Goal: Contribute content: Contribute content

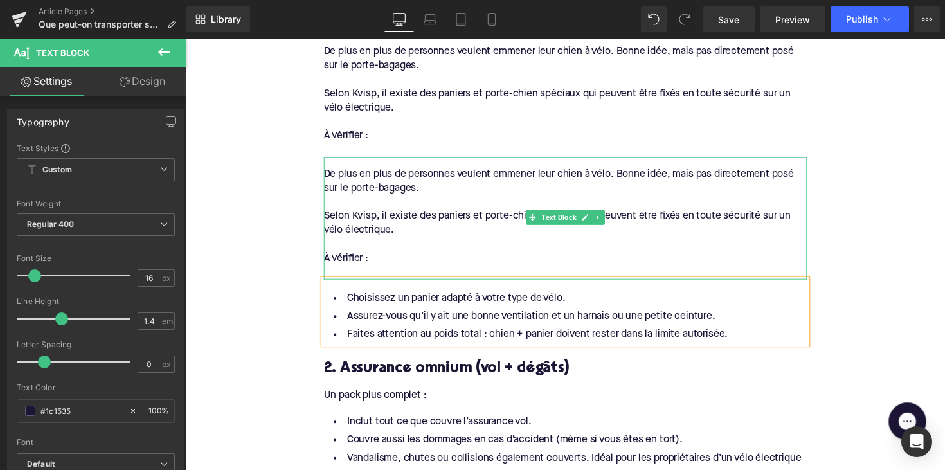
scroll to position [945, 0]
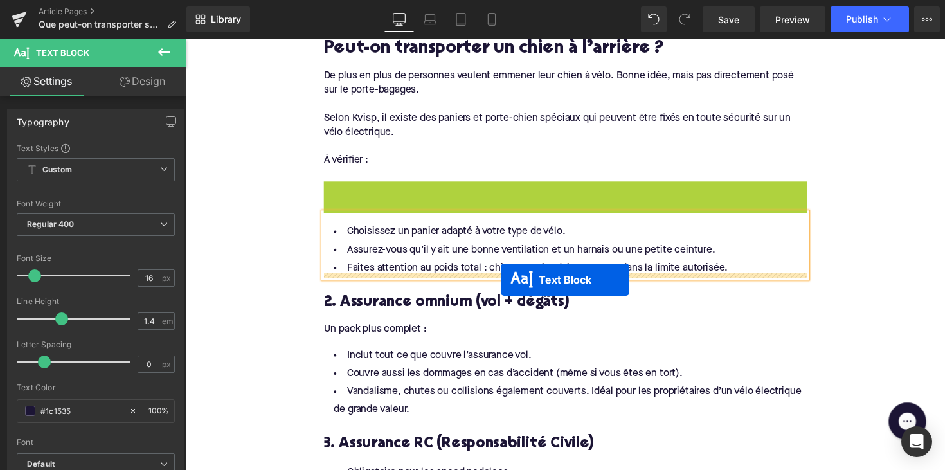
drag, startPoint x: 536, startPoint y: 235, endPoint x: 509, endPoint y: 286, distance: 57.0
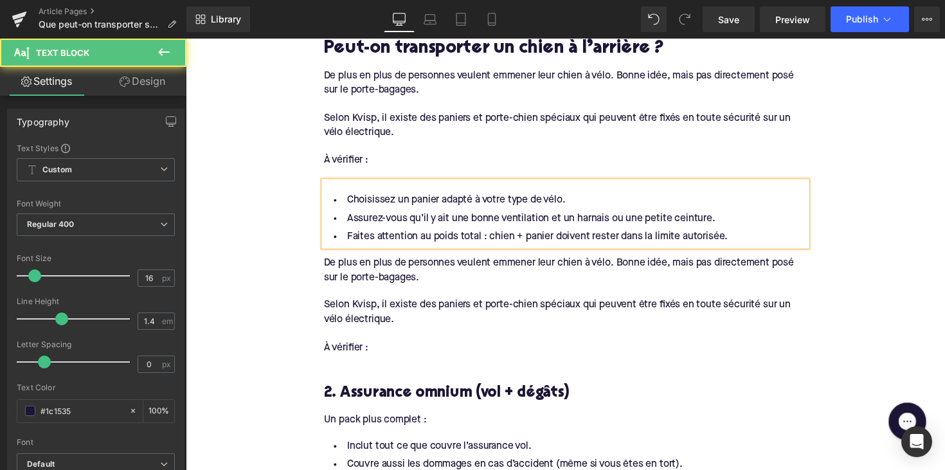
click at [403, 334] on div at bounding box center [574, 341] width 495 height 14
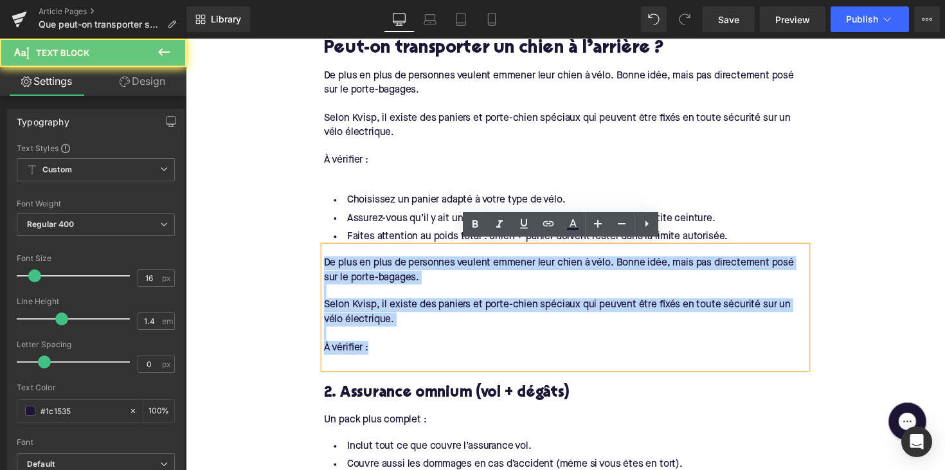
drag, startPoint x: 384, startPoint y: 346, endPoint x: 312, endPoint y: 268, distance: 106.5
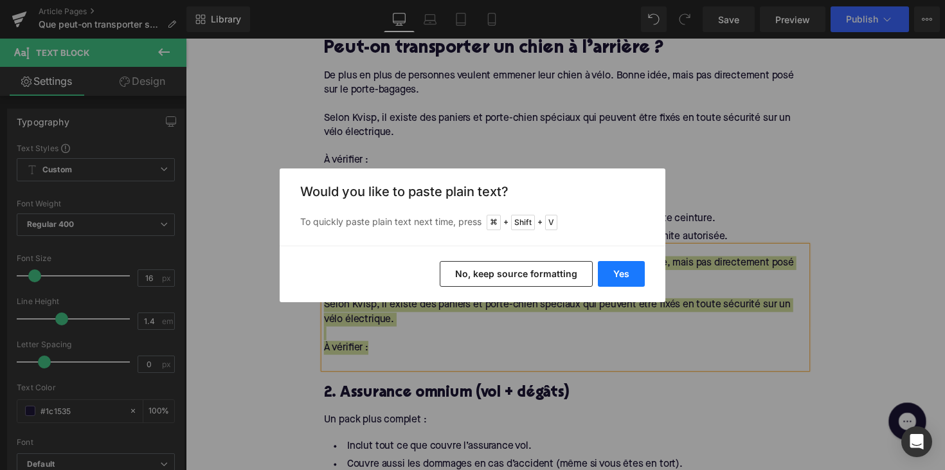
click at [628, 274] on button "Yes" at bounding box center [621, 274] width 47 height 26
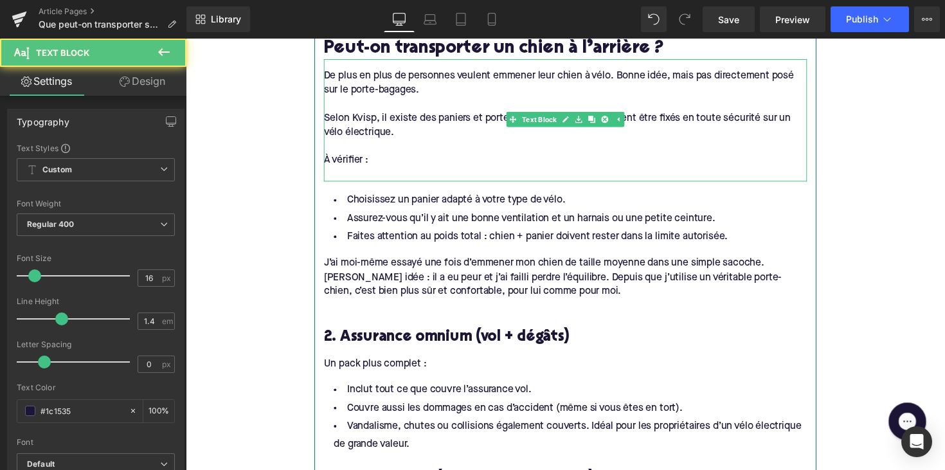
click at [338, 182] on div at bounding box center [574, 183] width 495 height 3
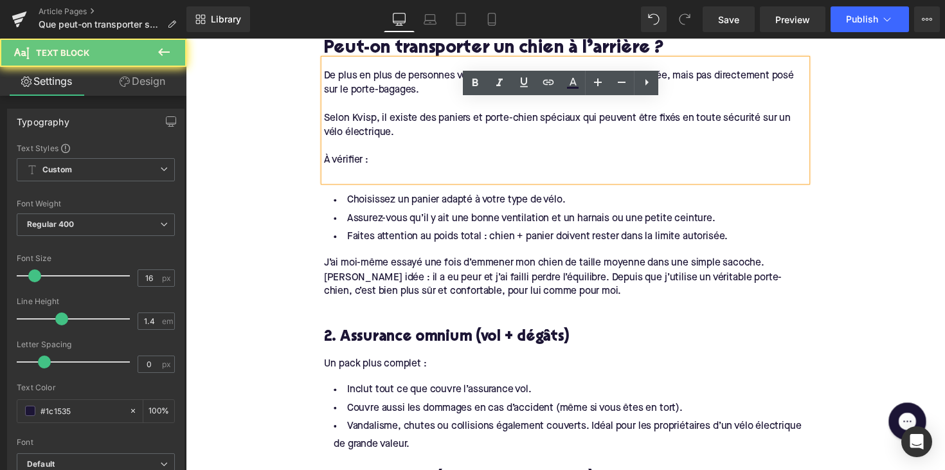
click at [335, 171] on div at bounding box center [574, 178] width 495 height 14
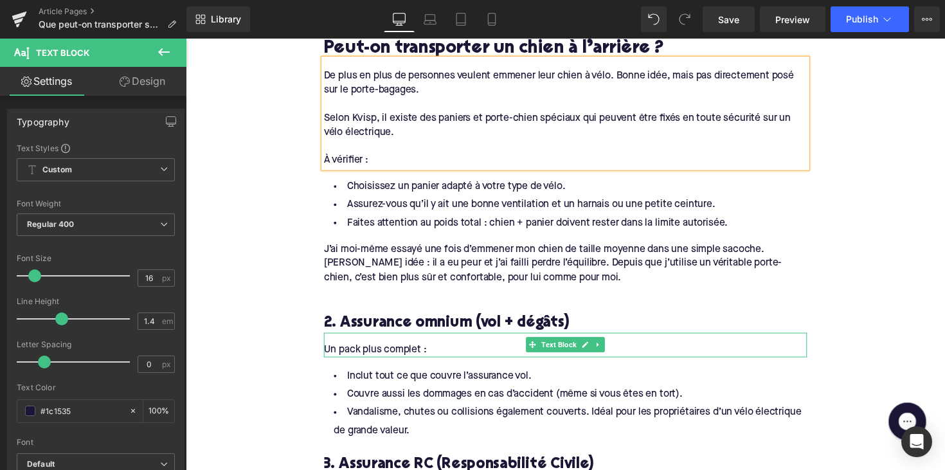
scroll to position [968, 0]
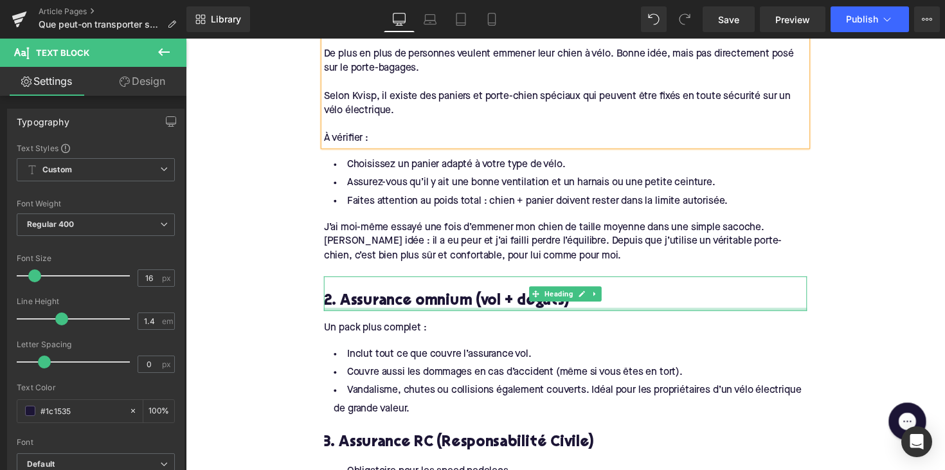
click at [458, 315] on div at bounding box center [574, 316] width 495 height 3
click at [458, 308] on h3 "2. Assurance omnium (vol + dégâts)" at bounding box center [574, 308] width 495 height 20
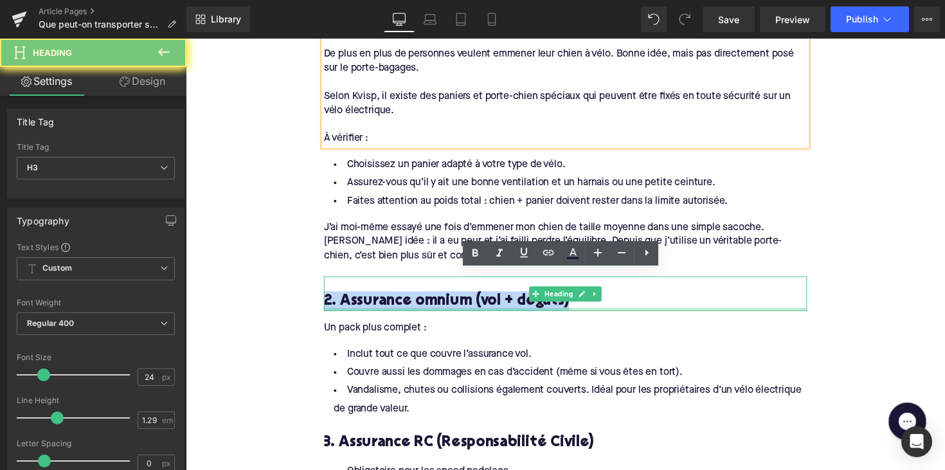
click at [458, 308] on h3 "2. Assurance omnium (vol + dégâts)" at bounding box center [574, 308] width 495 height 20
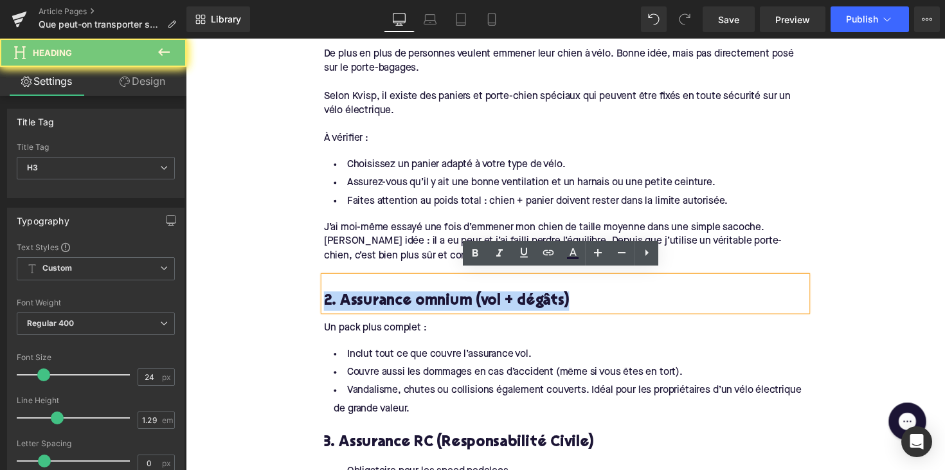
click at [458, 308] on h3 "2. Assurance omnium (vol + dégâts)" at bounding box center [574, 308] width 495 height 20
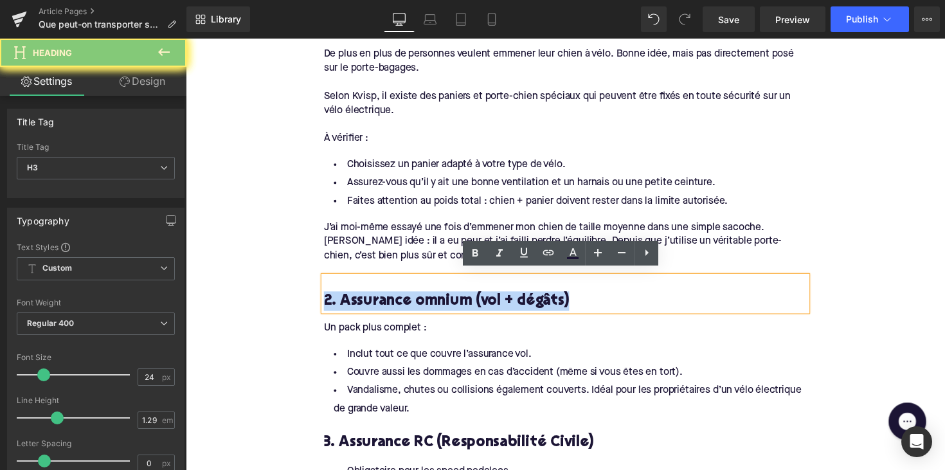
paste div
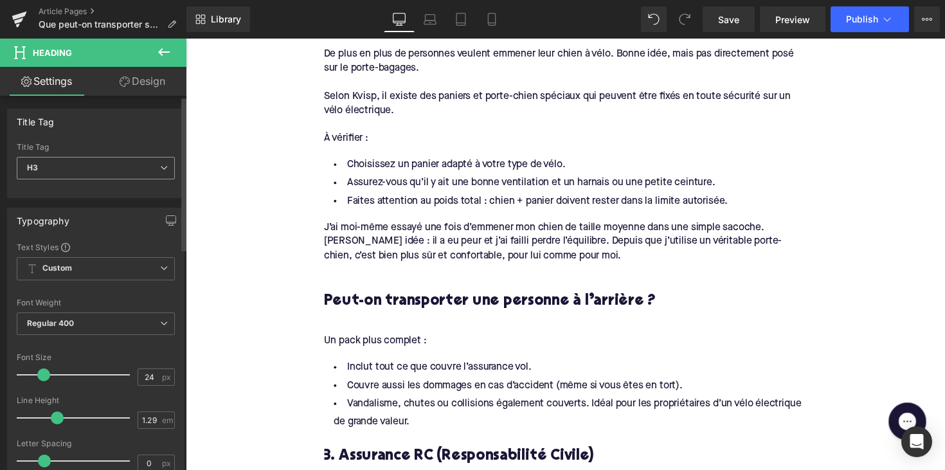
click at [114, 171] on span "H3" at bounding box center [96, 168] width 158 height 23
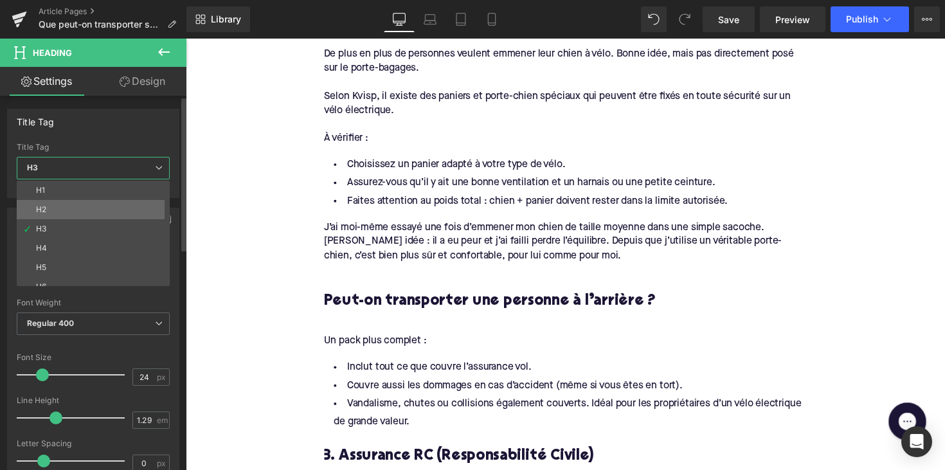
click at [109, 209] on li "H2" at bounding box center [96, 209] width 159 height 19
type input "28"
type input "1.11"
type input "100"
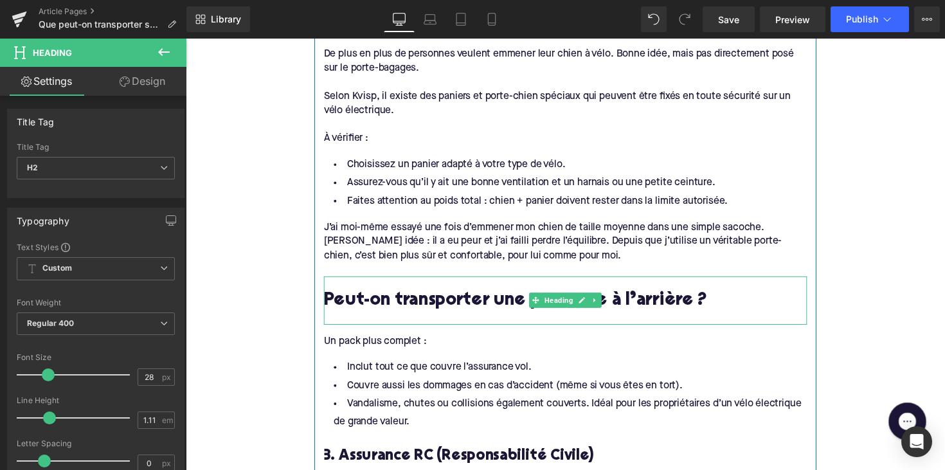
click at [376, 322] on div at bounding box center [574, 325] width 495 height 14
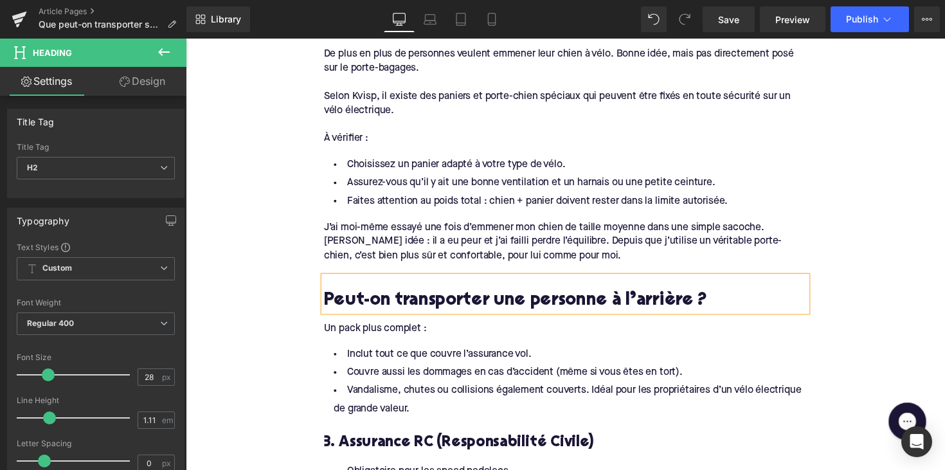
click at [439, 332] on div "Un pack plus complet :" at bounding box center [574, 336] width 495 height 14
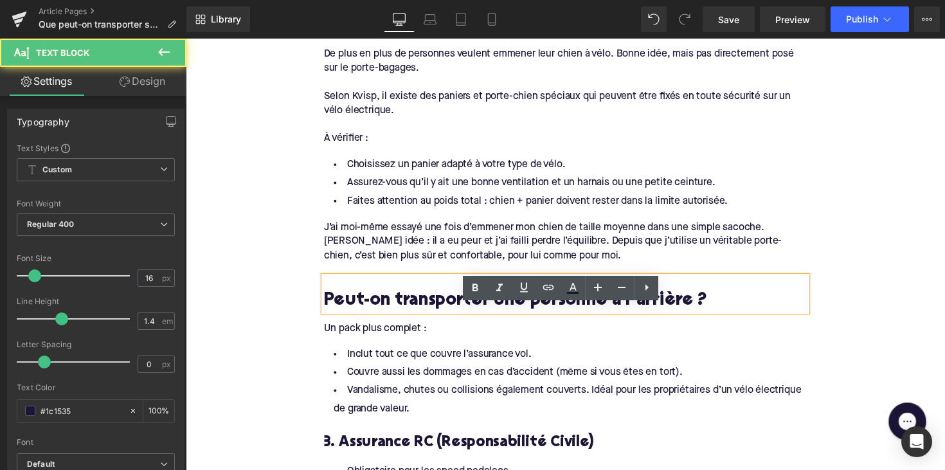
click at [439, 332] on div "Un pack plus complet :" at bounding box center [574, 336] width 495 height 14
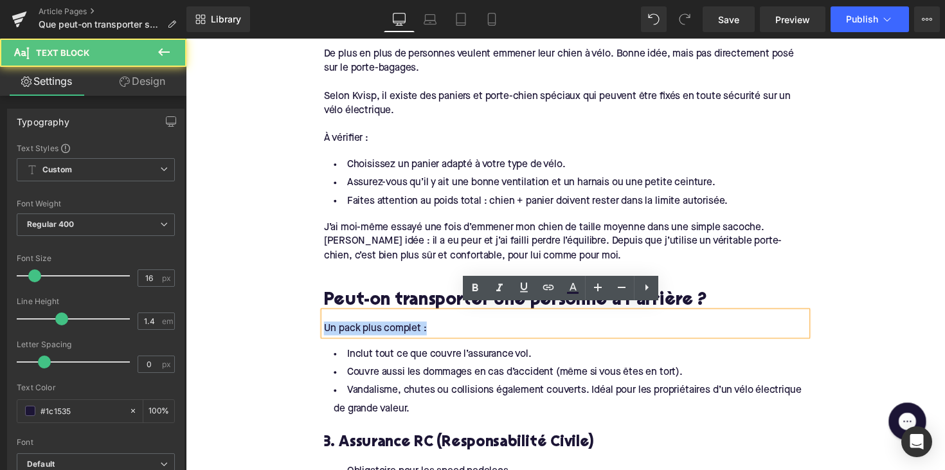
click at [439, 332] on div "Un pack plus complet :" at bounding box center [574, 336] width 495 height 14
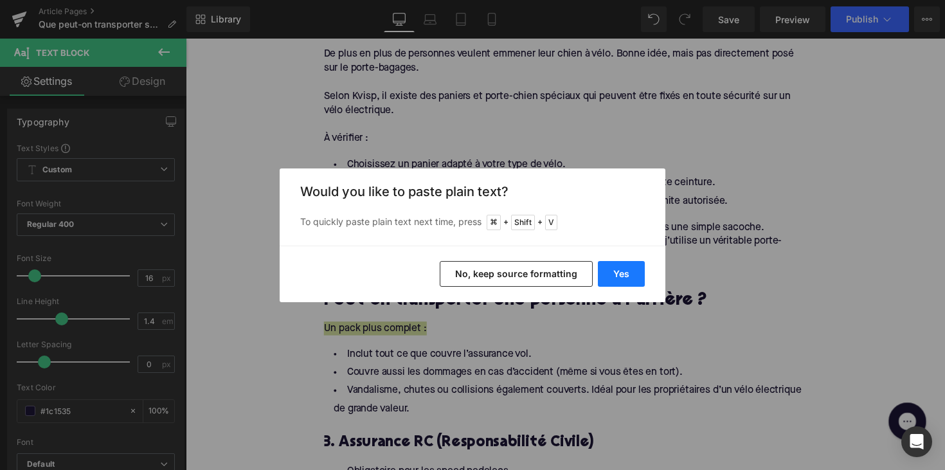
click at [622, 272] on button "Yes" at bounding box center [621, 274] width 47 height 26
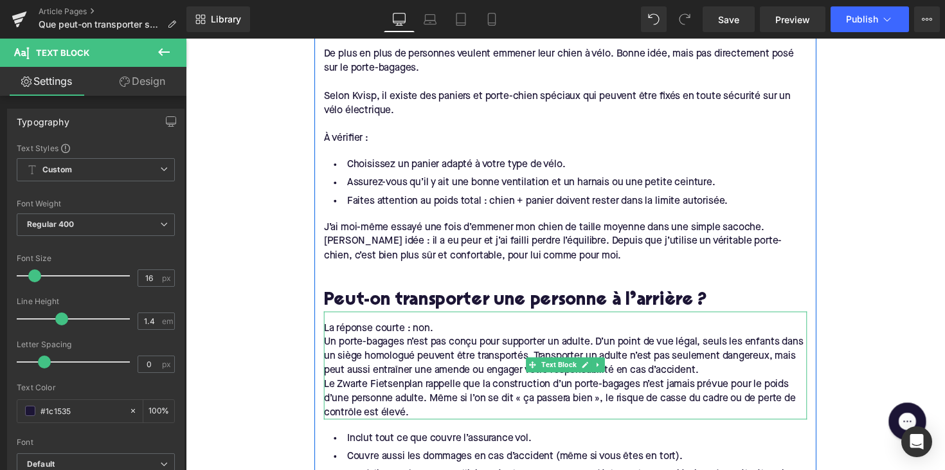
click at [327, 340] on div at bounding box center [328, 373] width 3 height 111
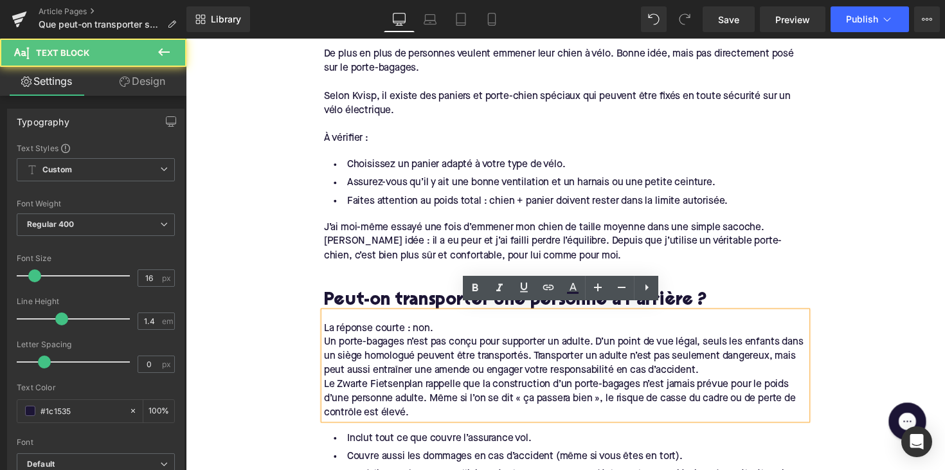
click at [327, 343] on div "Un porte-bagages n’est pas conçu pour supporter un adulte. D’un point de vue lé…" at bounding box center [574, 364] width 495 height 43
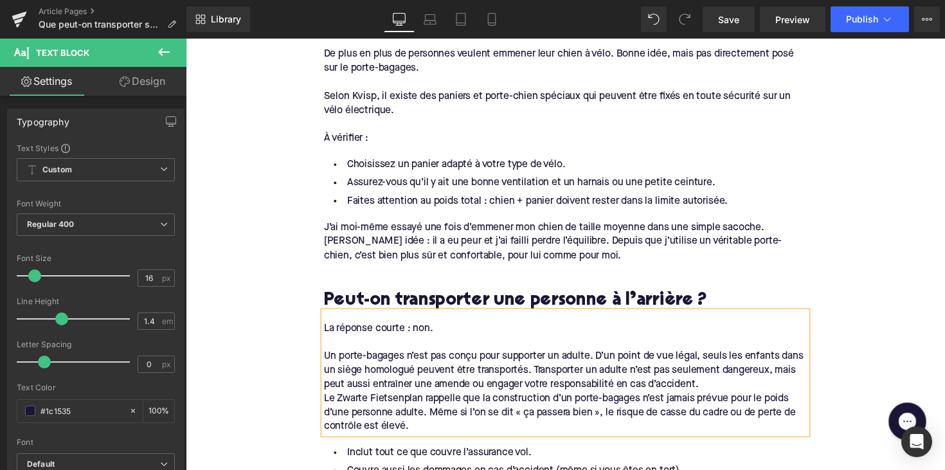
click at [327, 406] on div "Le Zwarte Fietsenplan rappelle que la construction d’un porte-bagages n’est jam…" at bounding box center [574, 422] width 495 height 43
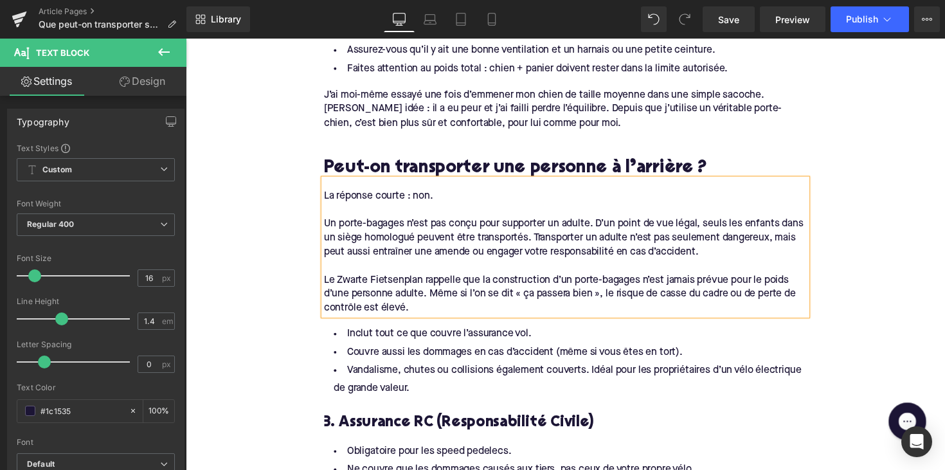
scroll to position [1164, 0]
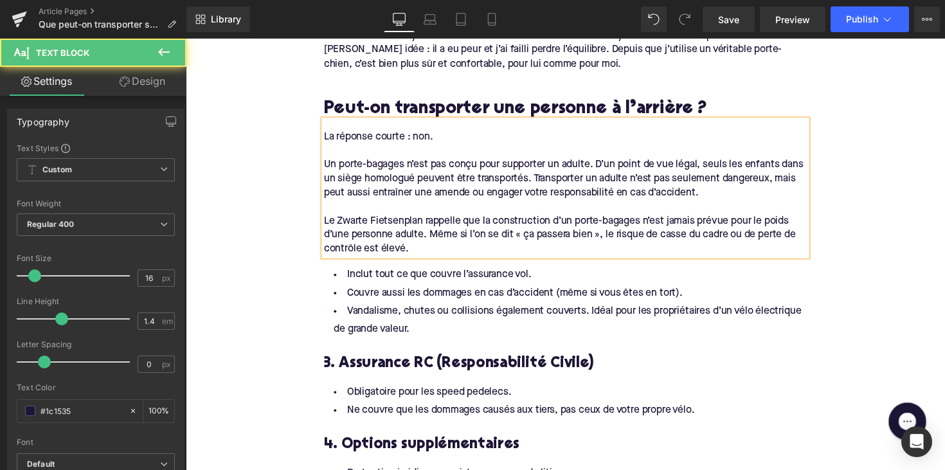
click at [570, 292] on div "Inclut tout ce que couvre l’assurance vol. Couvre aussi les dommages en cas d’a…" at bounding box center [574, 304] width 495 height 85
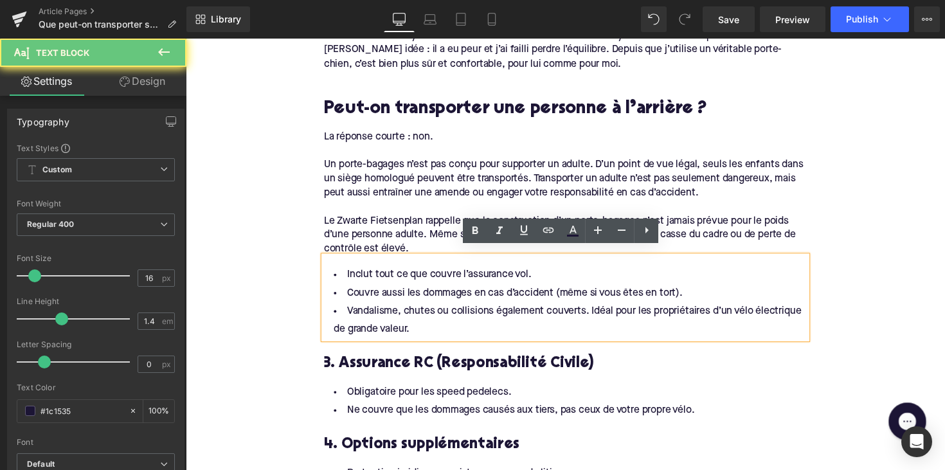
click at [489, 147] on div at bounding box center [574, 154] width 495 height 14
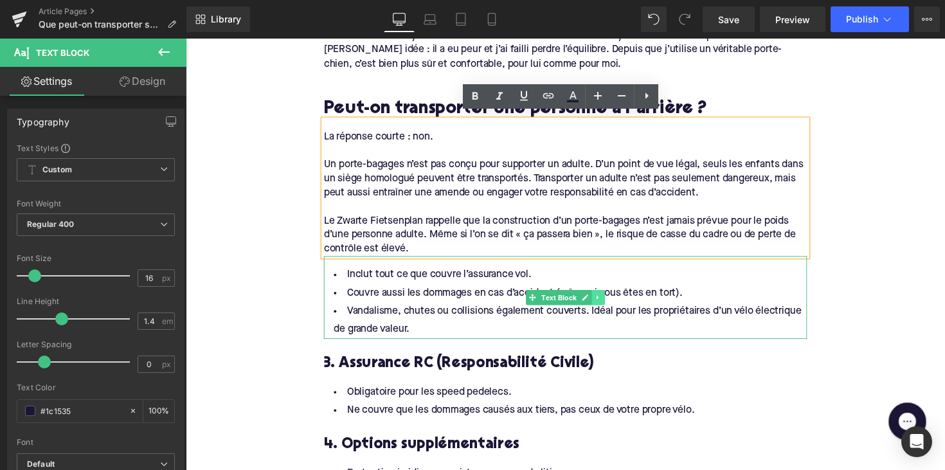
click at [611, 298] on link at bounding box center [609, 303] width 14 height 15
click at [612, 301] on icon at bounding box center [615, 304] width 7 height 7
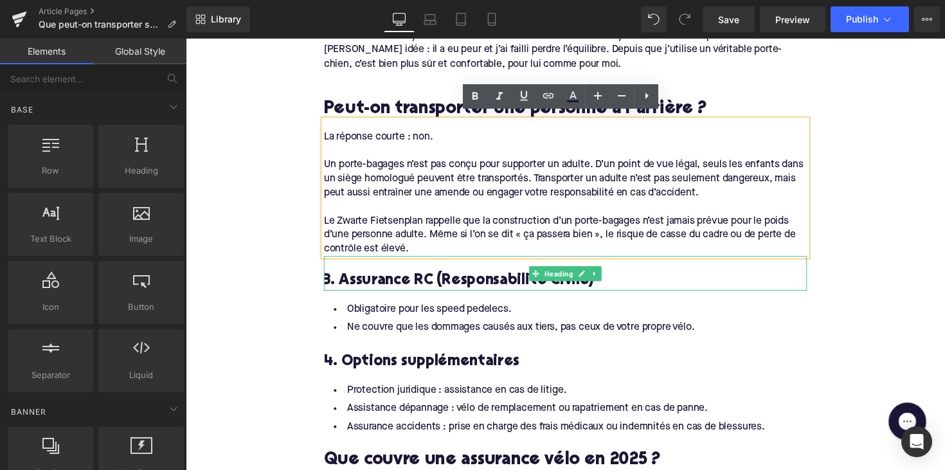
click at [380, 279] on h3 "3. Assurance RC (Responsabilité Civile)" at bounding box center [574, 287] width 495 height 20
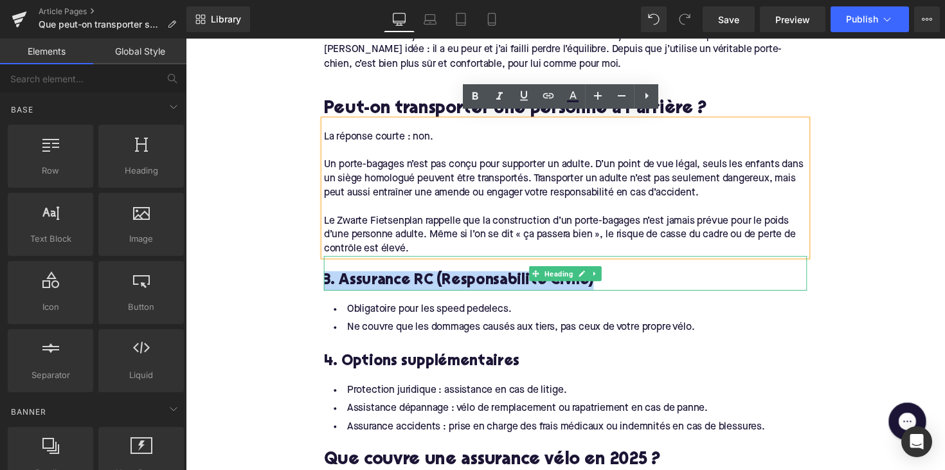
click at [380, 279] on h3 "3. Assurance RC (Responsabilité Civile)" at bounding box center [574, 287] width 495 height 20
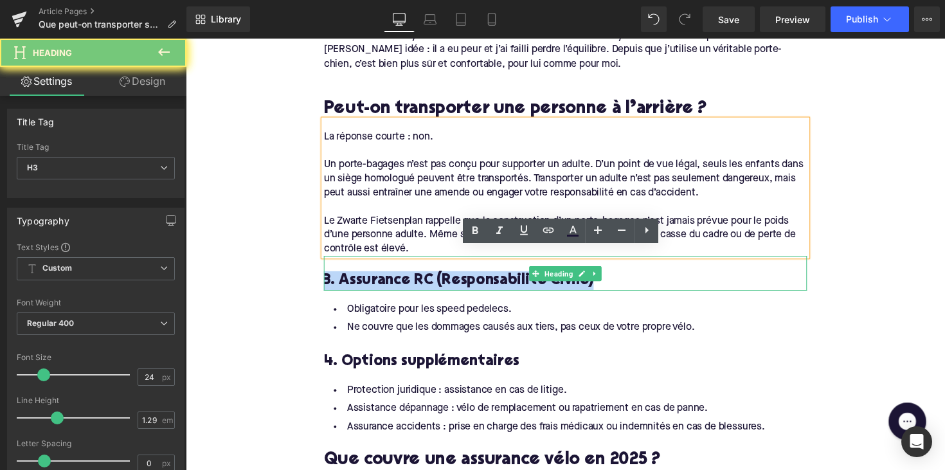
paste div
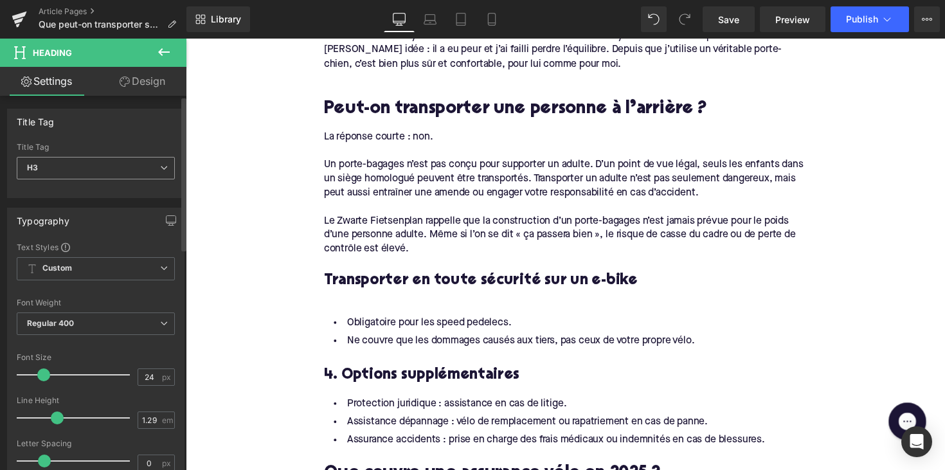
click at [89, 178] on span "H3" at bounding box center [96, 168] width 158 height 23
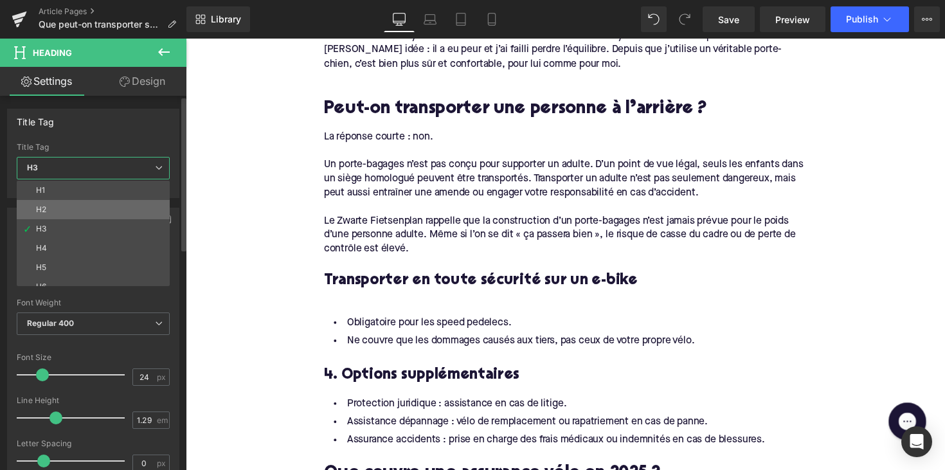
click at [87, 205] on li "H2" at bounding box center [96, 209] width 159 height 19
type input "28"
type input "1.11"
type input "100"
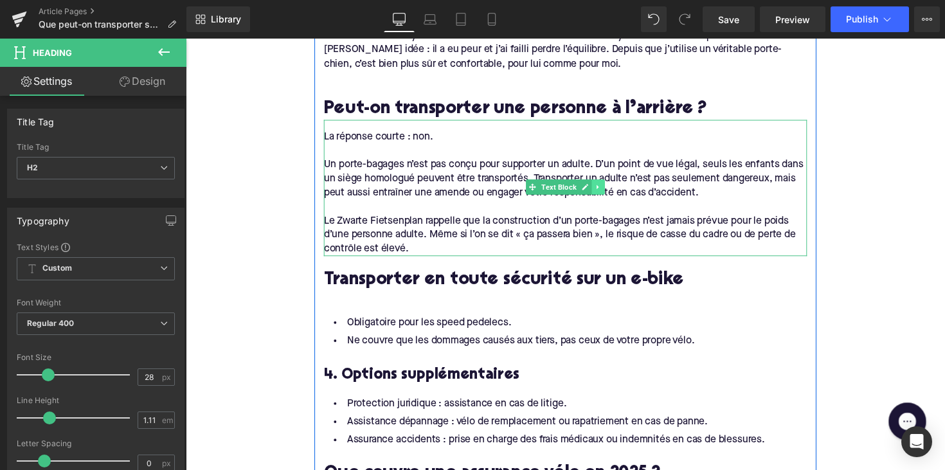
click at [607, 187] on icon at bounding box center [608, 191] width 7 height 8
click at [598, 187] on icon at bounding box center [601, 190] width 7 height 7
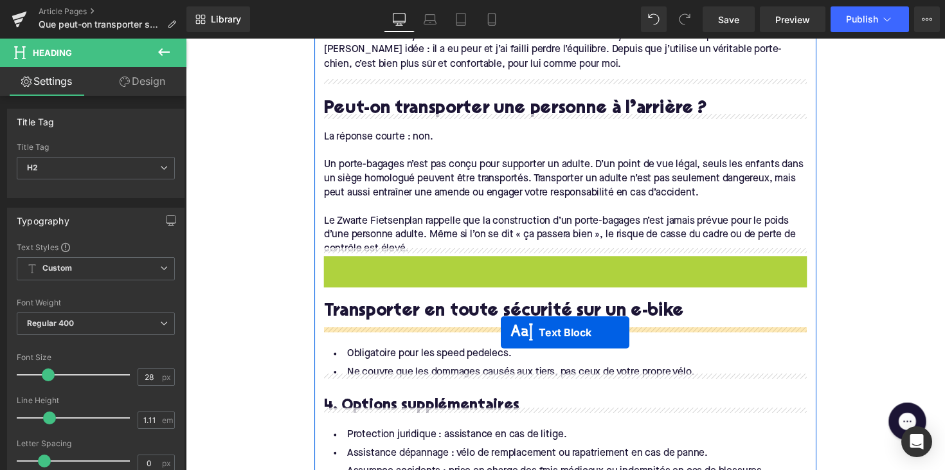
drag, startPoint x: 540, startPoint y: 324, endPoint x: 509, endPoint y: 340, distance: 34.8
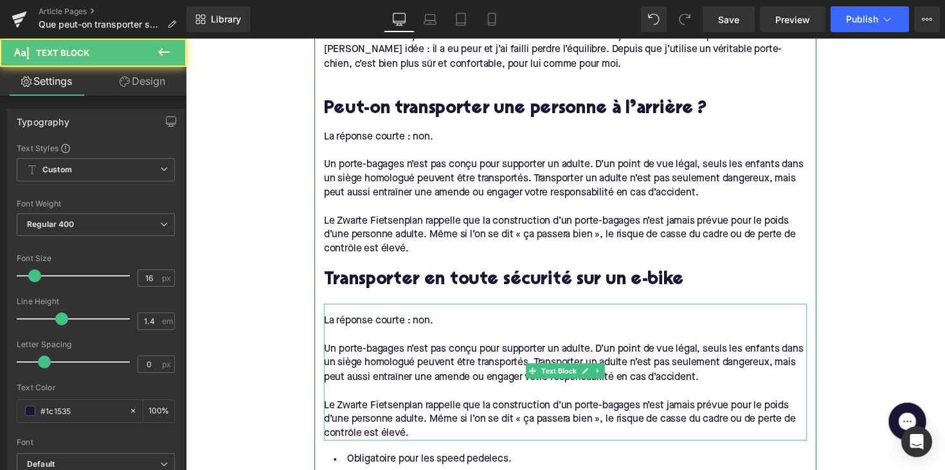
click at [363, 394] on div at bounding box center [574, 400] width 495 height 14
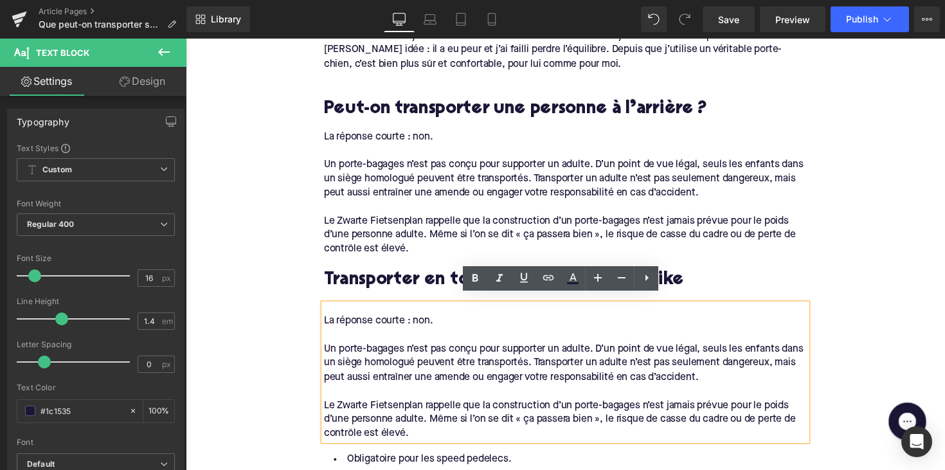
click at [409, 435] on div "Le Zwarte Fietsenplan rappelle que la construction d’un porte-bagages n’est jam…" at bounding box center [574, 429] width 495 height 43
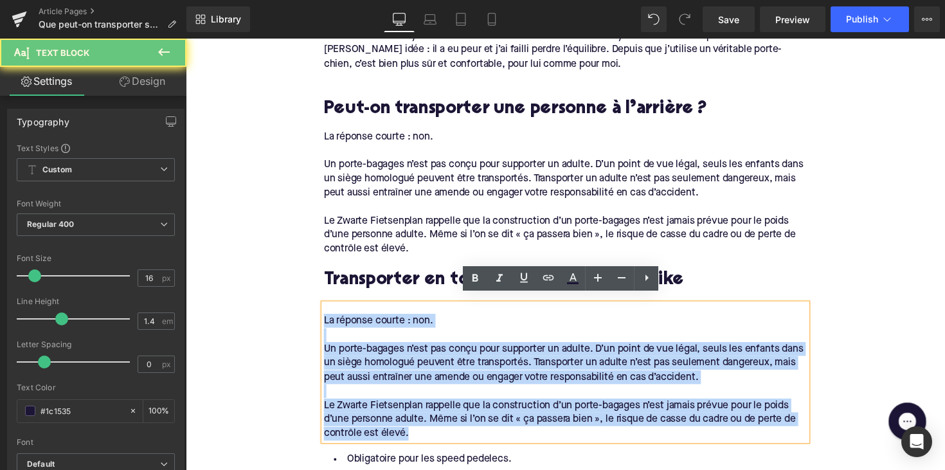
drag, startPoint x: 413, startPoint y: 435, endPoint x: 298, endPoint y: 315, distance: 166.5
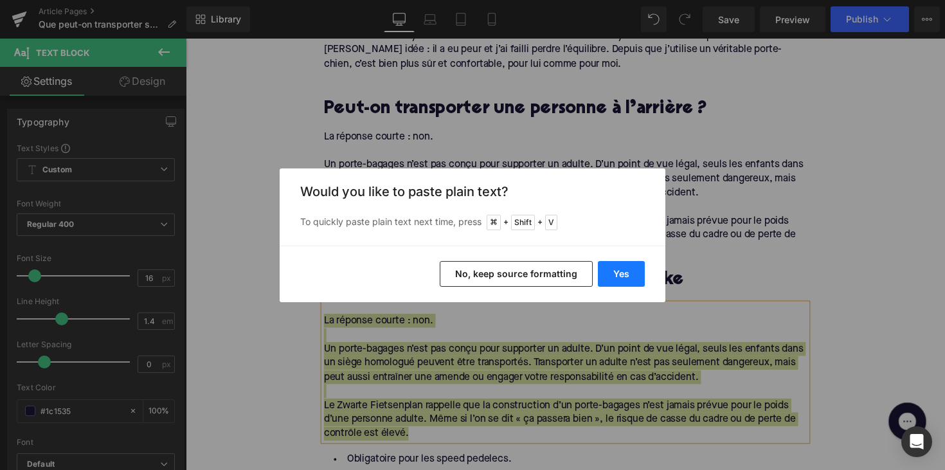
click at [628, 275] on button "Yes" at bounding box center [621, 274] width 47 height 26
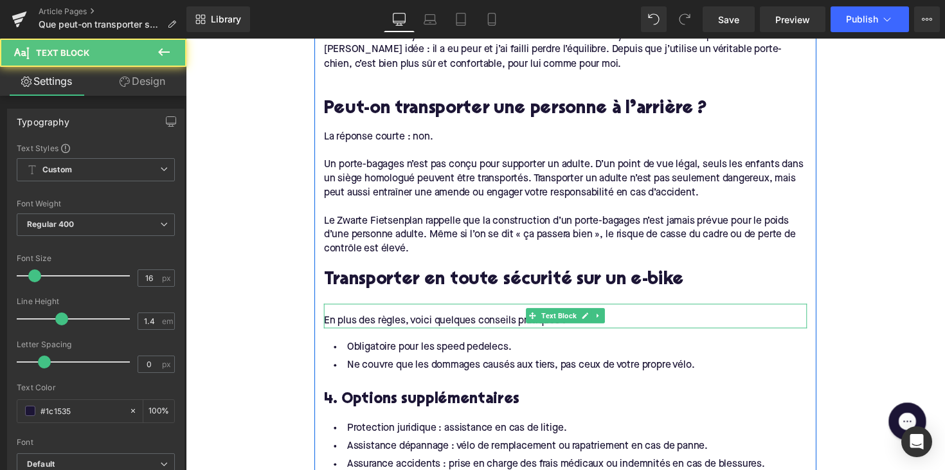
click at [333, 311] on div "En plus des règles, voici quelques conseils pratiques :" at bounding box center [574, 323] width 495 height 24
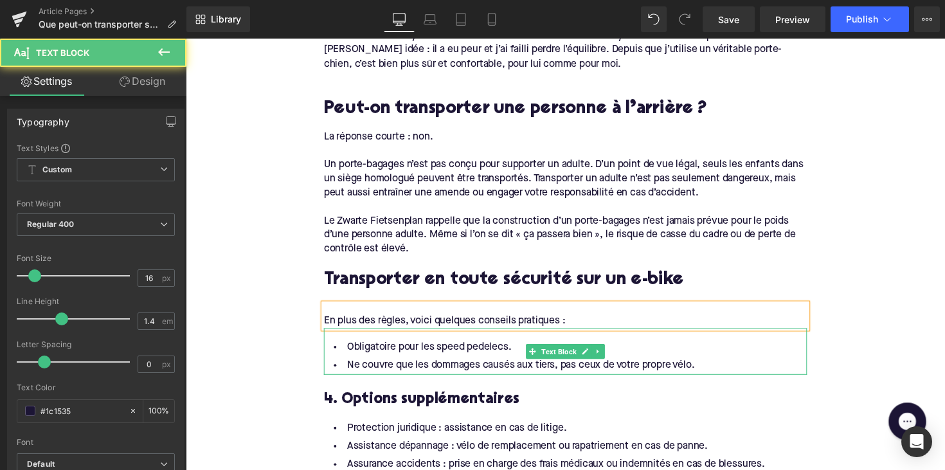
click at [716, 365] on li "Ne couvre que les dommages causés aux tiers, pas ceux de votre propre vélo." at bounding box center [574, 374] width 495 height 19
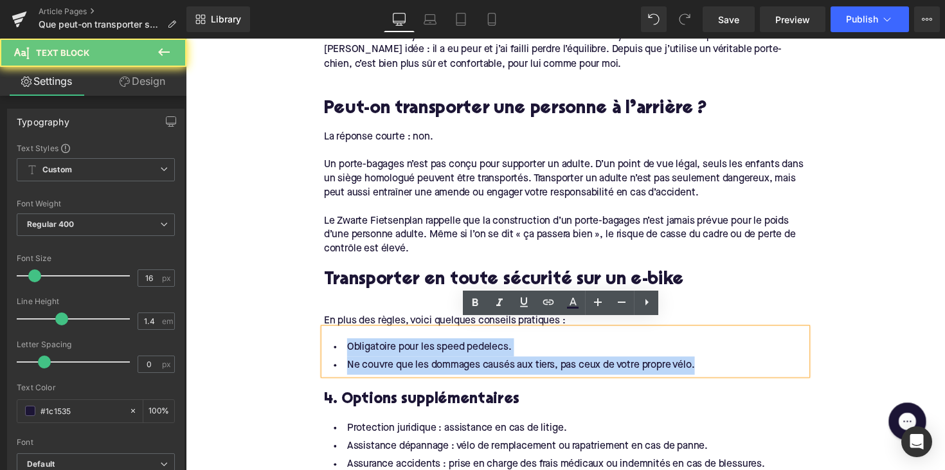
drag, startPoint x: 722, startPoint y: 365, endPoint x: 317, endPoint y: 342, distance: 405.2
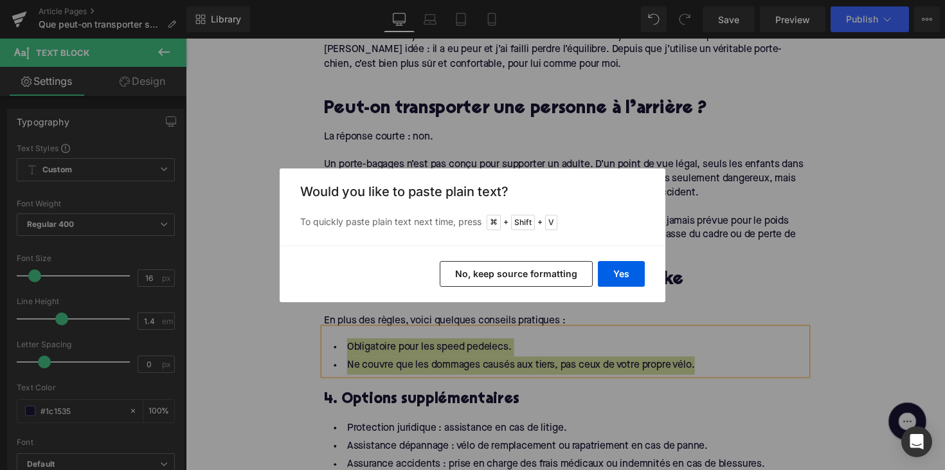
click at [649, 271] on div "Yes No, keep source formatting" at bounding box center [473, 274] width 386 height 57
click at [617, 271] on button "Yes" at bounding box center [621, 274] width 47 height 26
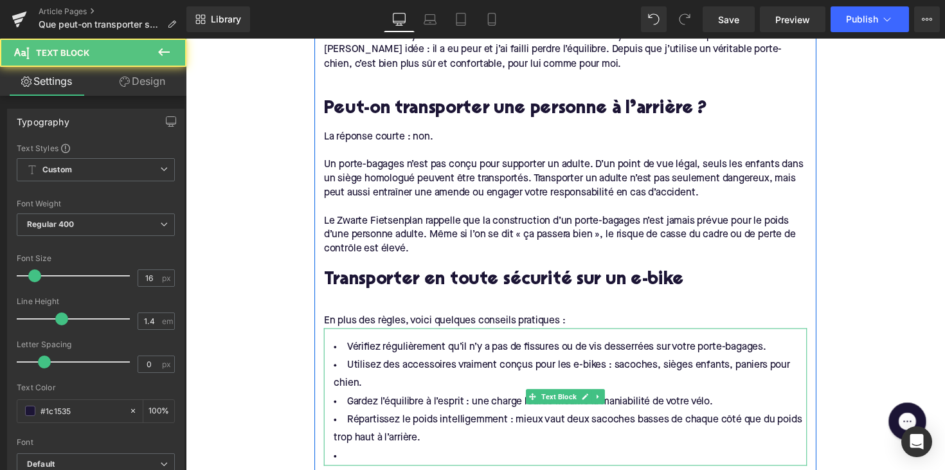
click at [388, 458] on li at bounding box center [574, 467] width 495 height 19
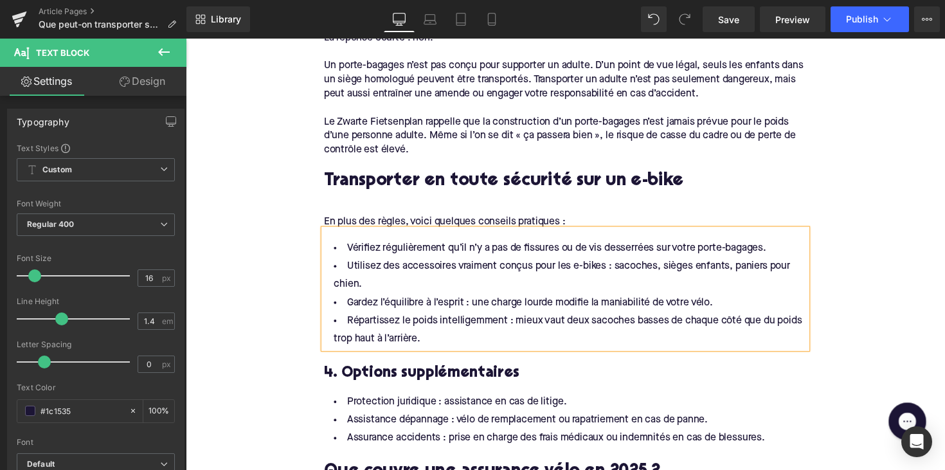
scroll to position [1333, 0]
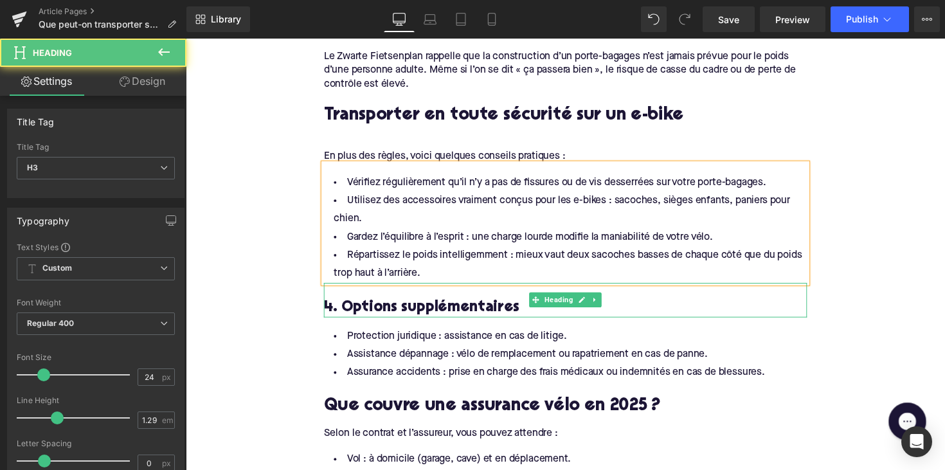
click at [381, 305] on h3 "4. Options supplémentaires" at bounding box center [574, 314] width 495 height 20
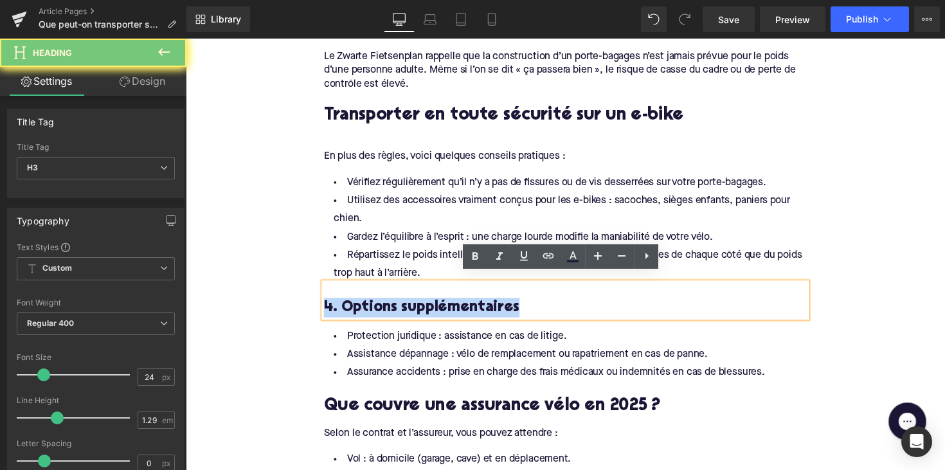
paste div
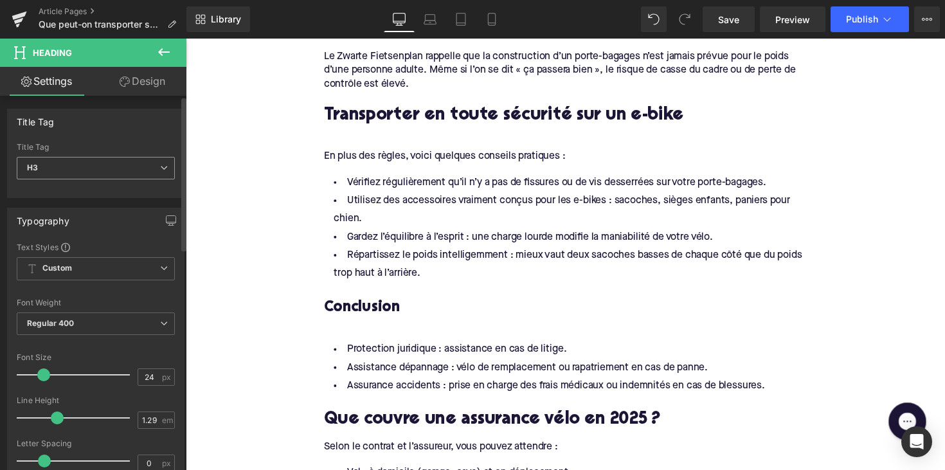
click at [138, 170] on span "H3" at bounding box center [96, 168] width 158 height 23
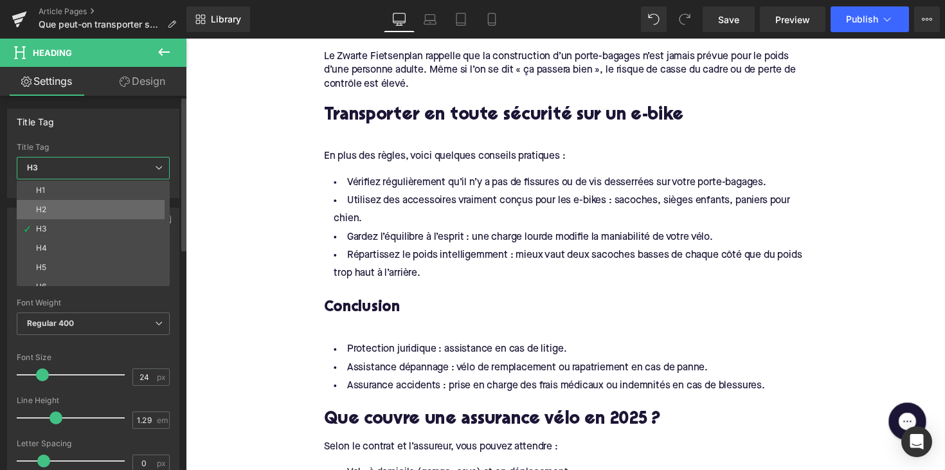
click at [122, 211] on li "H2" at bounding box center [96, 209] width 159 height 19
type input "28"
type input "1.11"
type input "100"
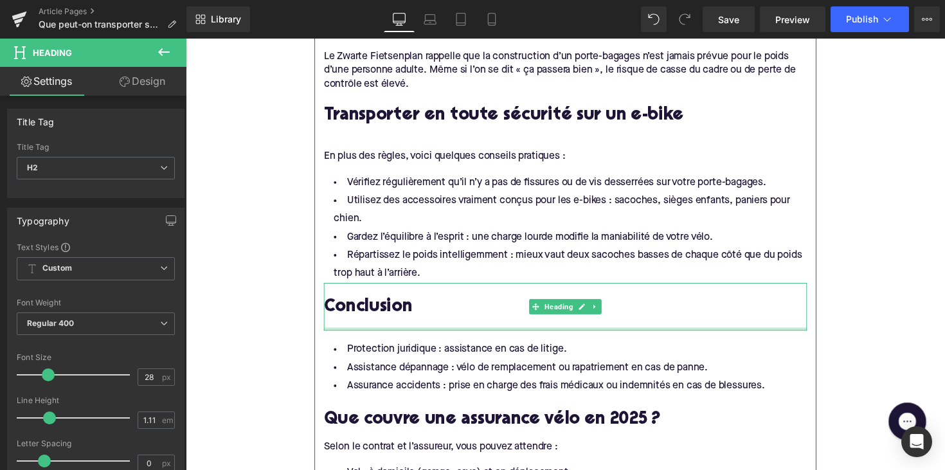
click at [359, 334] on div at bounding box center [574, 335] width 495 height 3
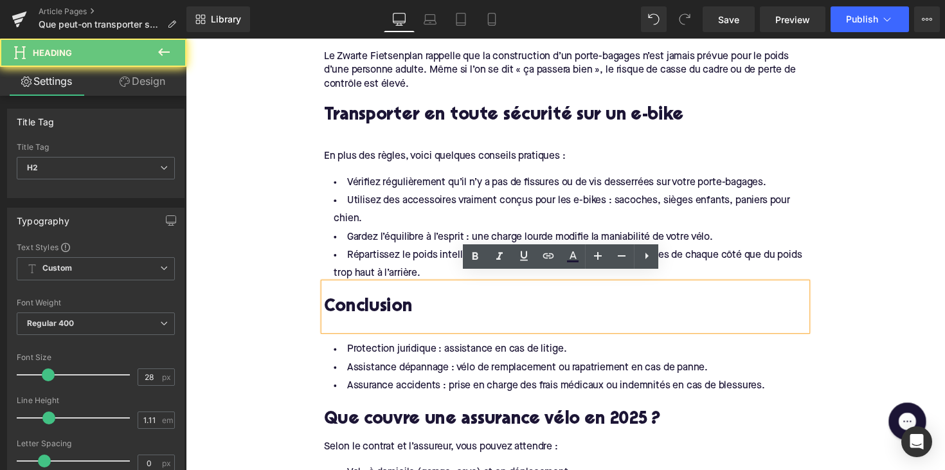
click at [359, 327] on div at bounding box center [574, 331] width 495 height 14
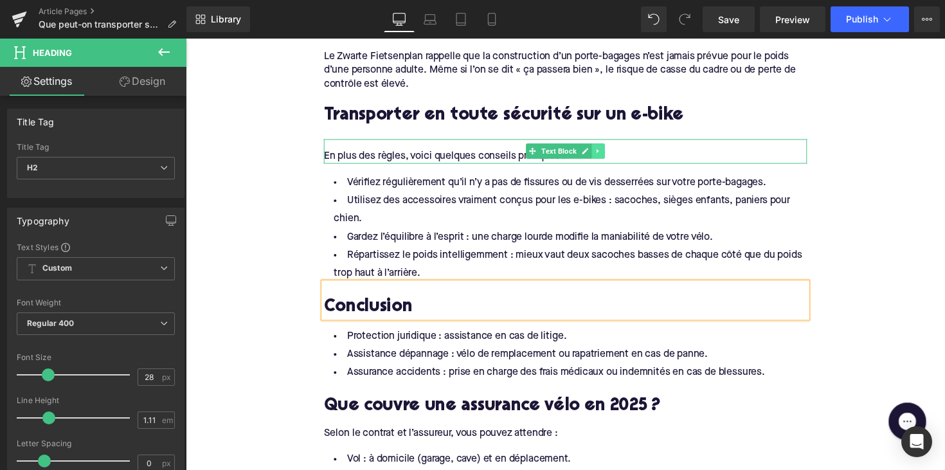
click at [610, 146] on link at bounding box center [609, 153] width 14 height 15
click at [600, 150] on icon at bounding box center [601, 153] width 7 height 7
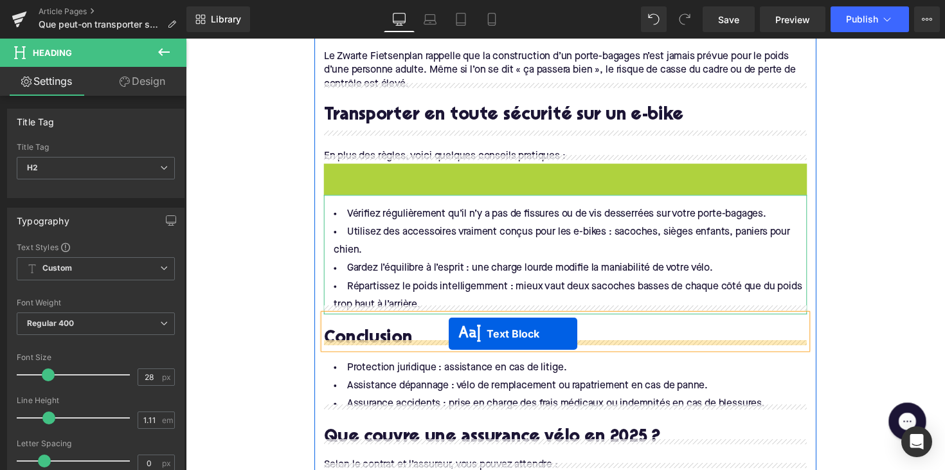
drag, startPoint x: 533, startPoint y: 169, endPoint x: 455, endPoint y: 342, distance: 190.0
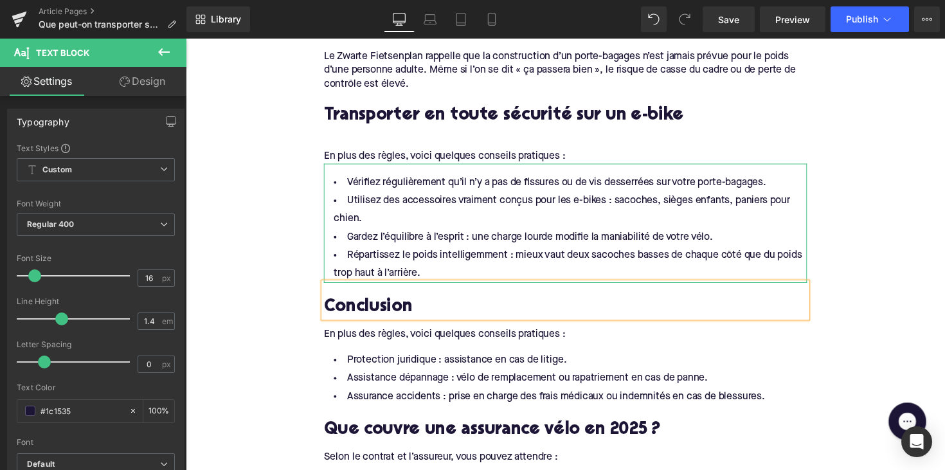
click at [350, 334] on div "En plus des règles, voici quelques conseils pratiques :" at bounding box center [574, 341] width 495 height 14
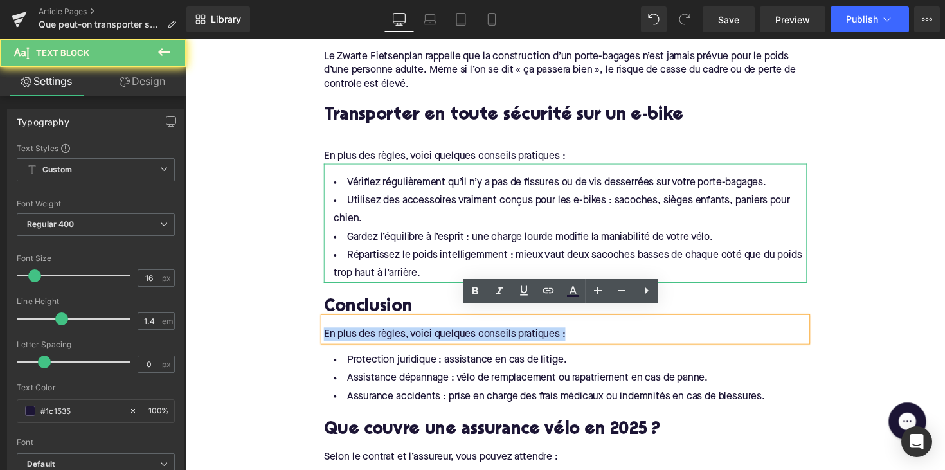
click at [350, 334] on div "En plus des règles, voici quelques conseils pratiques :" at bounding box center [574, 341] width 495 height 14
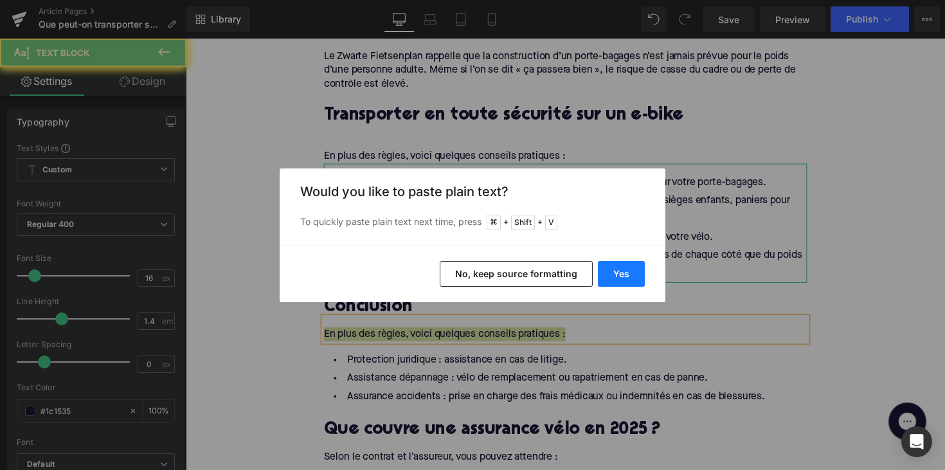
click at [612, 276] on button "Yes" at bounding box center [621, 274] width 47 height 26
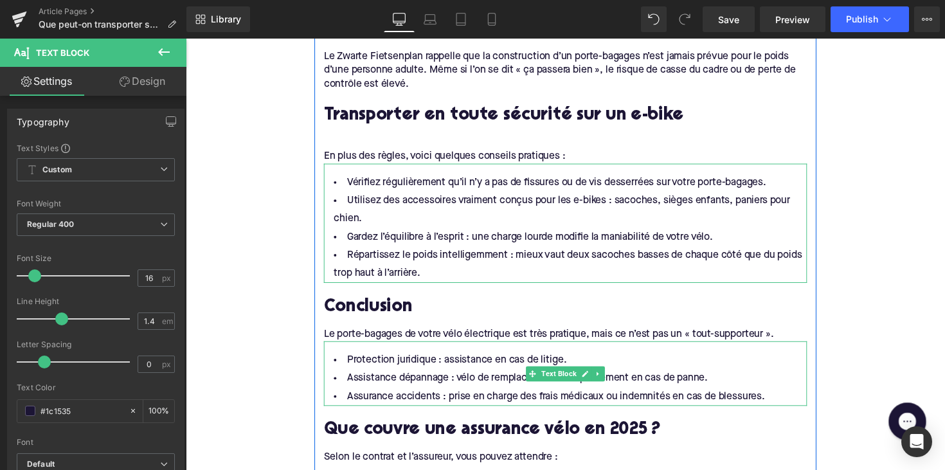
click at [437, 378] on li "Assistance dépannage : vélo de remplacement ou rapatriement en cas de panne." at bounding box center [574, 387] width 495 height 19
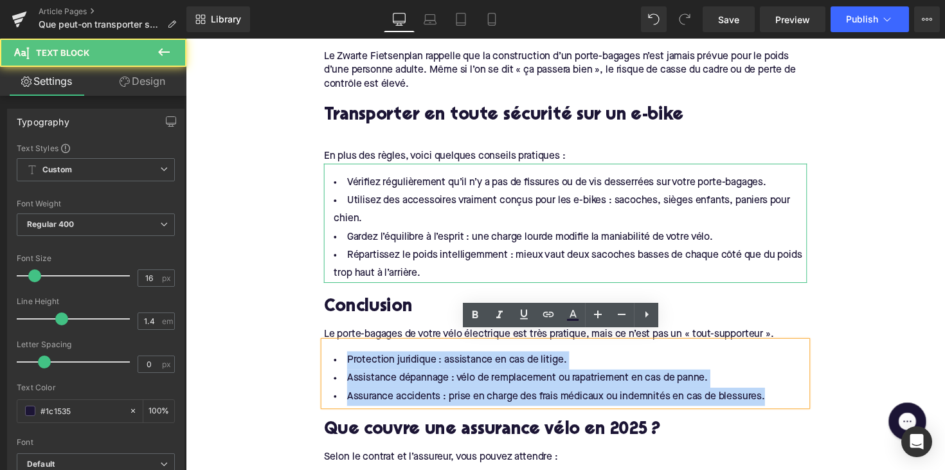
drag, startPoint x: 789, startPoint y: 399, endPoint x: 311, endPoint y: 352, distance: 479.5
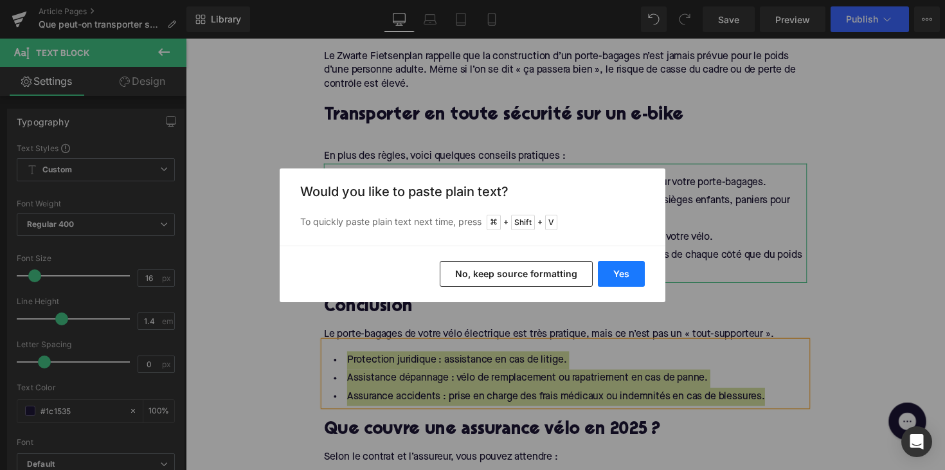
click at [620, 271] on button "Yes" at bounding box center [621, 274] width 47 height 26
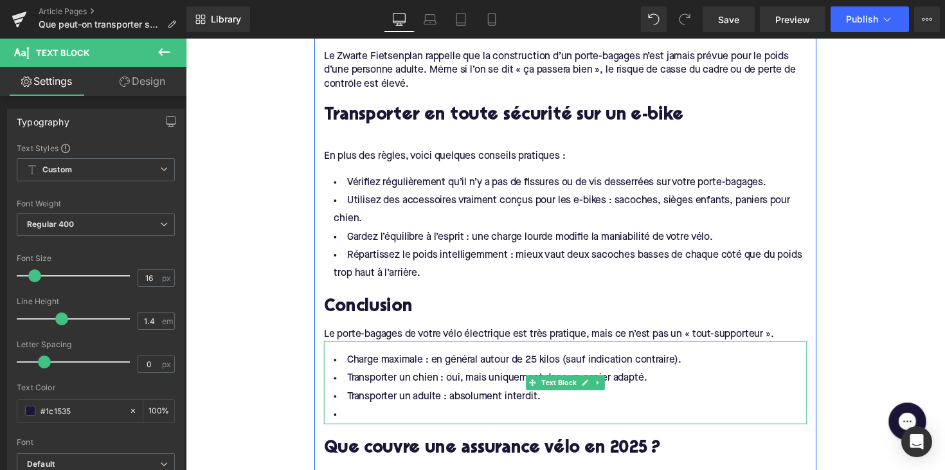
click at [417, 415] on li at bounding box center [574, 424] width 495 height 19
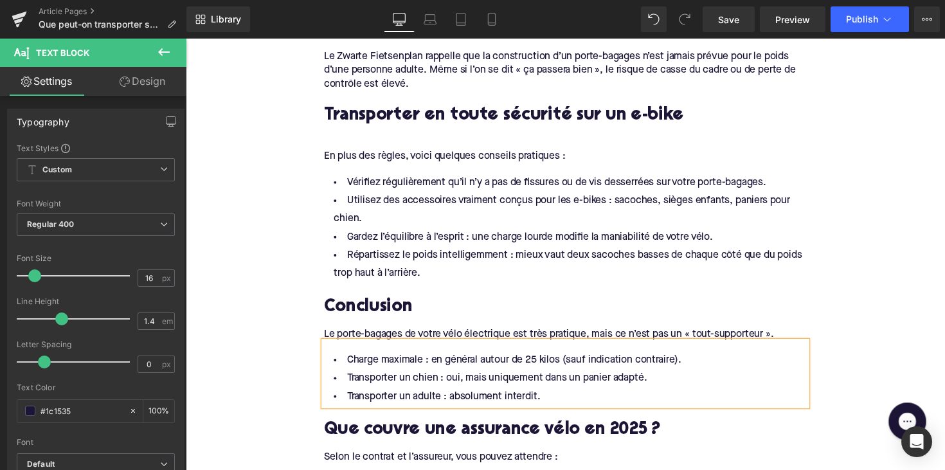
scroll to position [1430, 0]
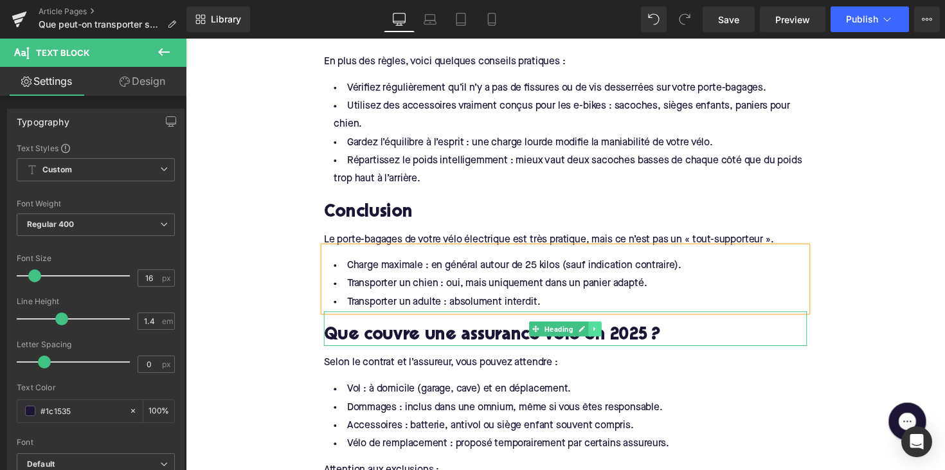
click at [605, 333] on link at bounding box center [606, 336] width 14 height 15
click at [605, 329] on link at bounding box center [612, 336] width 14 height 15
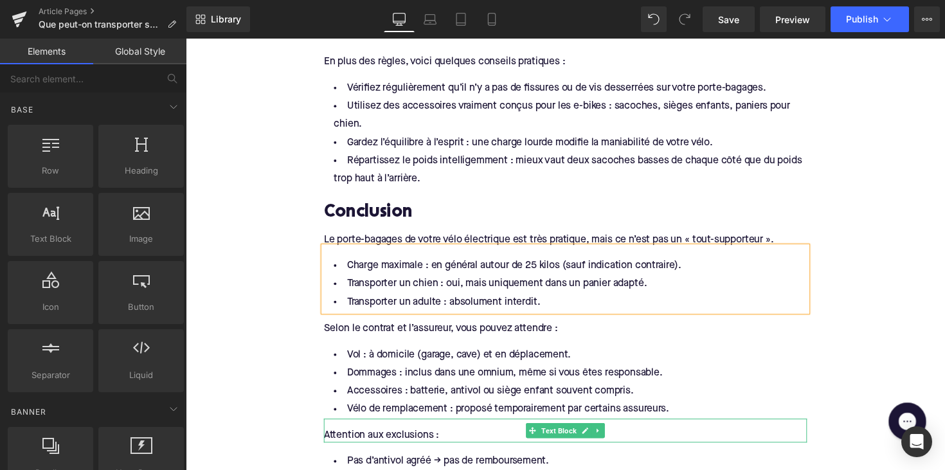
click at [415, 329] on div "Selon le contrat et l’assureur, vous pouvez attendre :" at bounding box center [574, 336] width 495 height 14
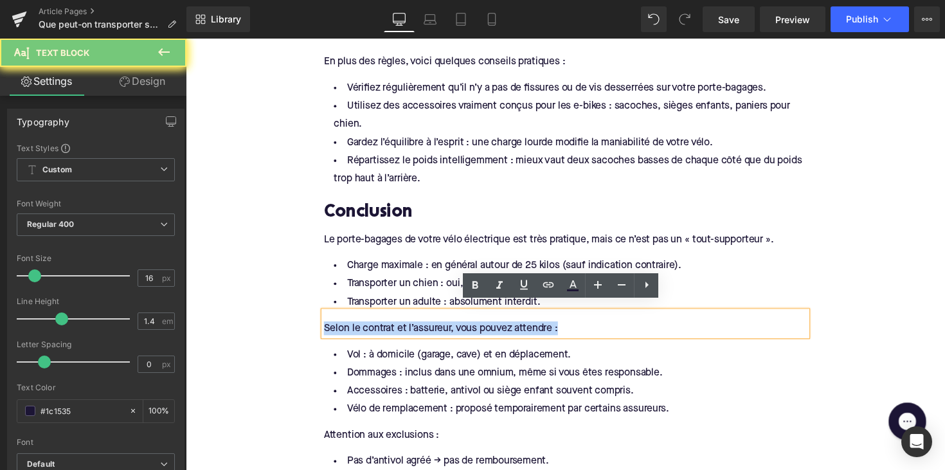
click at [415, 329] on div "Selon le contrat et l’assureur, vous pouvez attendre :" at bounding box center [574, 336] width 495 height 14
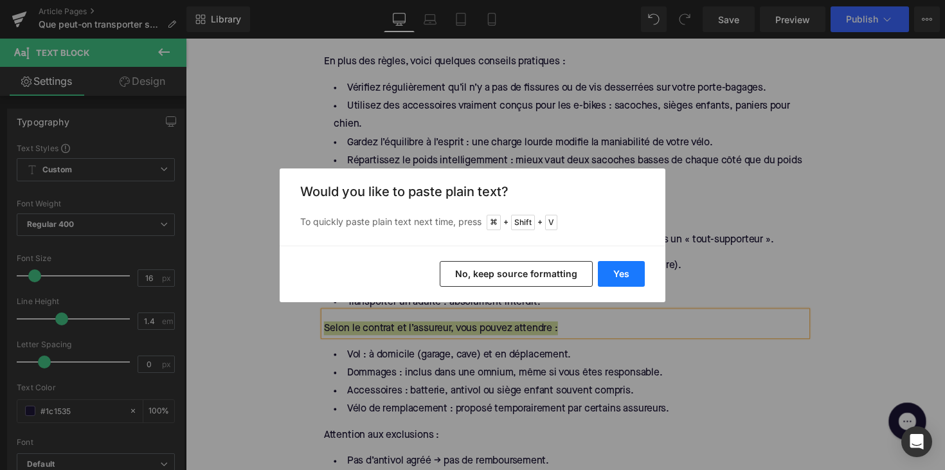
click at [617, 270] on button "Yes" at bounding box center [621, 274] width 47 height 26
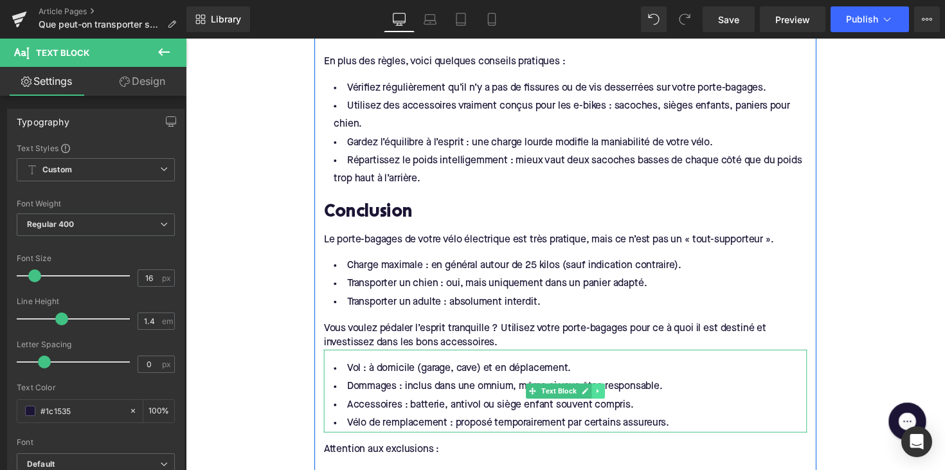
click at [602, 397] on link at bounding box center [609, 399] width 14 height 15
click at [609, 392] on link at bounding box center [615, 399] width 14 height 15
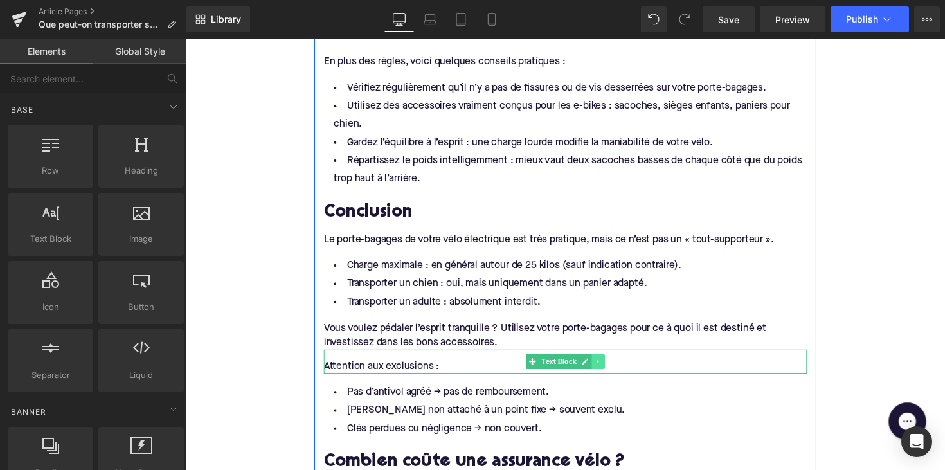
click at [609, 366] on icon at bounding box center [608, 370] width 7 height 8
click at [610, 362] on link at bounding box center [615, 369] width 14 height 15
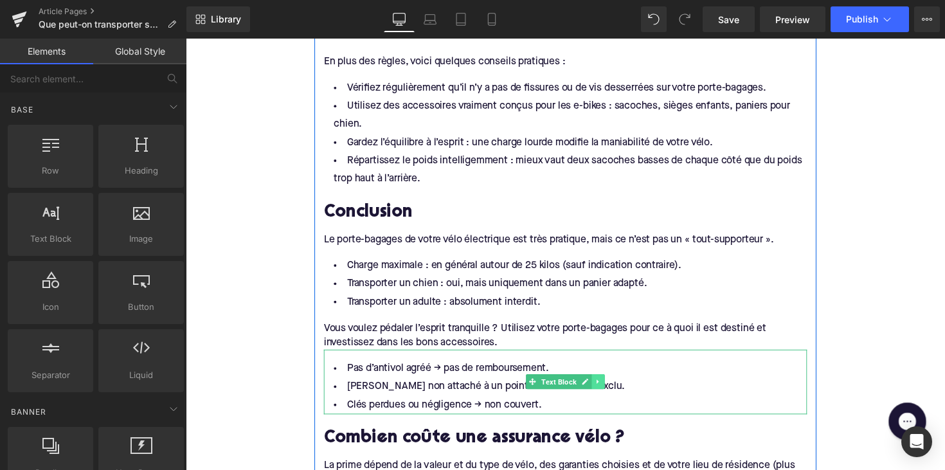
click at [606, 387] on icon at bounding box center [608, 391] width 7 height 8
click at [612, 387] on icon at bounding box center [615, 390] width 7 height 7
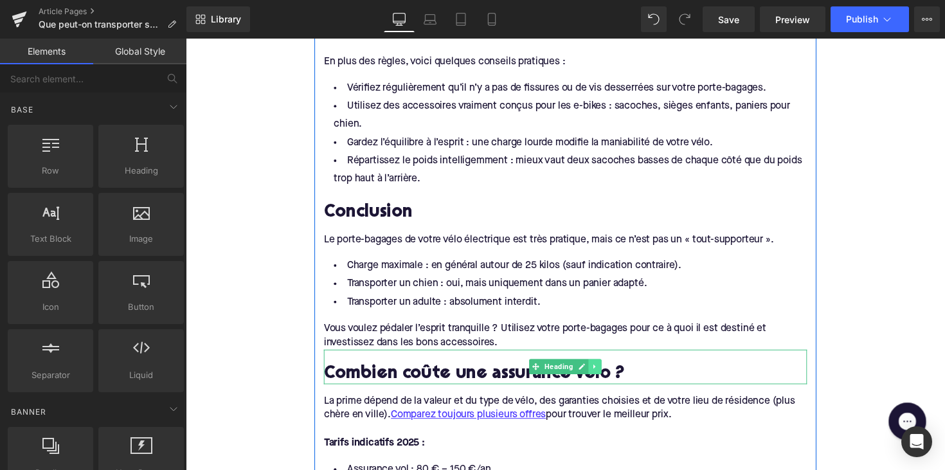
click at [603, 370] on link at bounding box center [606, 374] width 14 height 15
click at [605, 367] on link at bounding box center [612, 374] width 14 height 15
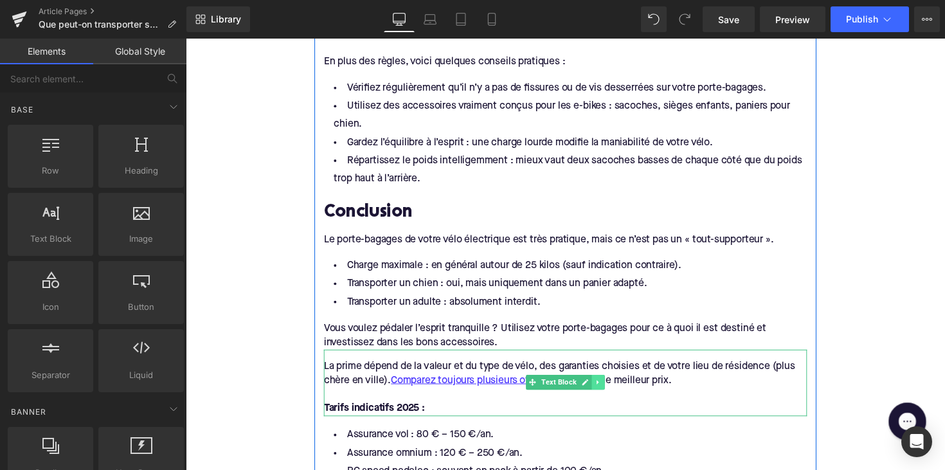
click at [605, 387] on icon at bounding box center [608, 391] width 7 height 8
click at [615, 387] on icon at bounding box center [615, 390] width 7 height 7
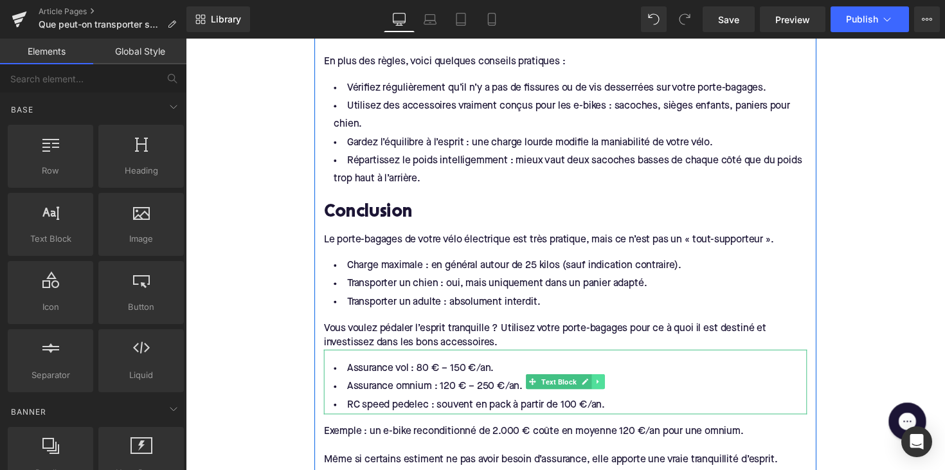
click at [605, 387] on link at bounding box center [609, 390] width 14 height 15
click at [608, 383] on link at bounding box center [615, 390] width 14 height 15
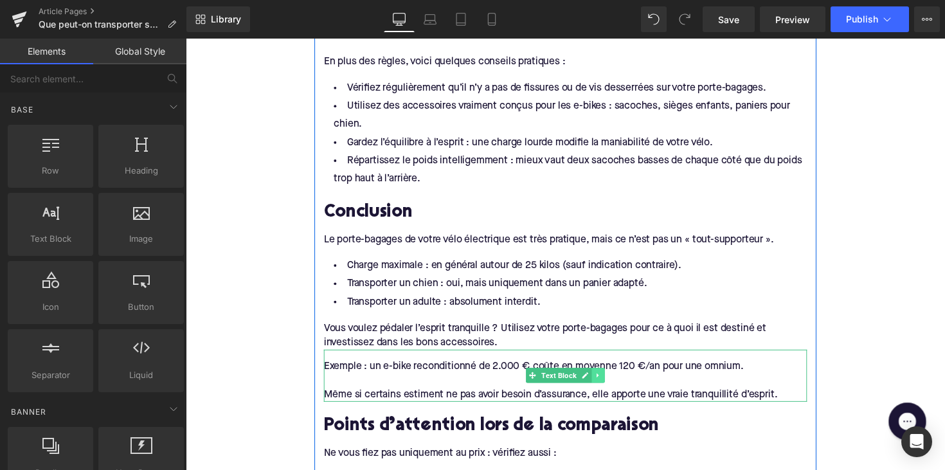
click at [612, 376] on link at bounding box center [609, 383] width 14 height 15
click at [612, 380] on icon at bounding box center [615, 383] width 7 height 7
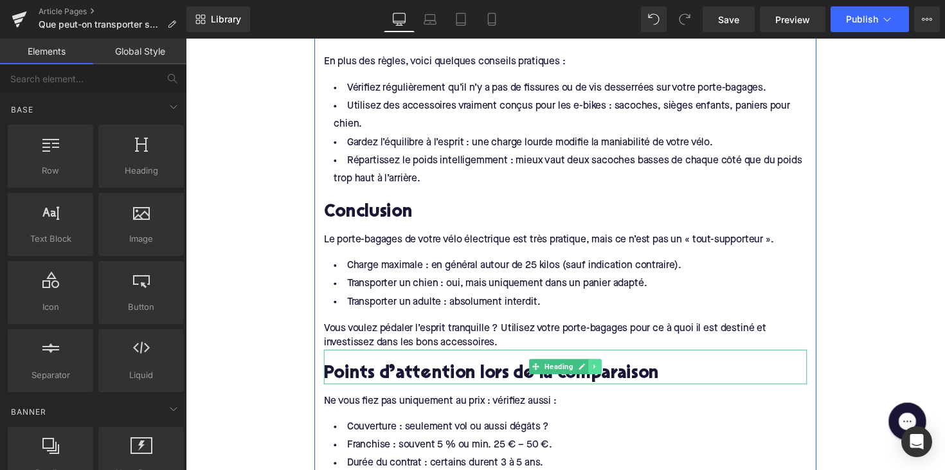
click at [608, 367] on link at bounding box center [606, 374] width 14 height 15
click at [610, 371] on link at bounding box center [612, 374] width 14 height 15
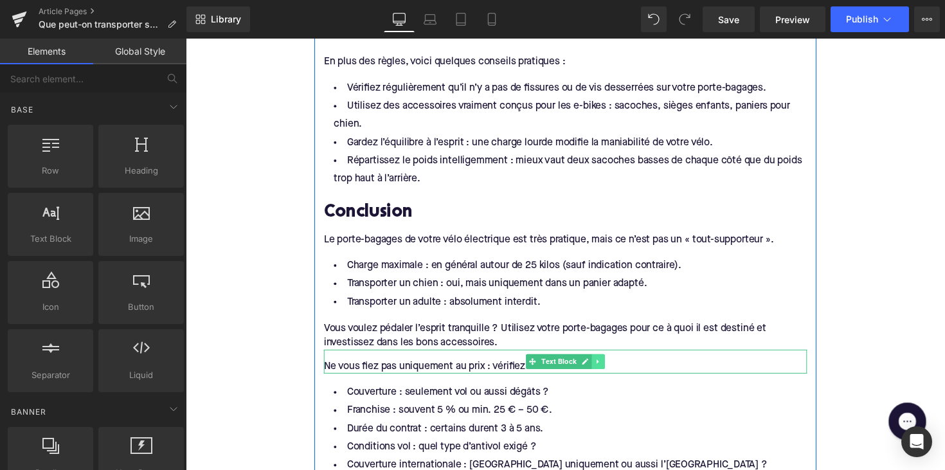
click at [611, 362] on link at bounding box center [609, 369] width 14 height 15
click at [613, 366] on icon at bounding box center [615, 370] width 7 height 8
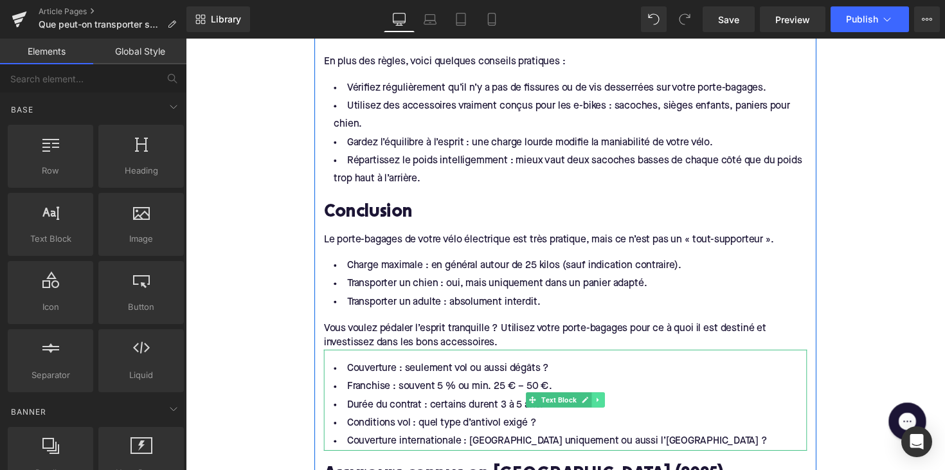
click at [612, 401] on link at bounding box center [609, 408] width 14 height 15
click at [612, 406] on icon at bounding box center [615, 409] width 7 height 7
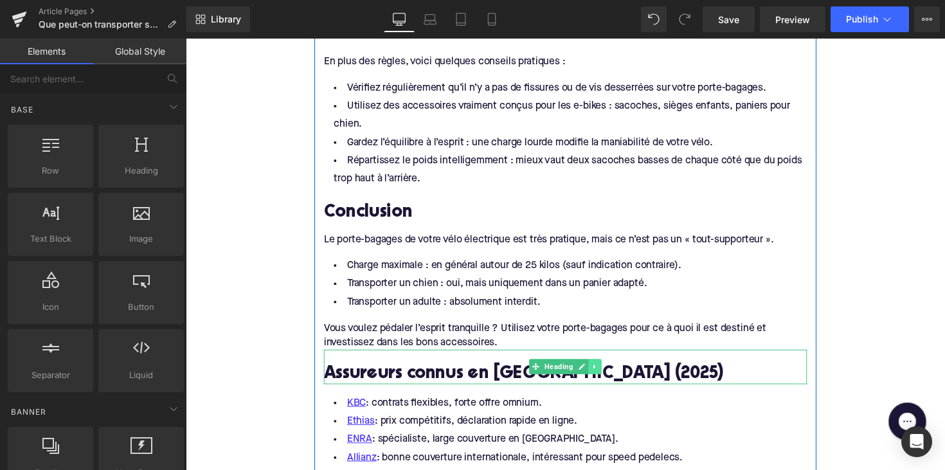
click at [604, 373] on icon at bounding box center [605, 375] width 2 height 5
click at [608, 372] on icon at bounding box center [611, 375] width 7 height 7
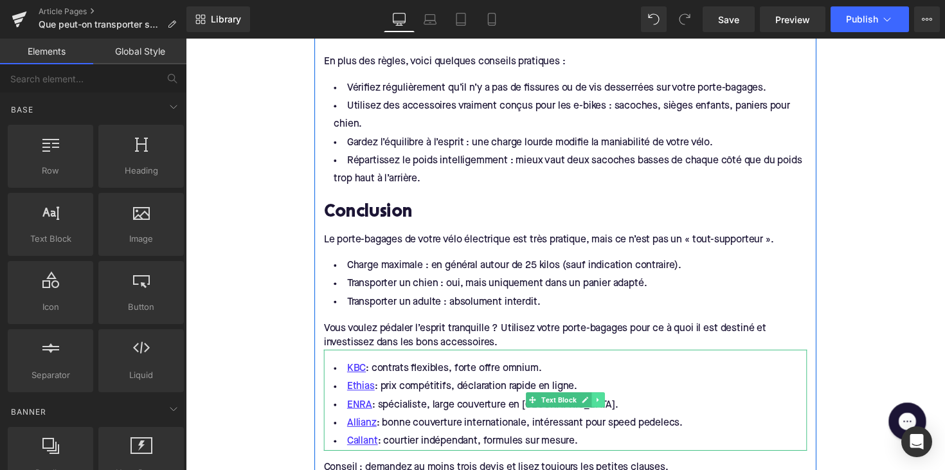
click at [609, 405] on icon at bounding box center [608, 409] width 7 height 8
click at [609, 401] on link at bounding box center [615, 408] width 14 height 15
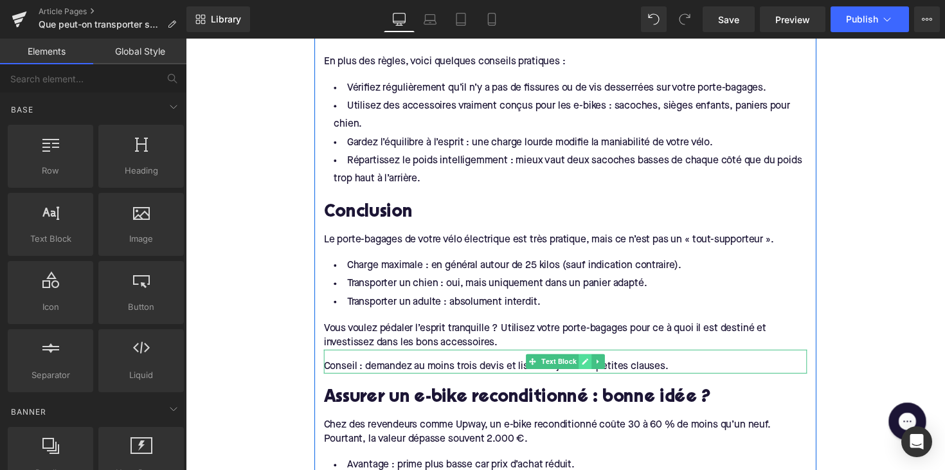
click at [592, 367] on icon at bounding box center [595, 370] width 6 height 6
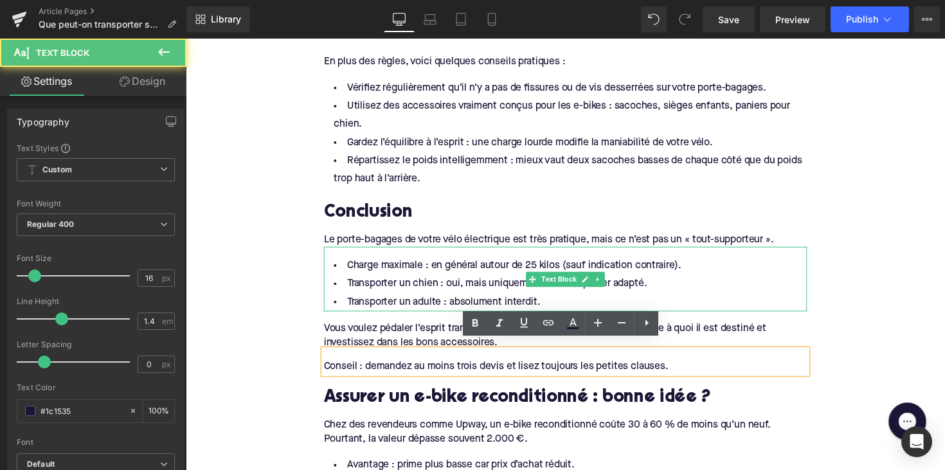
click at [620, 264] on li "Charge maximale : en général autour de 25 kilos (sauf indication contraire)." at bounding box center [574, 271] width 495 height 19
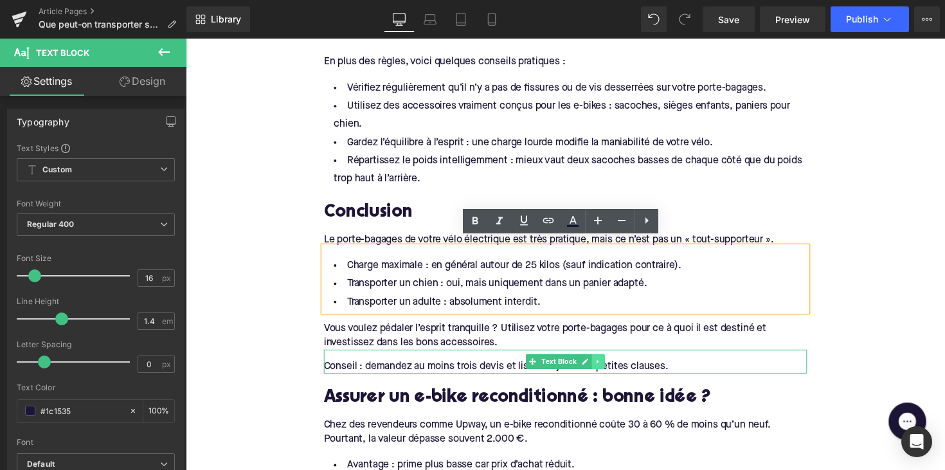
click at [610, 362] on link at bounding box center [609, 369] width 14 height 15
click at [612, 366] on icon at bounding box center [615, 369] width 7 height 7
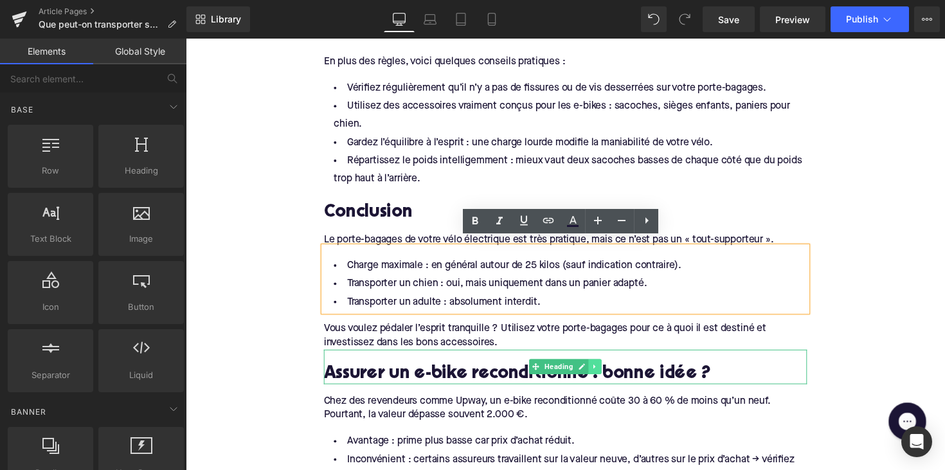
click at [603, 371] on icon at bounding box center [605, 375] width 7 height 8
click at [608, 372] on icon at bounding box center [611, 375] width 7 height 7
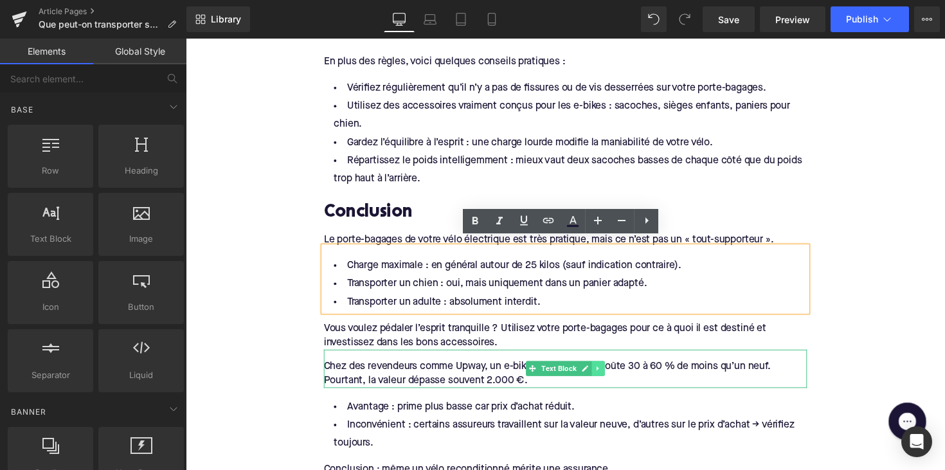
click at [606, 373] on icon at bounding box center [608, 377] width 7 height 8
click at [608, 369] on link at bounding box center [615, 376] width 14 height 15
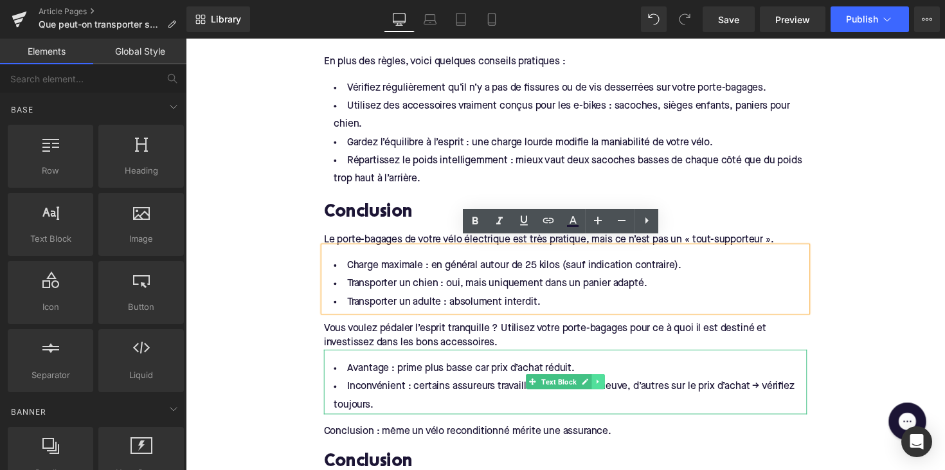
click at [608, 387] on icon at bounding box center [608, 391] width 7 height 8
click at [609, 383] on link at bounding box center [615, 390] width 14 height 15
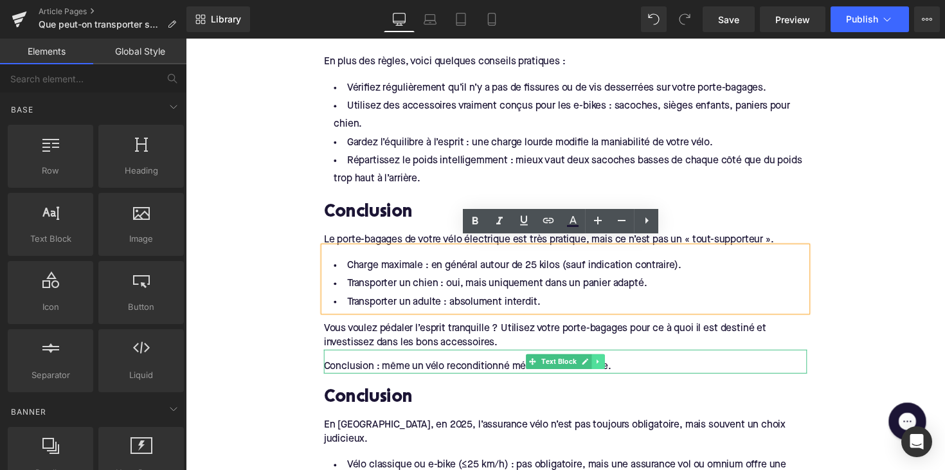
click at [608, 366] on icon at bounding box center [608, 370] width 7 height 8
click at [608, 362] on link at bounding box center [615, 369] width 14 height 15
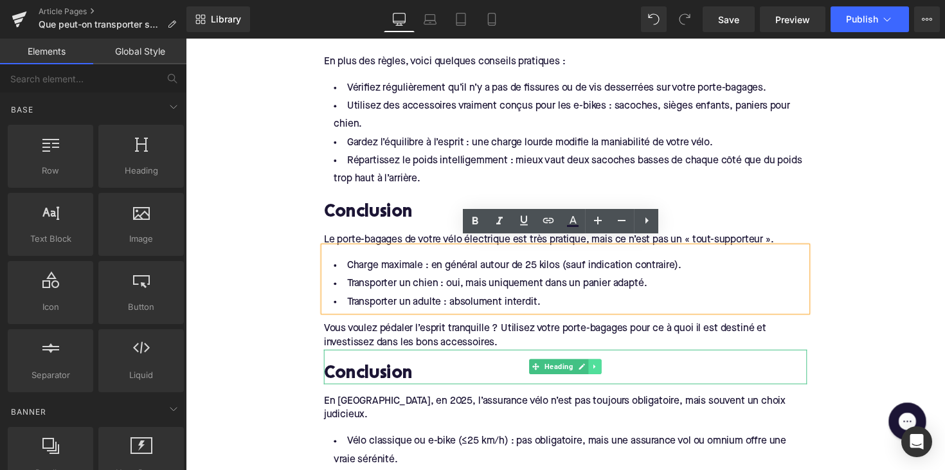
click at [604, 373] on icon at bounding box center [605, 375] width 2 height 5
click at [608, 372] on icon at bounding box center [611, 375] width 7 height 7
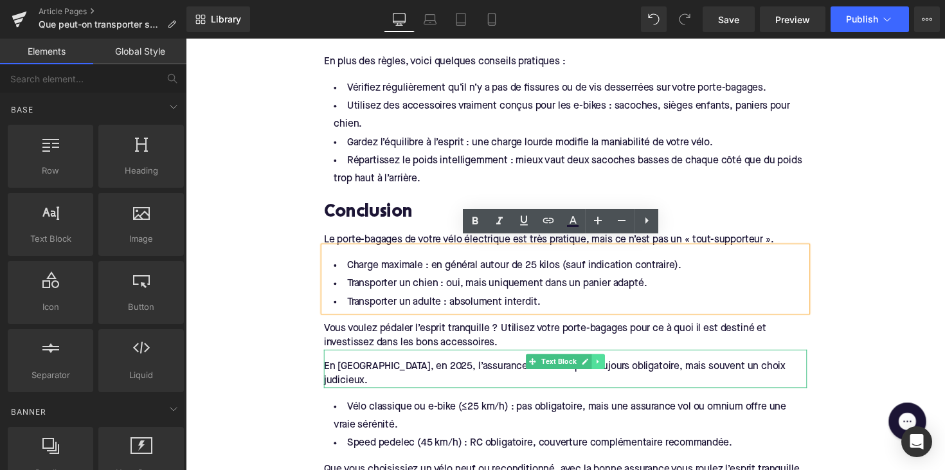
click at [605, 366] on icon at bounding box center [608, 370] width 7 height 8
click at [608, 363] on link at bounding box center [615, 369] width 14 height 15
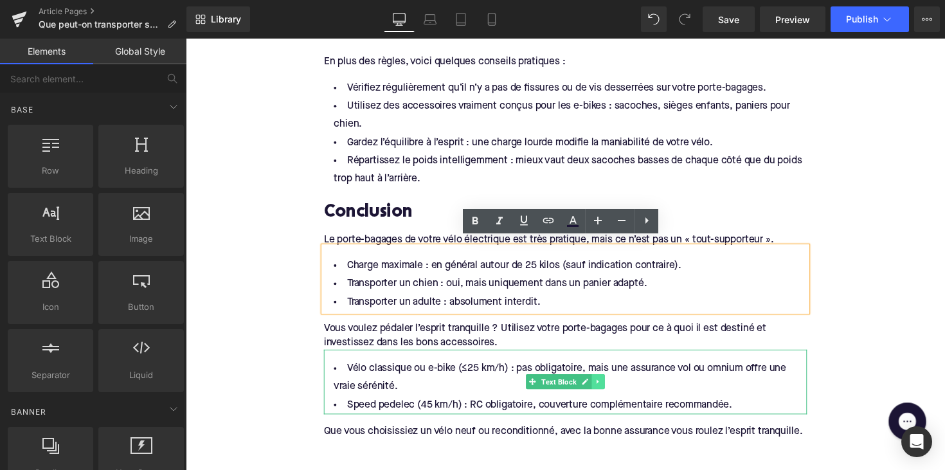
click at [612, 383] on link at bounding box center [609, 390] width 14 height 15
click at [617, 383] on link at bounding box center [615, 390] width 14 height 15
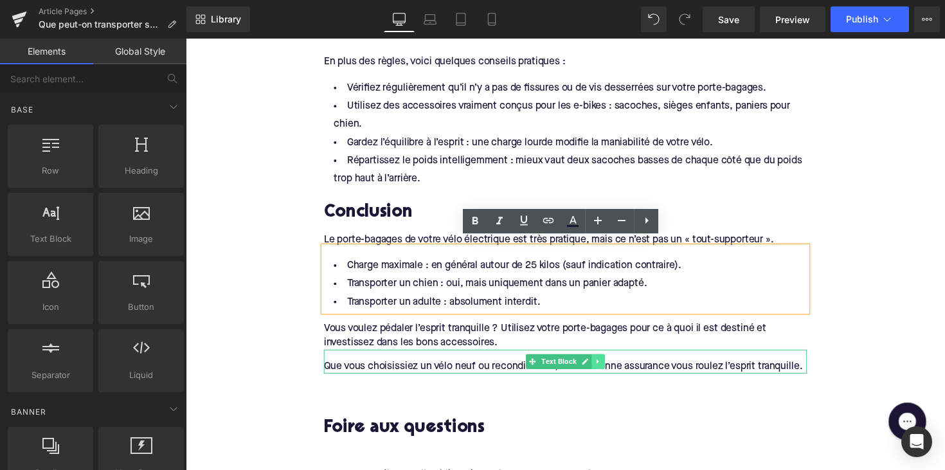
click at [607, 368] on icon at bounding box center [608, 370] width 2 height 5
click at [612, 366] on icon at bounding box center [615, 369] width 7 height 7
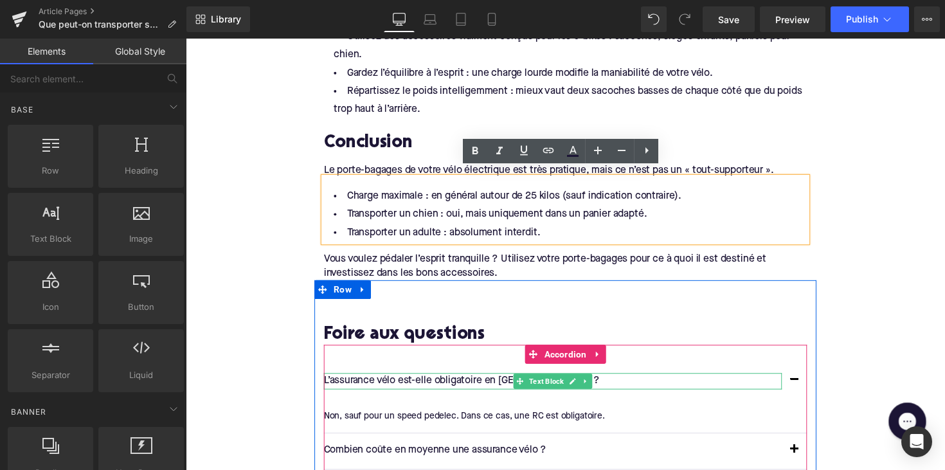
scroll to position [1618, 0]
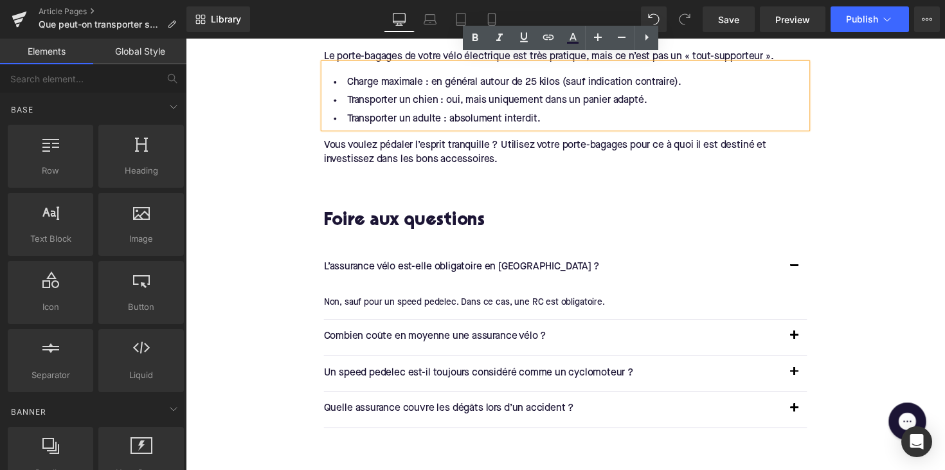
click at [410, 268] on p "L’assurance vélo est-elle obligatoire en [GEOGRAPHIC_DATA] ?" at bounding box center [561, 273] width 469 height 17
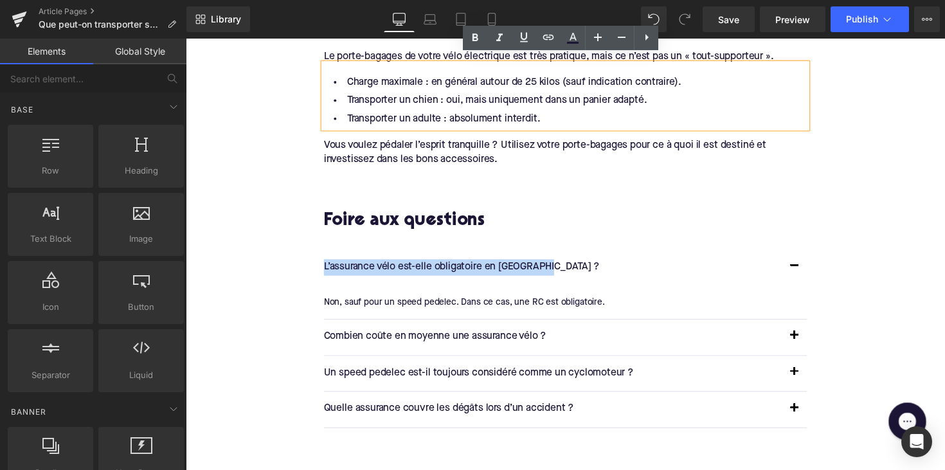
click at [410, 268] on p "L’assurance vélo est-elle obligatoire en [GEOGRAPHIC_DATA] ?" at bounding box center [561, 273] width 469 height 17
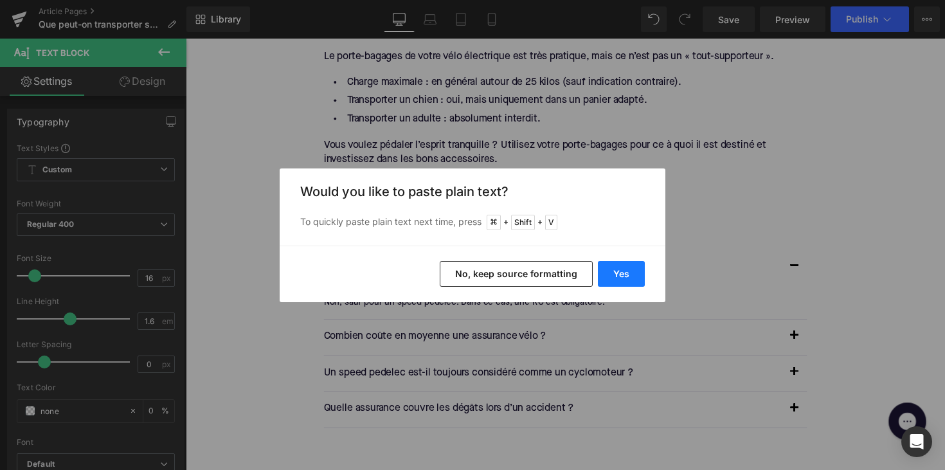
click at [619, 268] on button "Yes" at bounding box center [621, 274] width 47 height 26
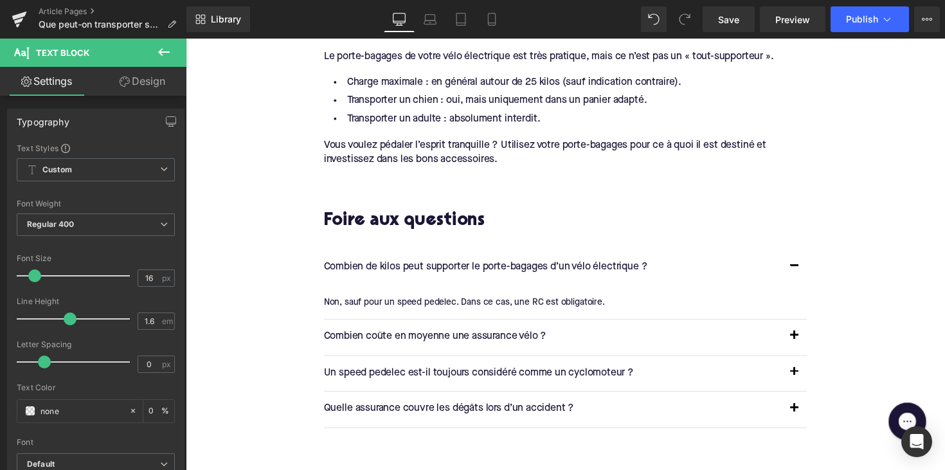
click at [551, 302] on div "Non, sauf pour un speed pedelec. Dans ce cas, une RC est obligatoire. Text Block" at bounding box center [570, 309] width 486 height 14
click at [551, 302] on div "Non, sauf pour un speed pedelec. Dans ce cas, une RC est obligatoire." at bounding box center [570, 309] width 486 height 14
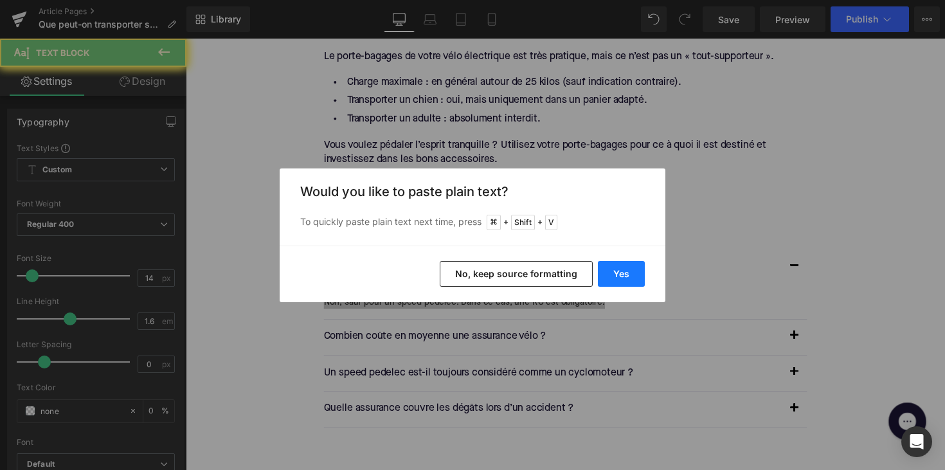
click at [625, 278] on button "Yes" at bounding box center [621, 274] width 47 height 26
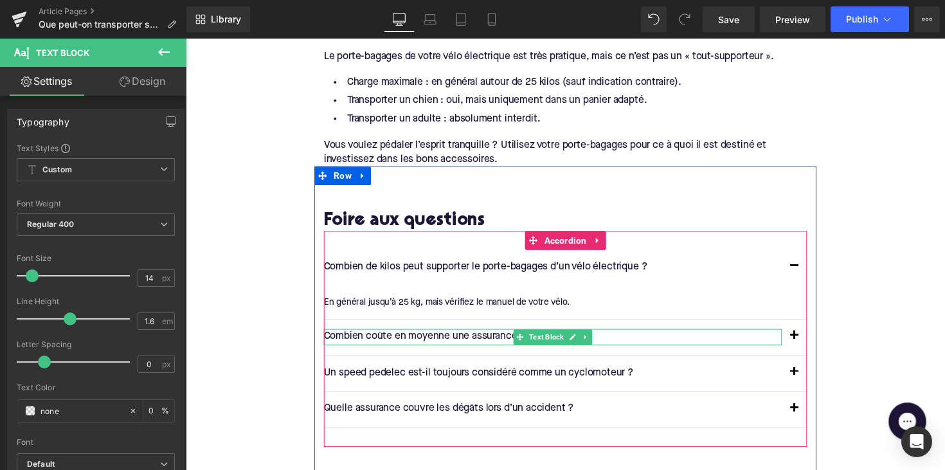
click at [429, 336] on p "Combien coûte en moyenne une assurance vélo ?" at bounding box center [561, 344] width 469 height 17
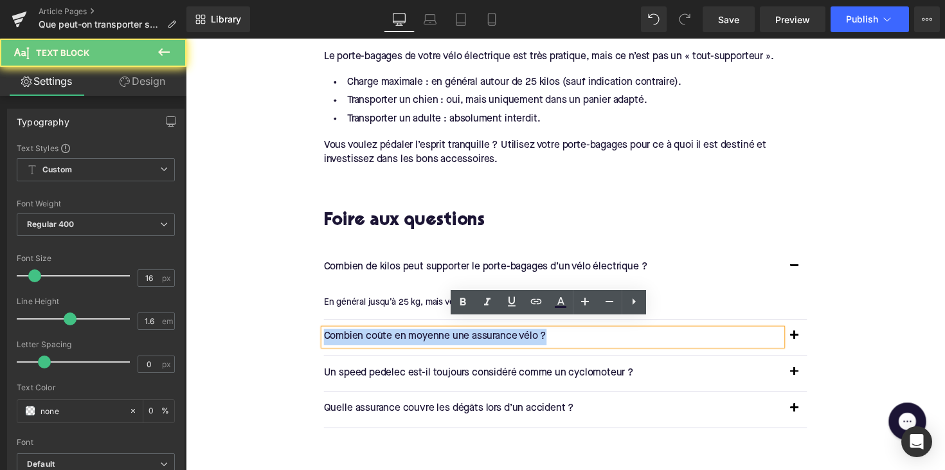
click at [429, 336] on p "Combien coûte en moyenne une assurance vélo ?" at bounding box center [561, 344] width 469 height 17
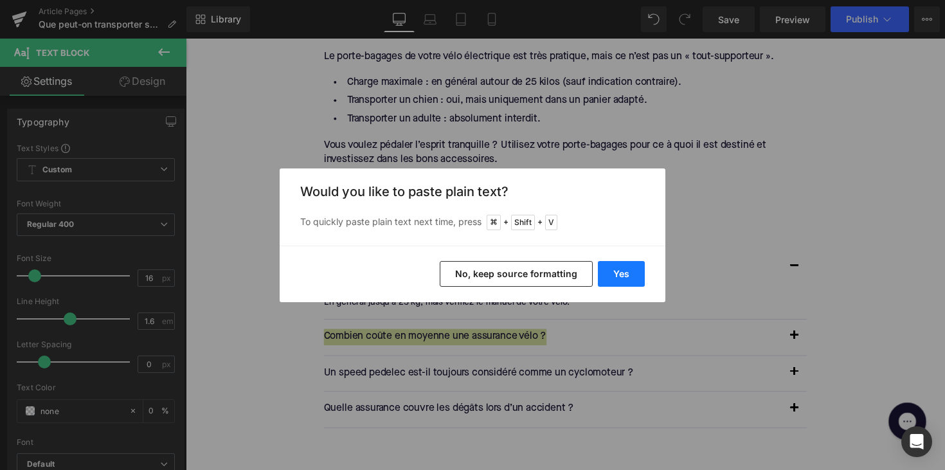
click at [621, 277] on button "Yes" at bounding box center [621, 274] width 47 height 26
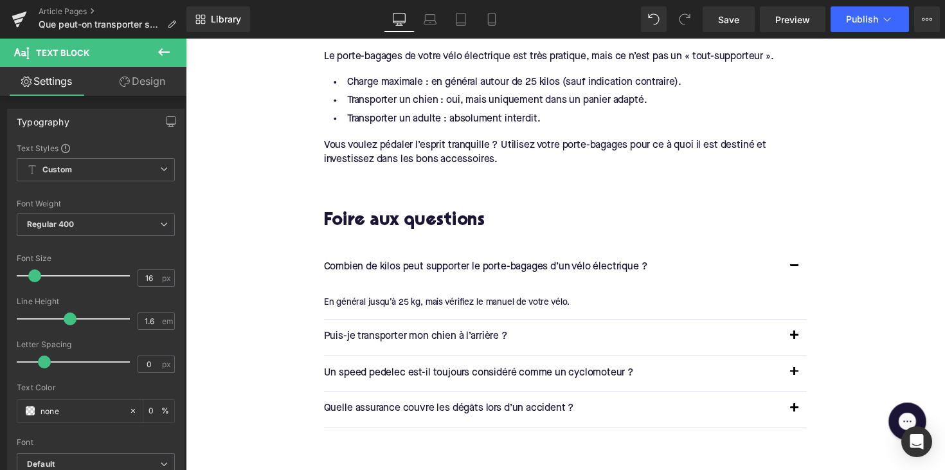
click at [803, 336] on button "button" at bounding box center [810, 345] width 26 height 36
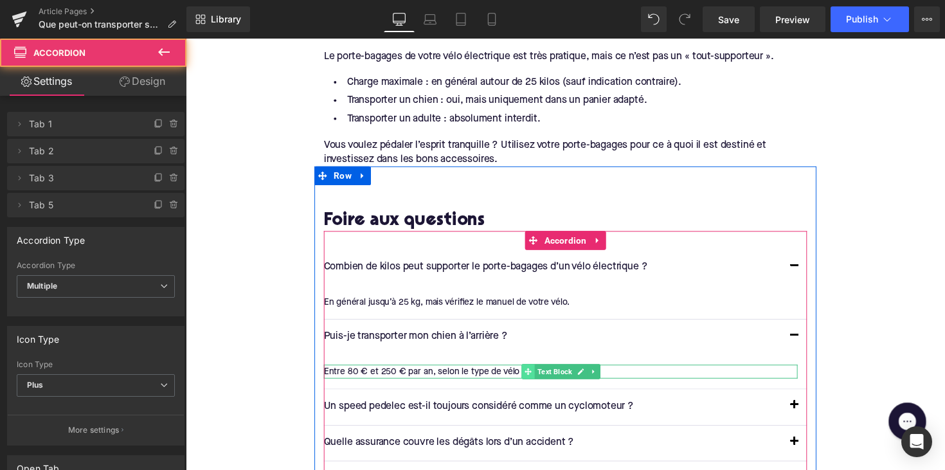
click at [533, 376] on icon at bounding box center [536, 380] width 7 height 8
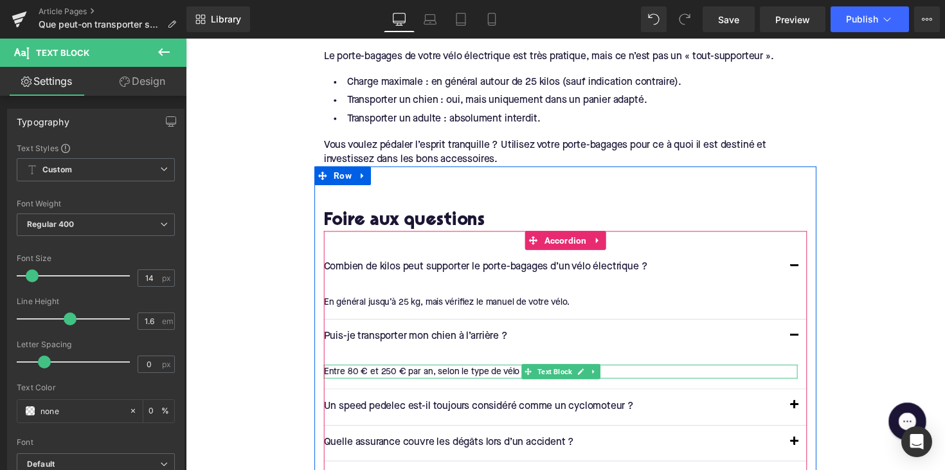
click at [494, 373] on div "Entre 80 € et 250 € par an, selon le type de vélo et la couverture." at bounding box center [570, 380] width 486 height 14
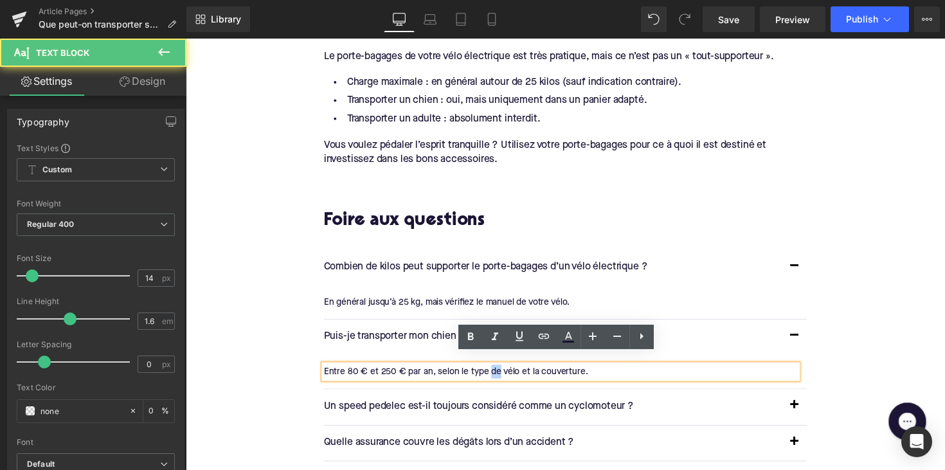
click at [494, 373] on div "Entre 80 € et 250 € par an, selon le type de vélo et la couverture." at bounding box center [570, 380] width 486 height 14
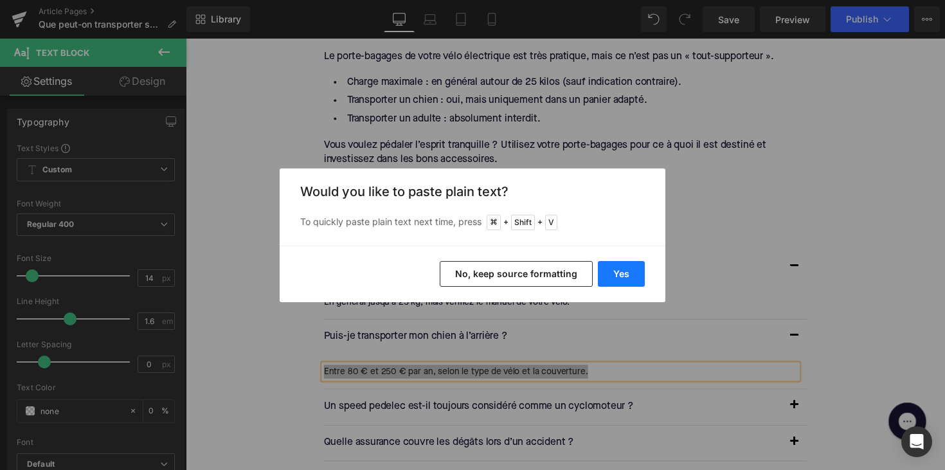
click at [618, 270] on button "Yes" at bounding box center [621, 274] width 47 height 26
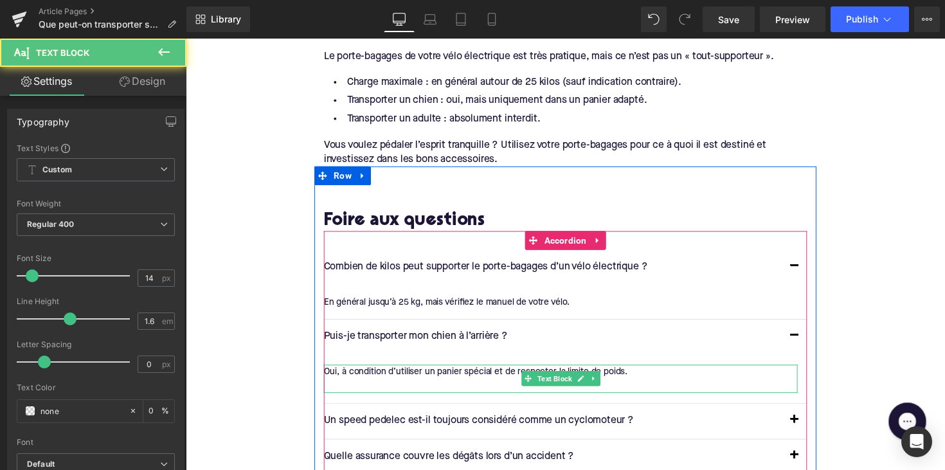
click at [403, 387] on div at bounding box center [570, 394] width 486 height 14
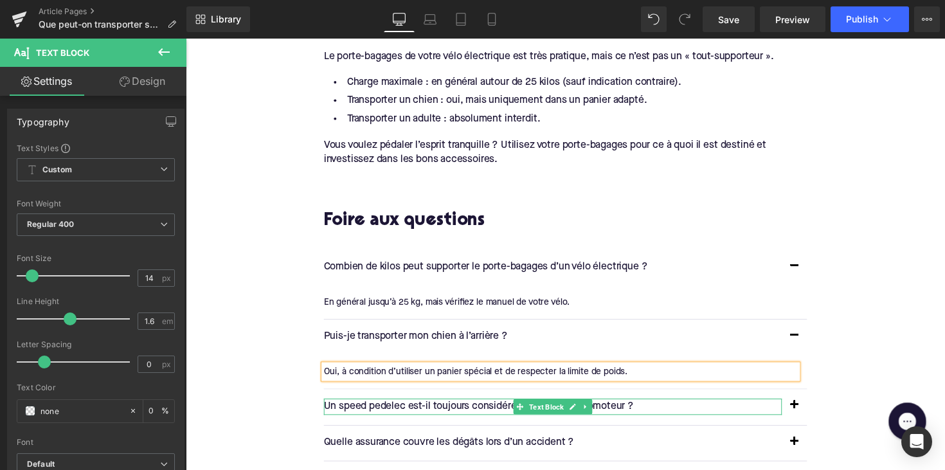
click at [418, 408] on p "Un speed pedelec est-il toujours considéré comme un cyclomoteur ?" at bounding box center [561, 416] width 469 height 17
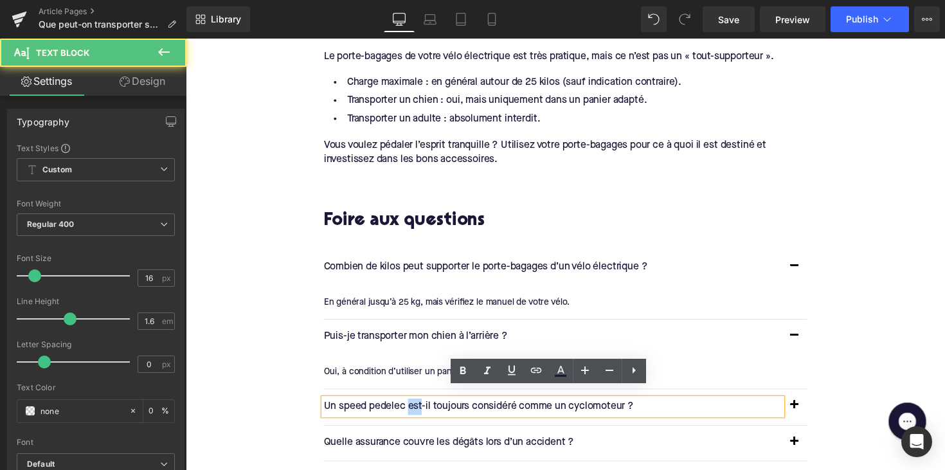
click at [418, 408] on p "Un speed pedelec est-il toujours considéré comme un cyclomoteur ?" at bounding box center [561, 416] width 469 height 17
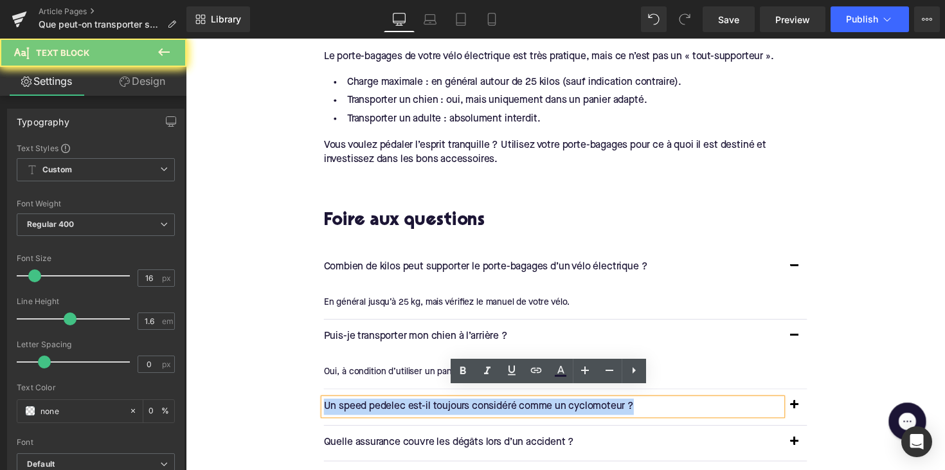
click at [418, 408] on p "Un speed pedelec est-il toujours considéré comme un cyclomoteur ?" at bounding box center [561, 416] width 469 height 17
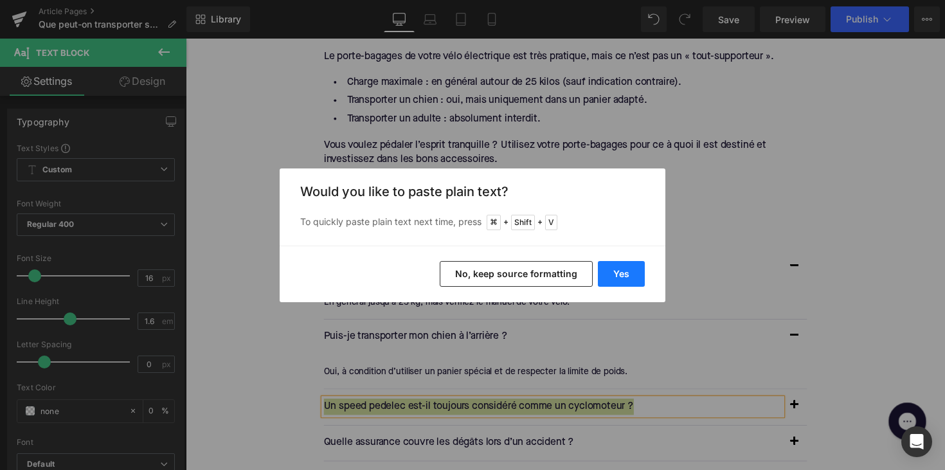
click at [608, 275] on button "Yes" at bounding box center [621, 274] width 47 height 26
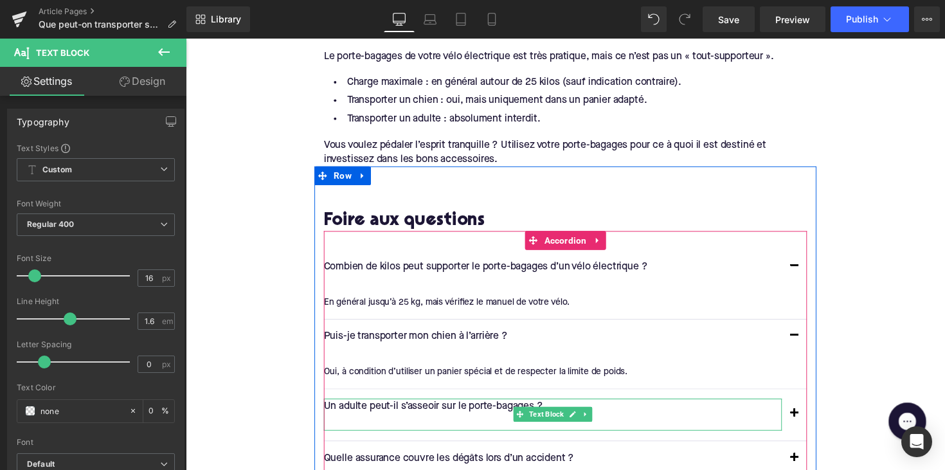
click at [347, 424] on p at bounding box center [561, 432] width 469 height 17
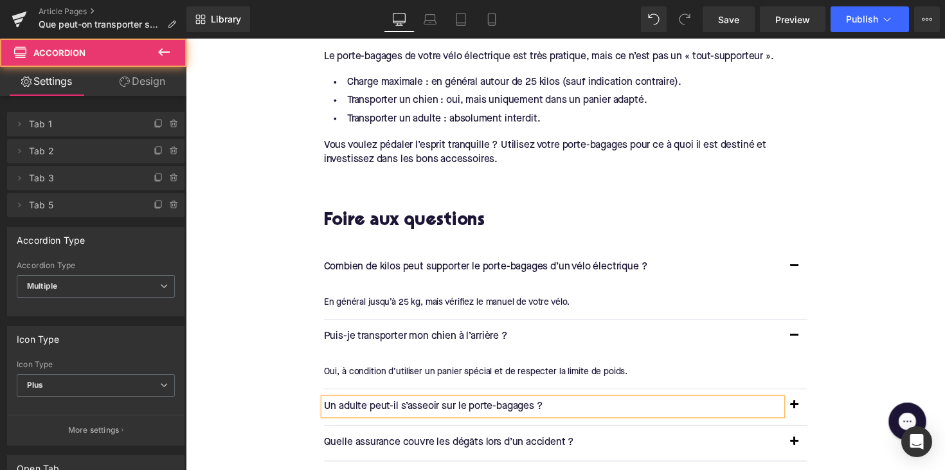
click at [806, 403] on button "button" at bounding box center [810, 416] width 26 height 36
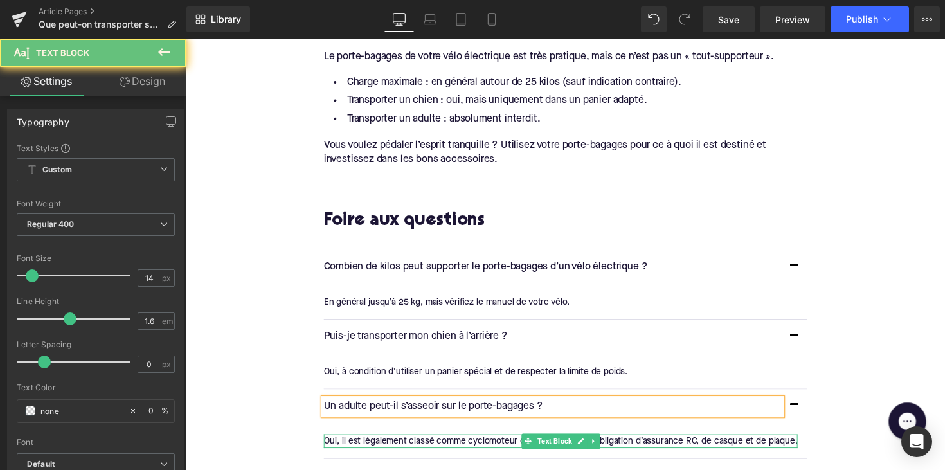
click at [433, 444] on div "Oui, il est légalement classé comme cyclomoteur de classe B. D’où l’obligation …" at bounding box center [570, 451] width 486 height 14
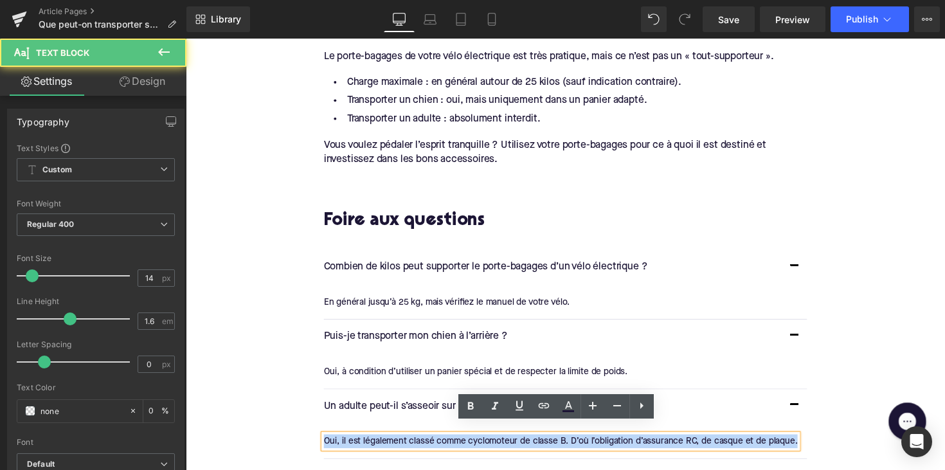
click at [433, 444] on div "Oui, il est légalement classé comme cyclomoteur de classe B. D’où l’obligation …" at bounding box center [570, 451] width 486 height 14
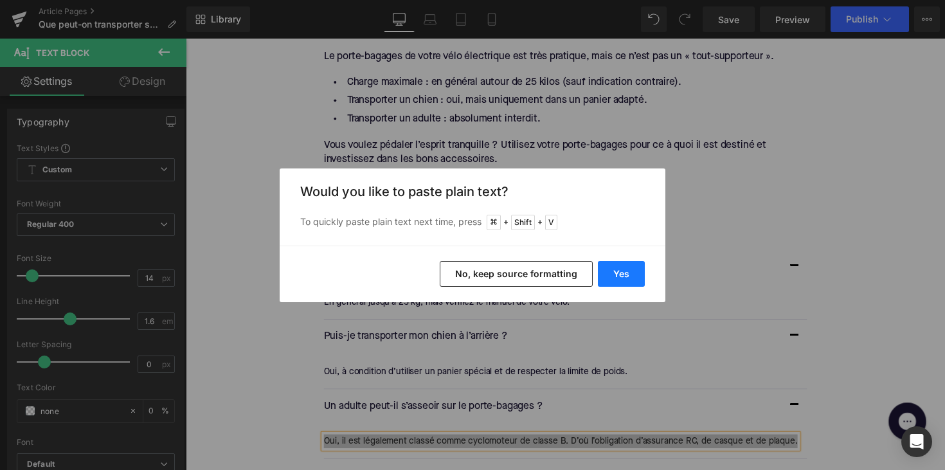
click at [621, 277] on button "Yes" at bounding box center [621, 274] width 47 height 26
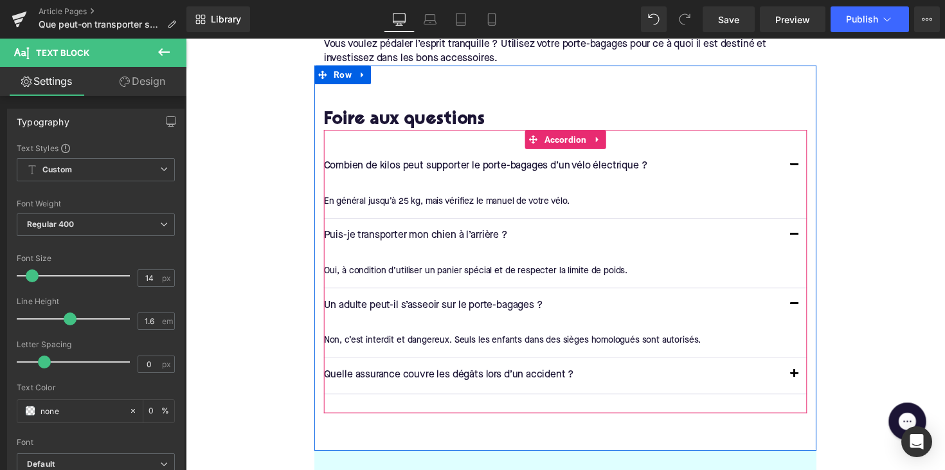
scroll to position [1744, 0]
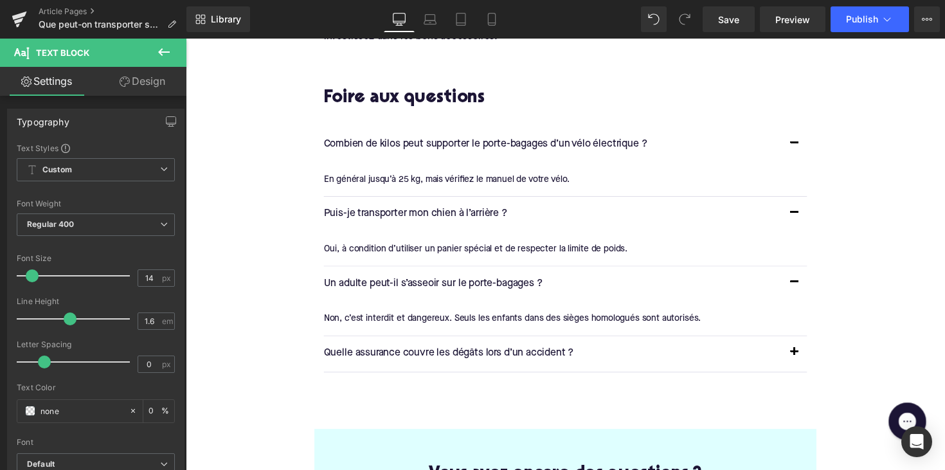
click at [462, 353] on p "Quelle assurance couvre les dégâts lors d’un accident ?" at bounding box center [561, 361] width 469 height 17
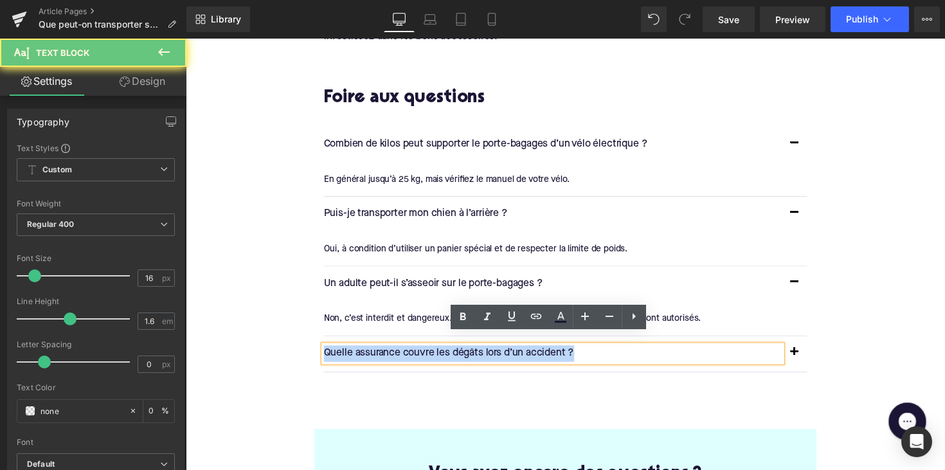
click at [462, 353] on p "Quelle assurance couvre les dégâts lors d’un accident ?" at bounding box center [561, 361] width 469 height 17
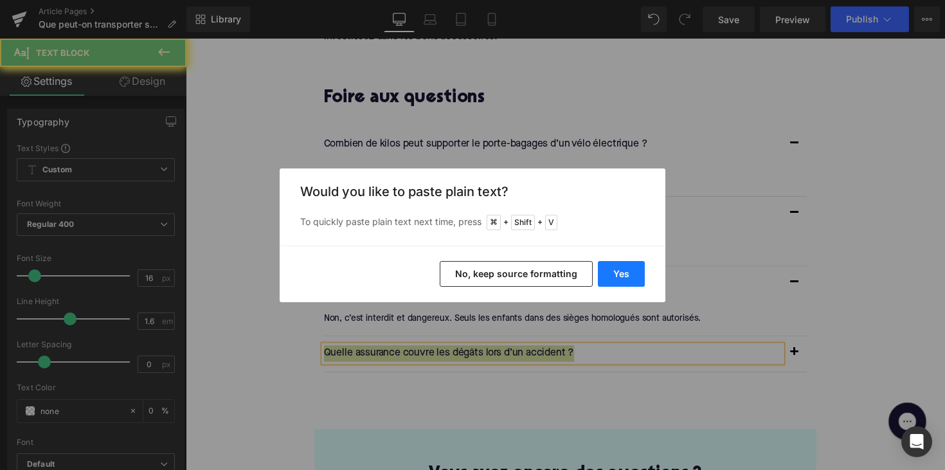
click at [630, 266] on button "Yes" at bounding box center [621, 274] width 47 height 26
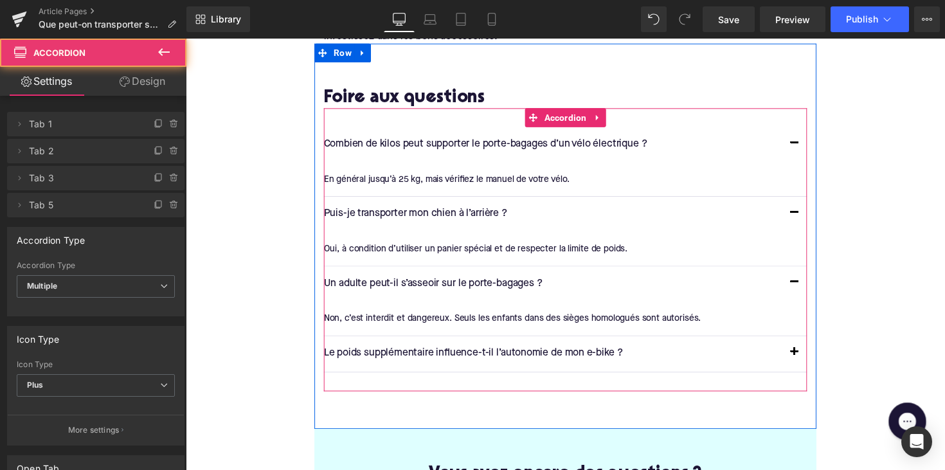
click at [807, 347] on button "button" at bounding box center [810, 361] width 26 height 36
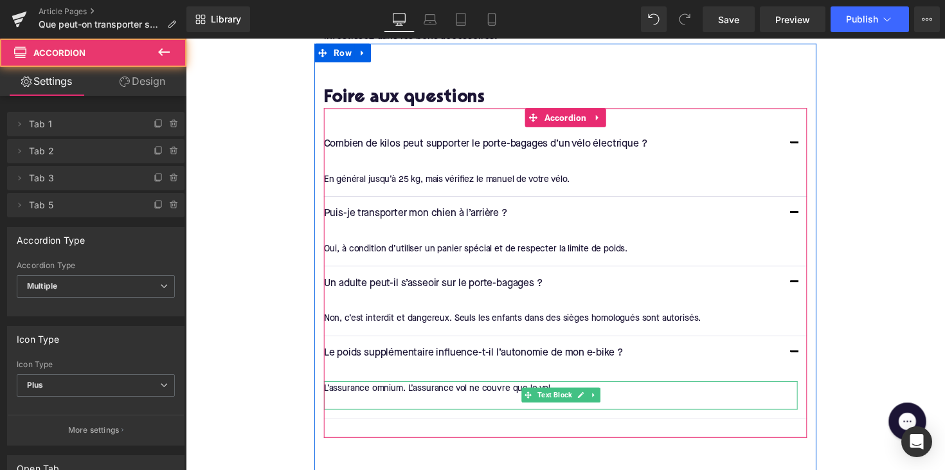
click at [444, 390] on div "L’assurance omnium. L’assurance vol ne couvre que le vol." at bounding box center [570, 397] width 486 height 14
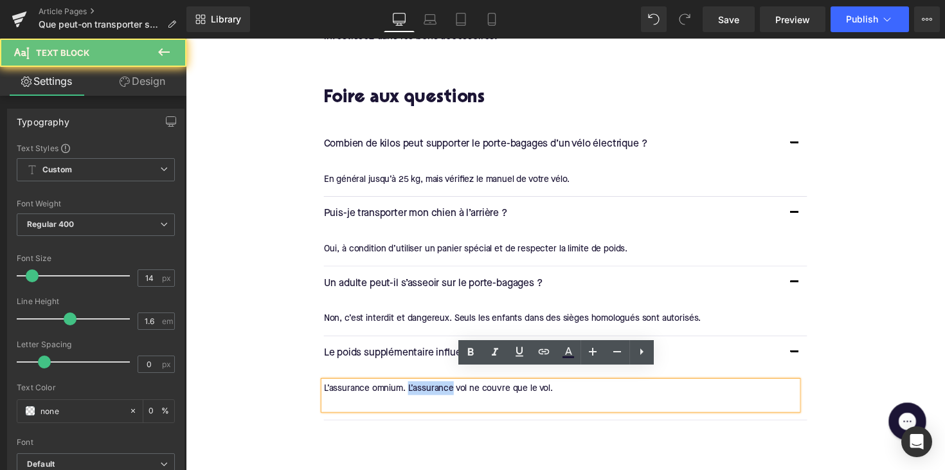
click at [444, 390] on div "L’assurance omnium. L’assurance vol ne couvre que le vol." at bounding box center [570, 397] width 486 height 14
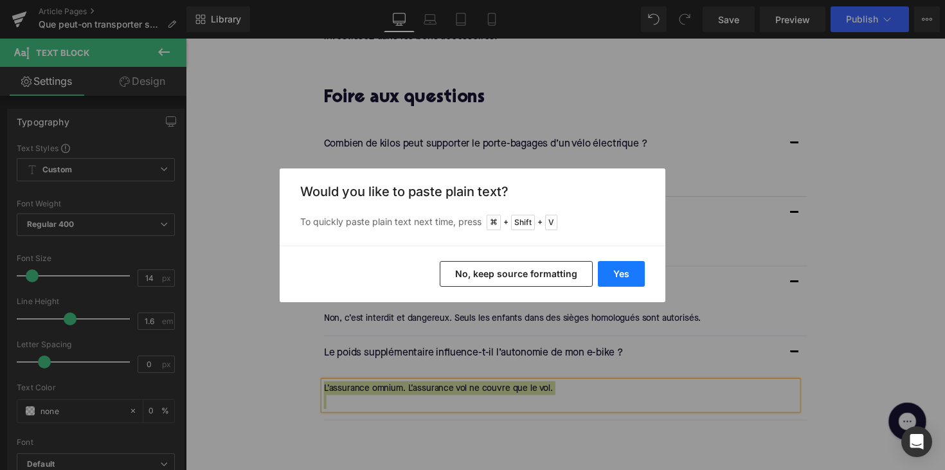
click at [619, 275] on button "Yes" at bounding box center [621, 274] width 47 height 26
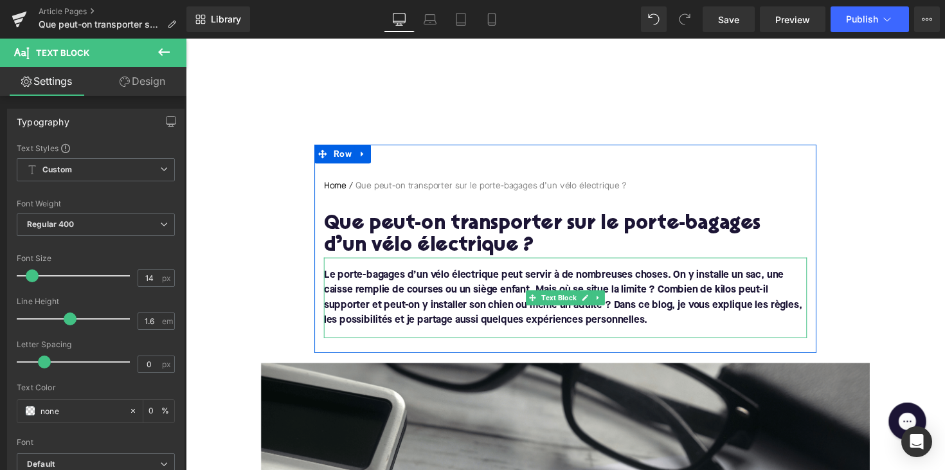
scroll to position [114, 0]
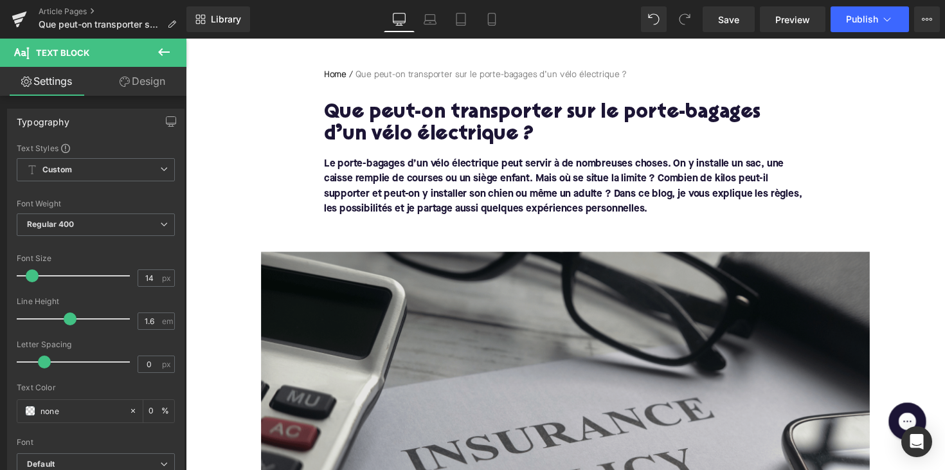
click at [408, 320] on img at bounding box center [575, 432] width 624 height 351
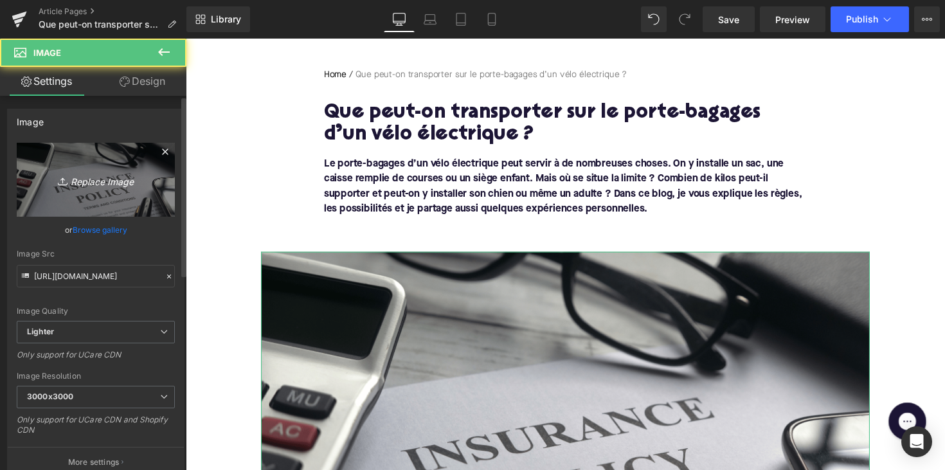
click at [86, 177] on icon "Replace Image" at bounding box center [95, 180] width 103 height 16
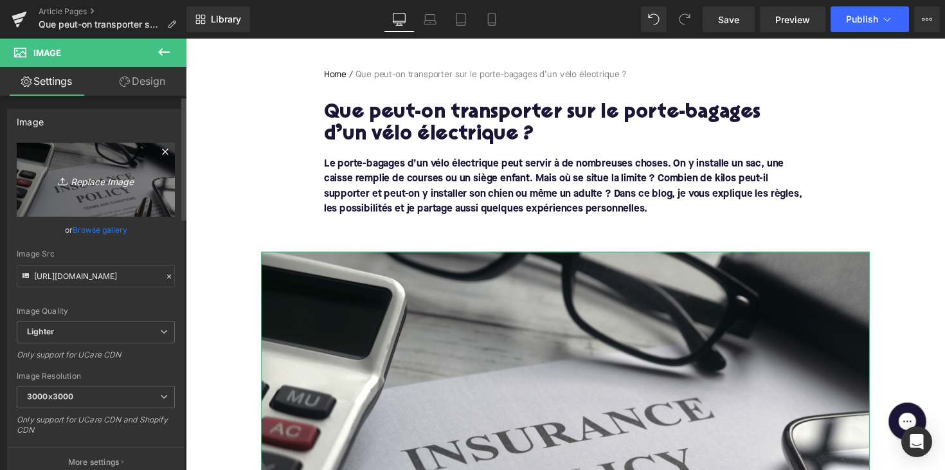
type input "C:\fakepath\ebikemethond.png"
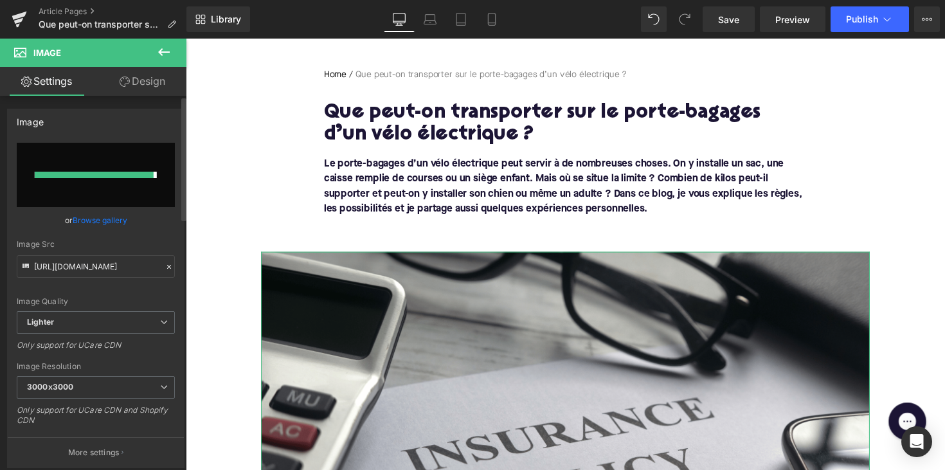
type input "[URL][DOMAIN_NAME]"
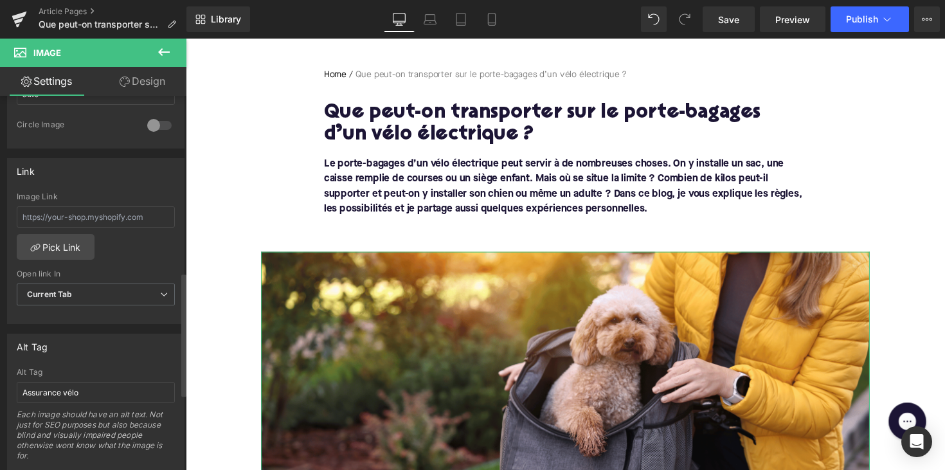
scroll to position [535, 0]
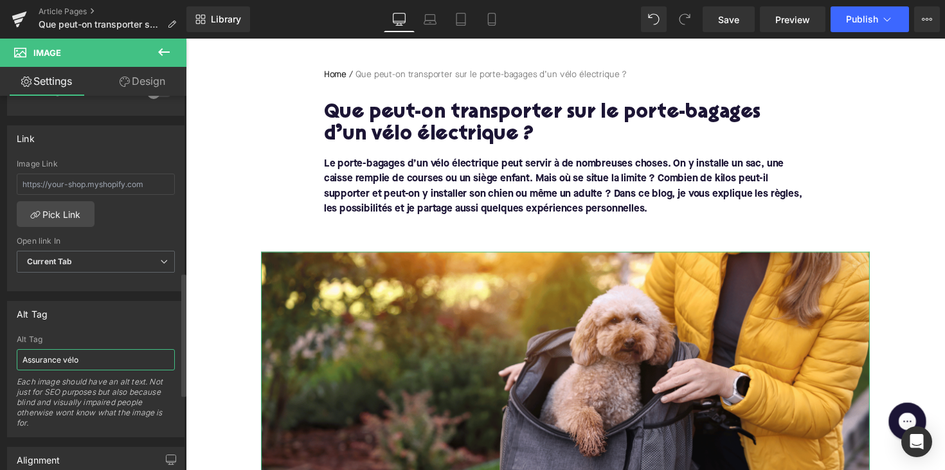
click at [53, 360] on input "Assurance vélo" at bounding box center [96, 359] width 158 height 21
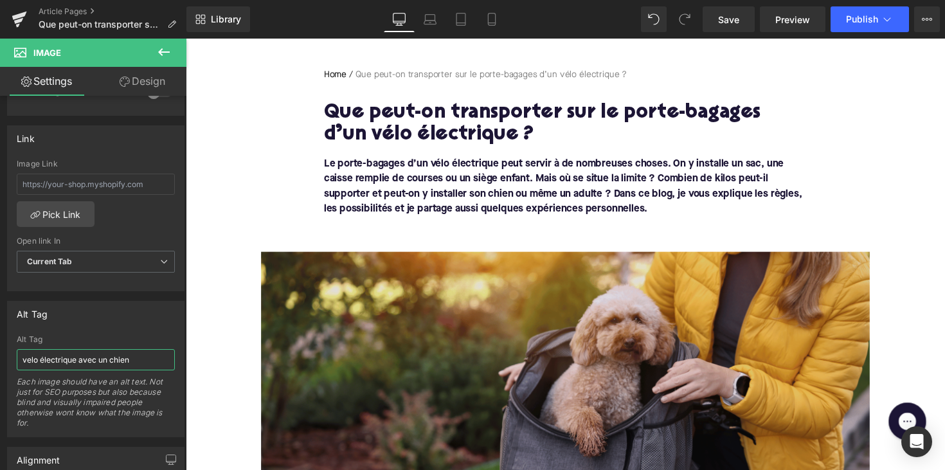
type input "velo électrique avec un chien"
click at [279, 311] on img at bounding box center [575, 432] width 624 height 351
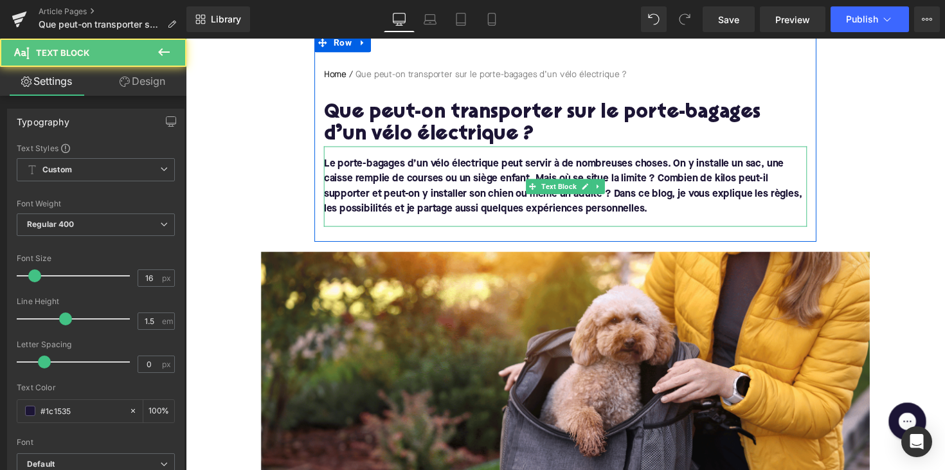
click at [340, 215] on font "Le porte-bagages d’un vélo électrique peut servir à de nombreuses choses. On y …" at bounding box center [572, 190] width 490 height 57
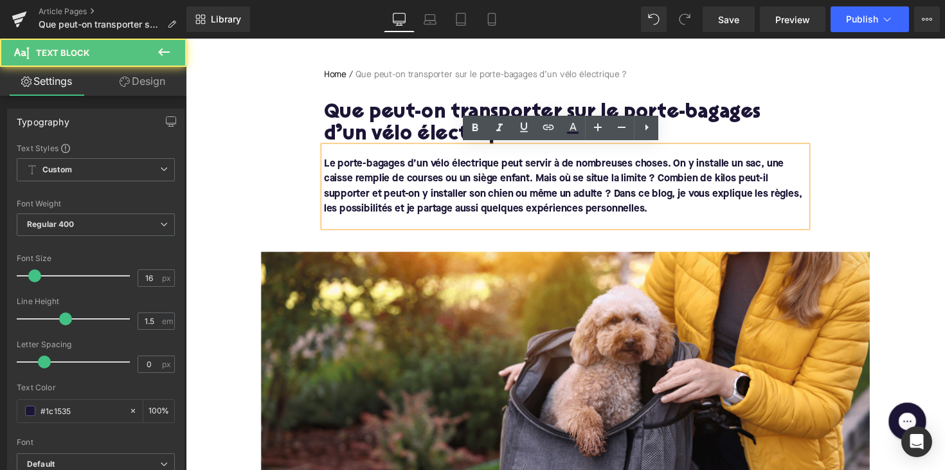
click at [340, 218] on font "Le porte-bagages d’un vélo électrique peut servir à de nombreuses choses. On y …" at bounding box center [572, 190] width 490 height 57
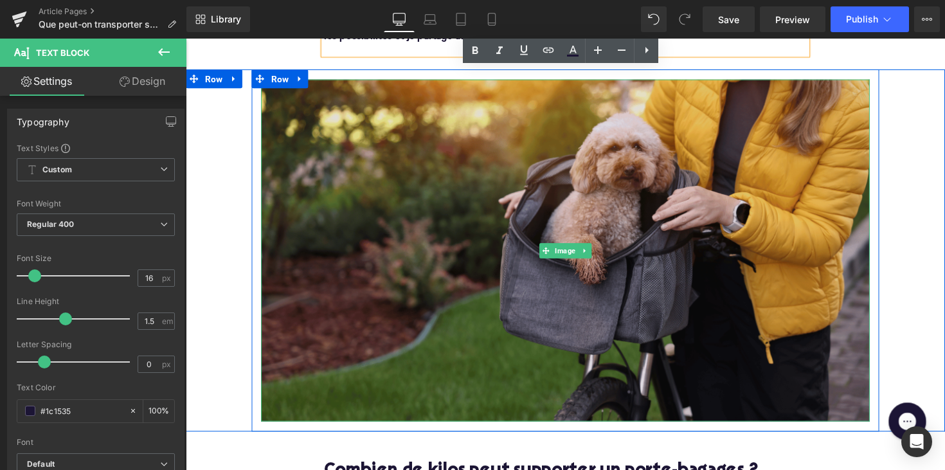
click at [448, 275] on img at bounding box center [575, 255] width 624 height 351
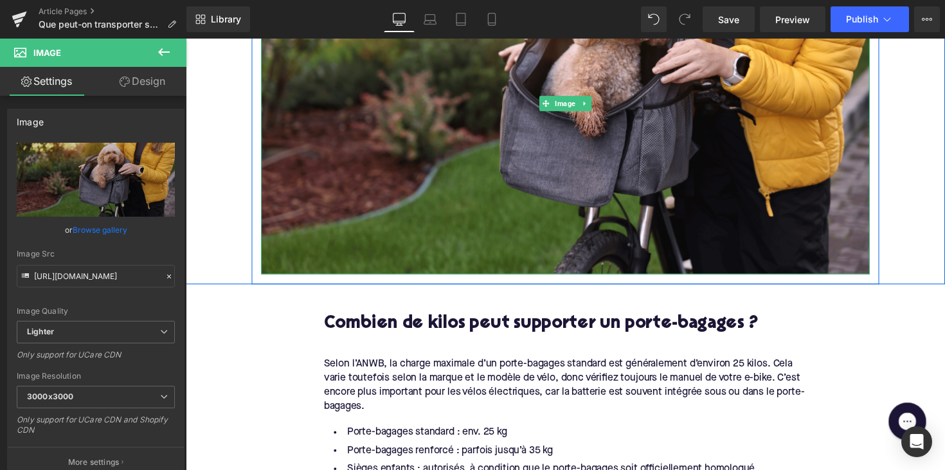
scroll to position [444, 0]
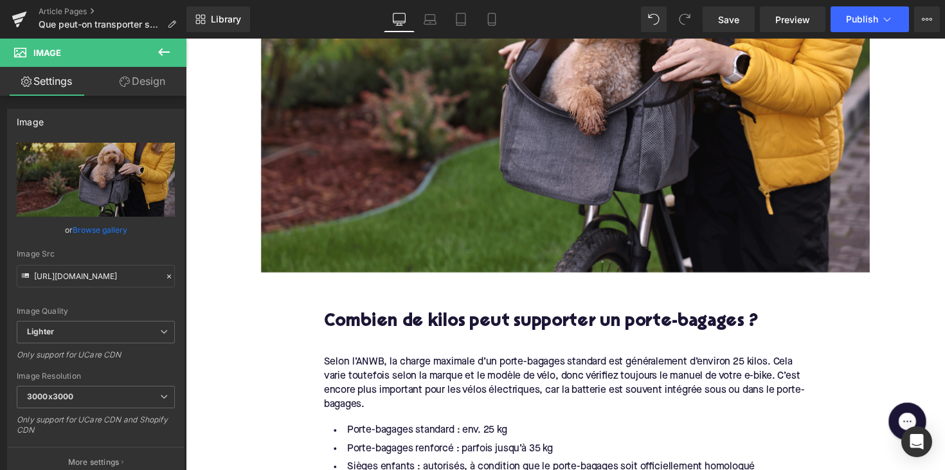
click at [397, 375] on div "Selon l’ANWB, la charge maximale d’un porte-bagages standard est généralement d…" at bounding box center [574, 392] width 495 height 58
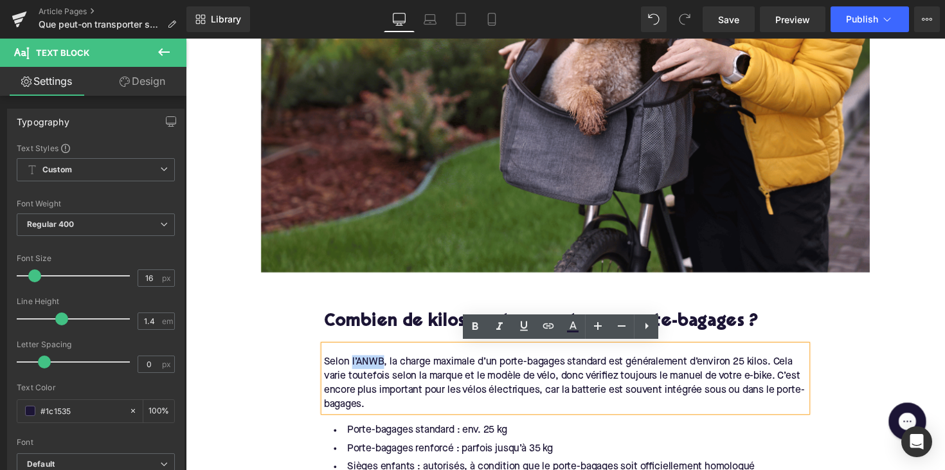
drag, startPoint x: 384, startPoint y: 367, endPoint x: 352, endPoint y: 368, distance: 31.5
click at [352, 368] on div "Selon l’ANWB, la charge maximale d’un porte-bagages standard est généralement d…" at bounding box center [574, 392] width 495 height 58
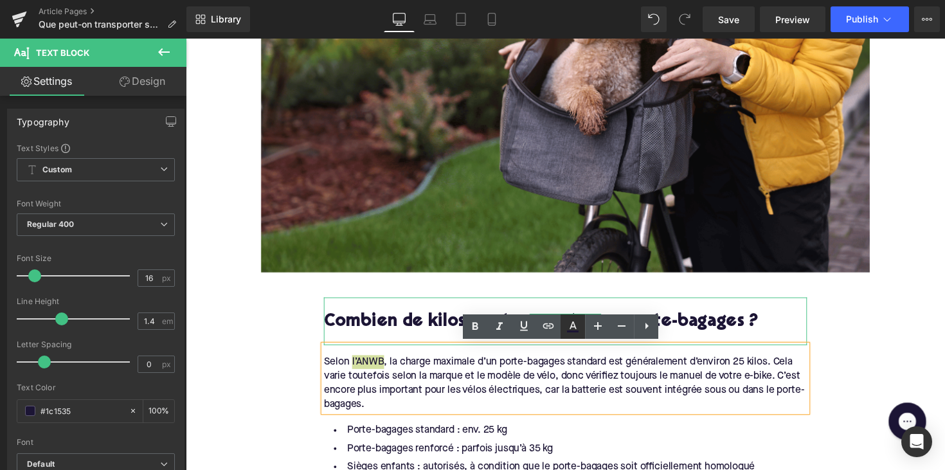
click at [561, 331] on link at bounding box center [573, 327] width 24 height 24
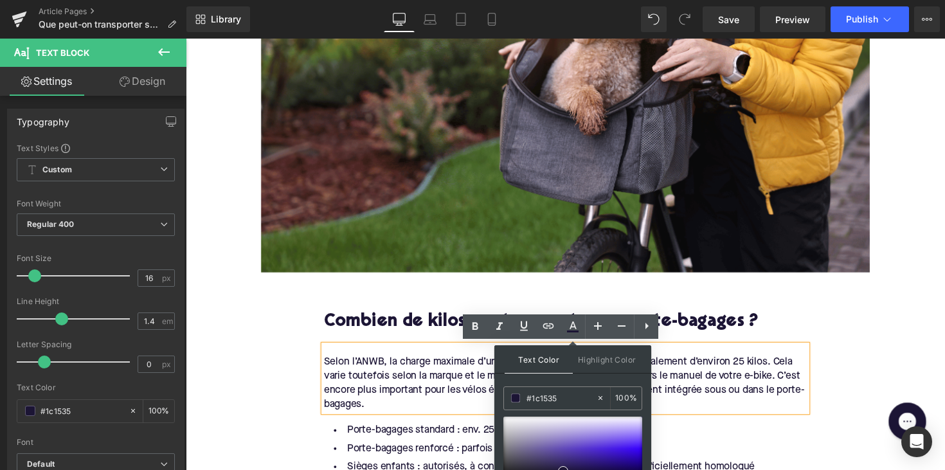
click at [424, 365] on div "Selon l’ANWB, la charge maximale d’un porte-bagages standard est généralement d…" at bounding box center [574, 392] width 495 height 58
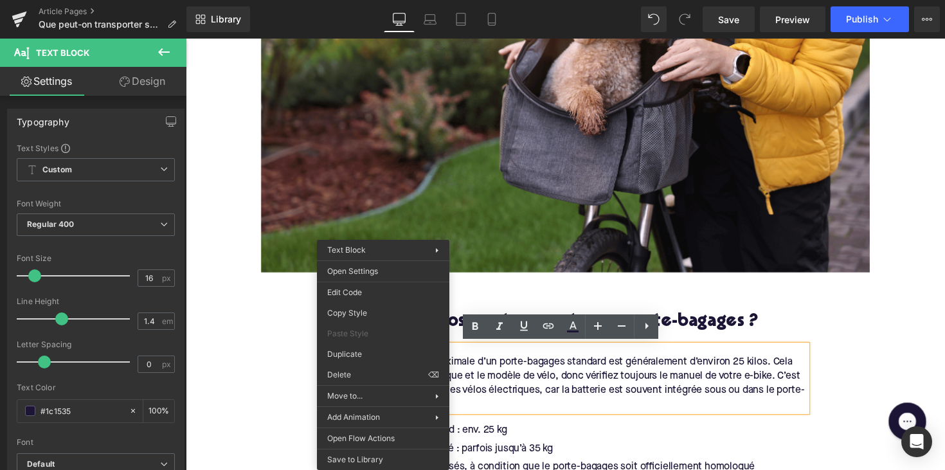
drag, startPoint x: 387, startPoint y: 371, endPoint x: 369, endPoint y: 371, distance: 17.4
click at [519, 376] on div "Selon l’ANWB, la charge maximale d’un porte-bagages standard est généralement d…" at bounding box center [574, 392] width 495 height 58
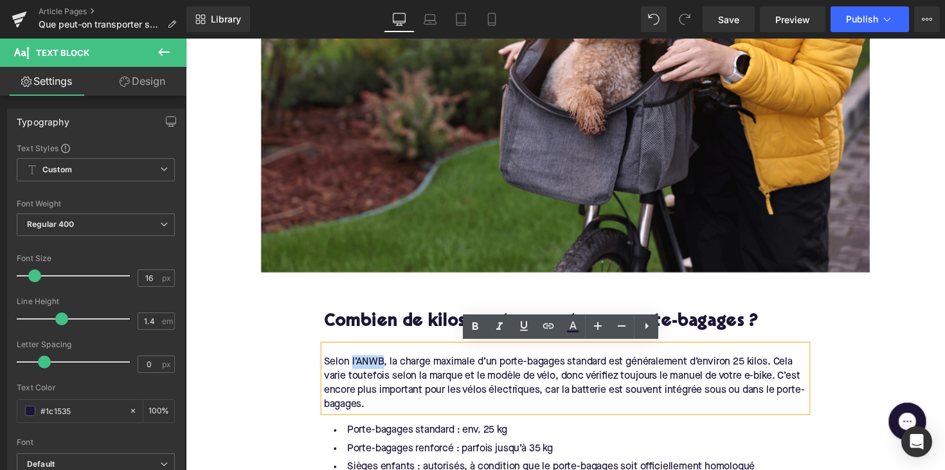
drag, startPoint x: 385, startPoint y: 367, endPoint x: 352, endPoint y: 367, distance: 32.2
click at [352, 367] on div "Selon l’ANWB, la charge maximale d’un porte-bagages standard est généralement d…" at bounding box center [574, 392] width 495 height 58
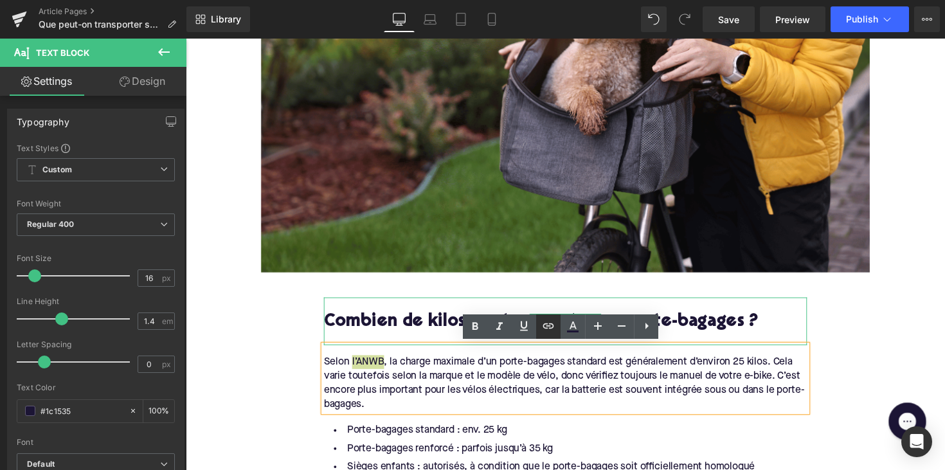
click at [547, 329] on icon at bounding box center [548, 325] width 15 height 15
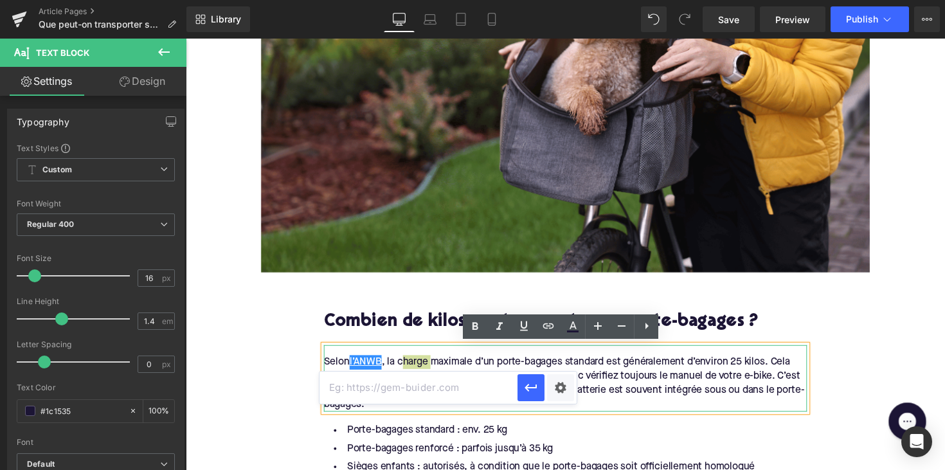
click at [479, 392] on input "text" at bounding box center [419, 388] width 198 height 32
paste input "[URL][DOMAIN_NAME]"
type input "[URL][DOMAIN_NAME]"
click at [532, 387] on icon "button" at bounding box center [531, 387] width 15 height 15
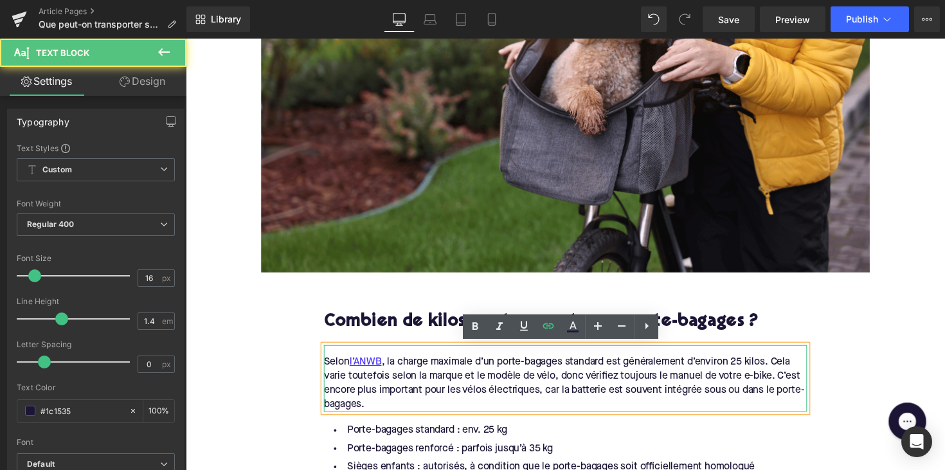
click at [410, 373] on div "Selon l’ANWB , la charge maximale d’un porte-bagages standard est généralement …" at bounding box center [574, 392] width 495 height 58
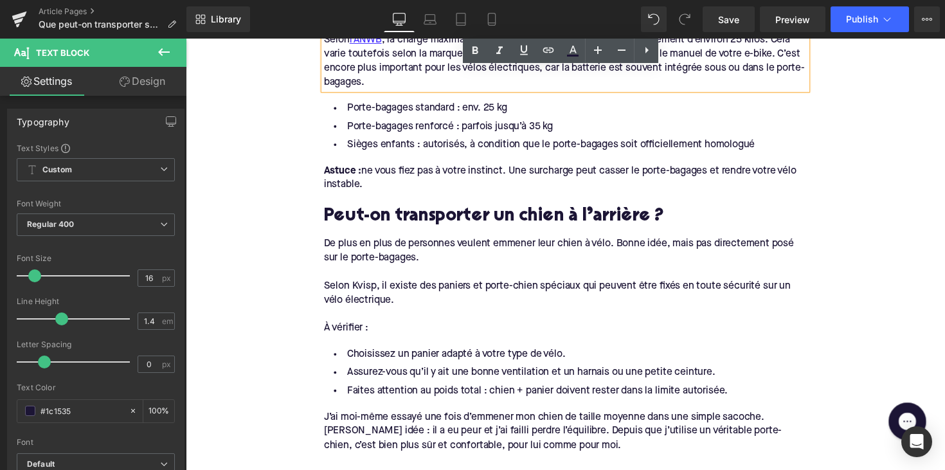
scroll to position [761, 0]
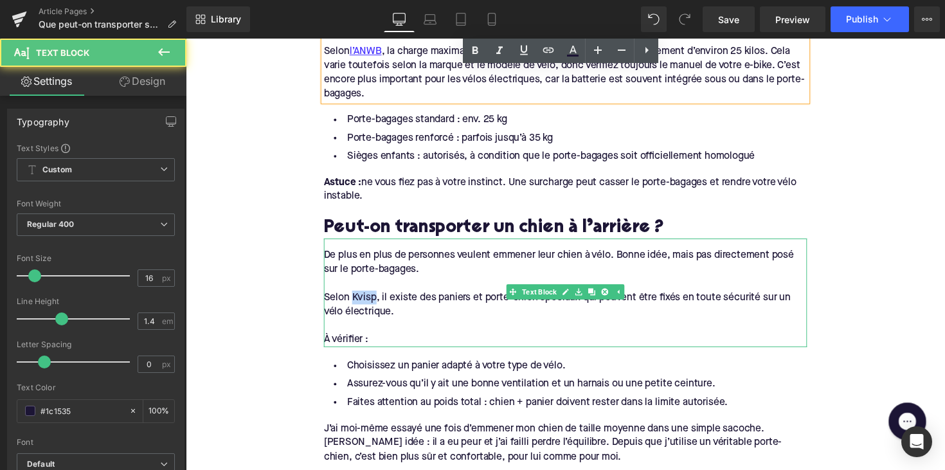
drag, startPoint x: 353, startPoint y: 302, endPoint x: 378, endPoint y: 300, distance: 24.6
click at [378, 300] on div "Selon Kvisp, il existe des paniers et porte-chien spéciaux qui peuvent être fix…" at bounding box center [574, 311] width 495 height 29
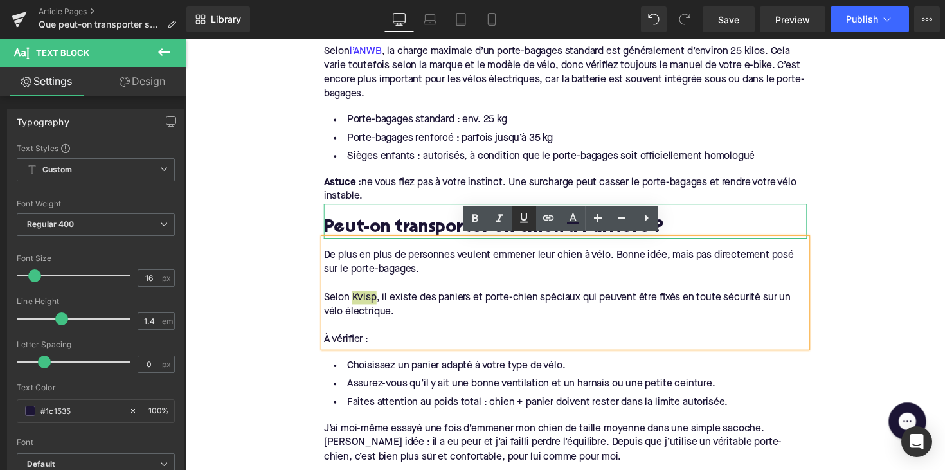
click at [533, 212] on link at bounding box center [524, 218] width 24 height 24
click at [554, 215] on icon at bounding box center [548, 217] width 15 height 15
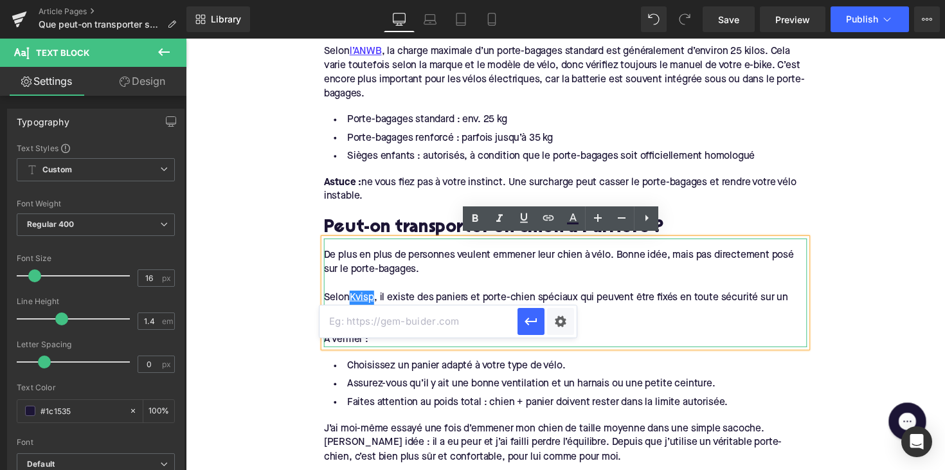
click at [451, 305] on div "Selon Kvisp , il existe des paniers et porte-chien spéciaux qui peuvent être fi…" at bounding box center [574, 311] width 495 height 29
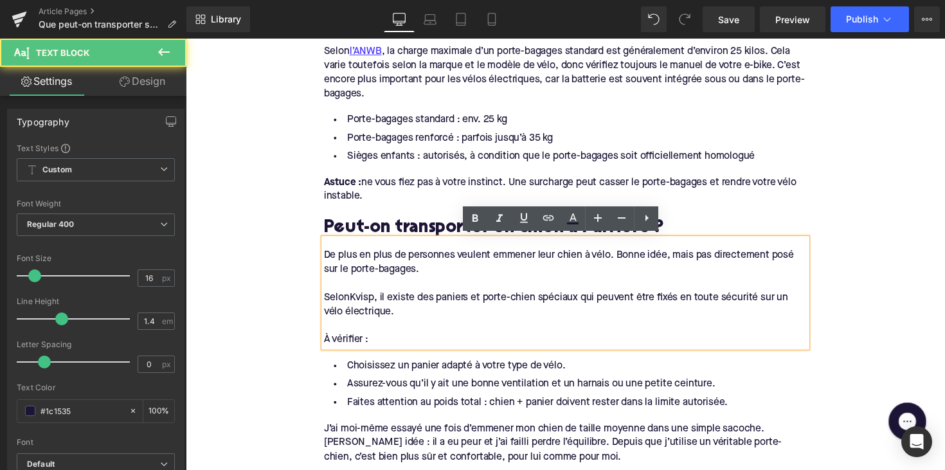
drag, startPoint x: 378, startPoint y: 302, endPoint x: 413, endPoint y: 273, distance: 45.2
click at [352, 302] on div "Selon Kvisp , il existe des paniers et porte-chien spéciaux qui peuvent être fi…" at bounding box center [574, 311] width 495 height 29
click at [546, 217] on icon at bounding box center [548, 217] width 15 height 15
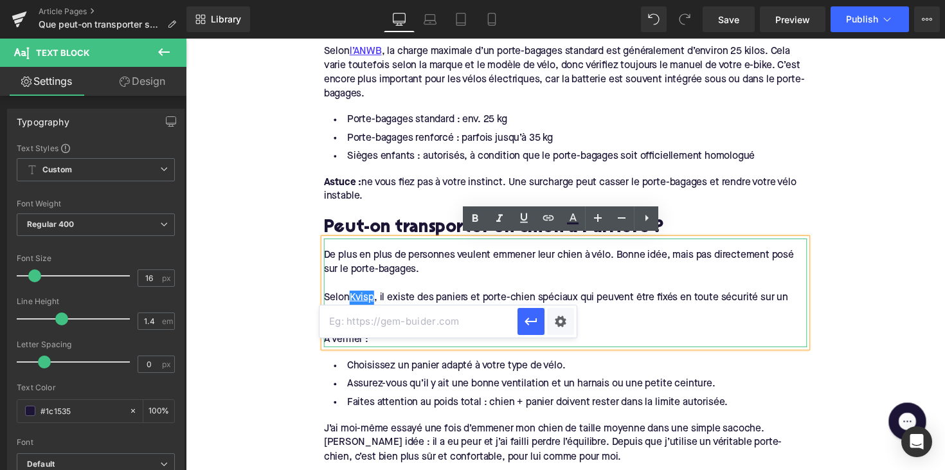
click at [431, 323] on input "text" at bounding box center [419, 321] width 198 height 32
paste input "[URL][DOMAIN_NAME]"
click at [531, 309] on button "button" at bounding box center [531, 321] width 27 height 27
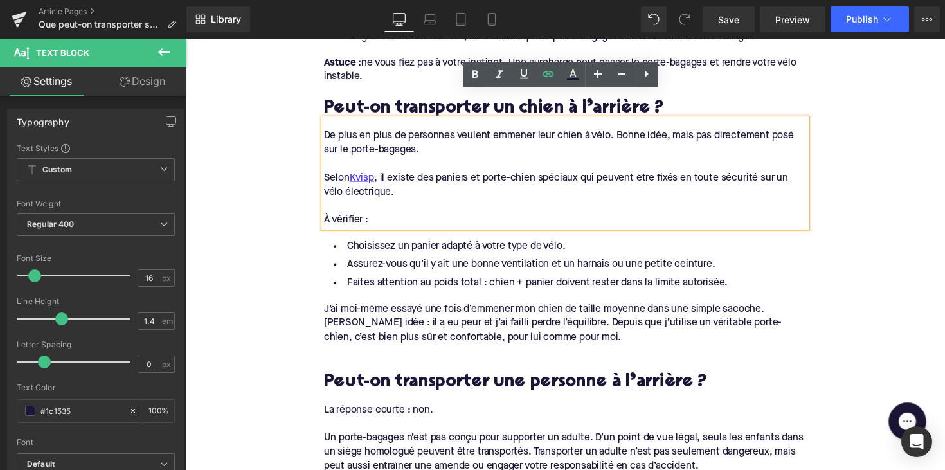
scroll to position [1088, 0]
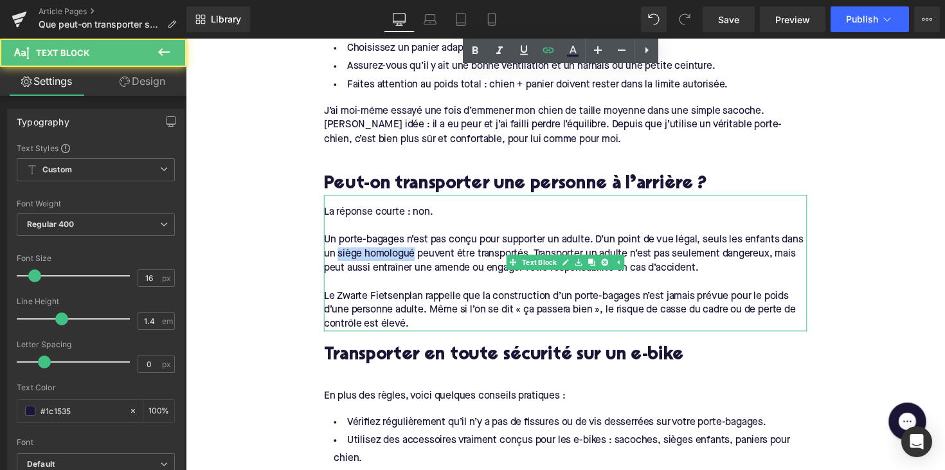
drag, startPoint x: 419, startPoint y: 253, endPoint x: 339, endPoint y: 253, distance: 79.8
click at [339, 253] on div "Un porte-bagages n’est pas conçu pour supporter un adulte. D’un point de vue lé…" at bounding box center [574, 258] width 495 height 43
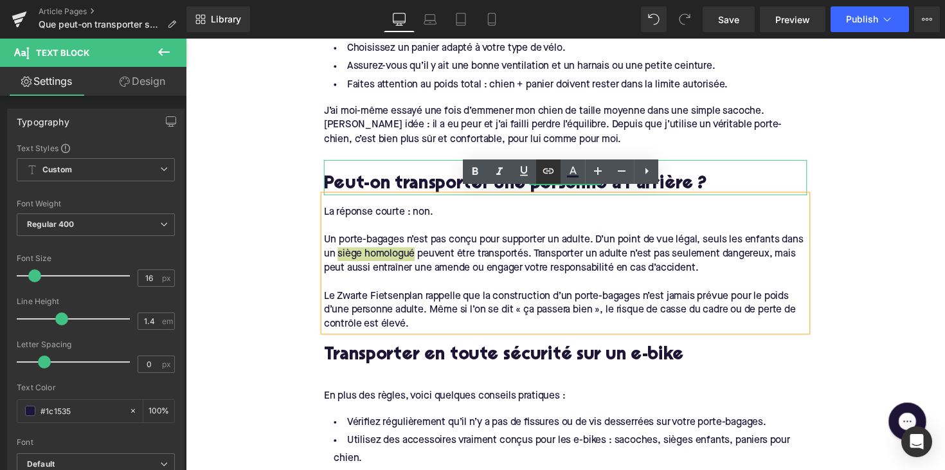
click at [551, 164] on icon at bounding box center [548, 170] width 15 height 15
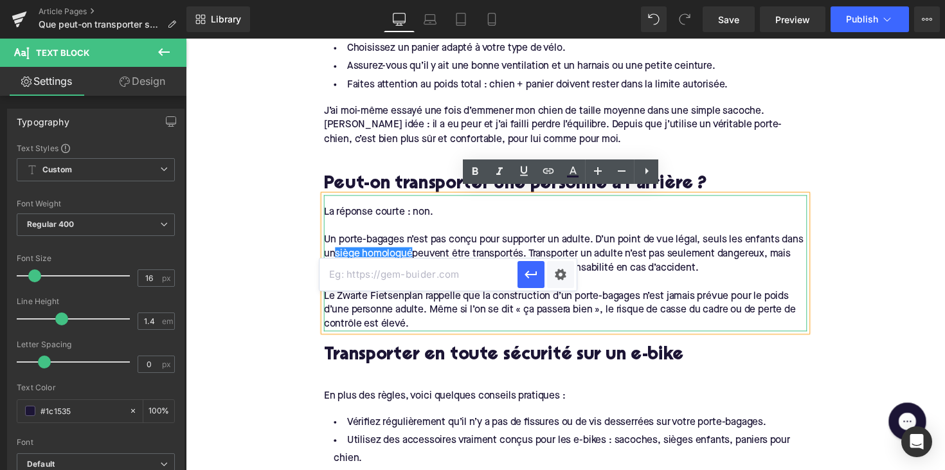
click at [459, 276] on input "text" at bounding box center [419, 275] width 198 height 32
paste input "[URL][DOMAIN_NAME]"
click at [524, 270] on icon "button" at bounding box center [531, 274] width 15 height 15
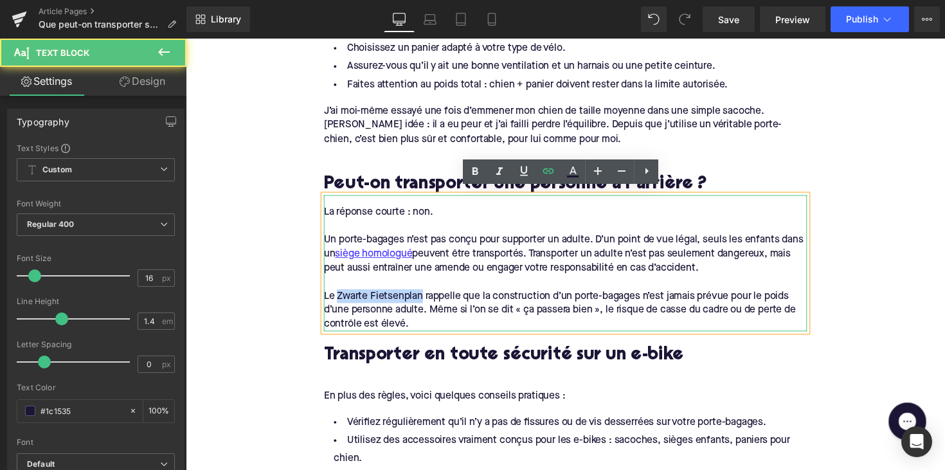
drag, startPoint x: 338, startPoint y: 296, endPoint x: 424, endPoint y: 298, distance: 86.2
click at [424, 298] on div "Le Zwarte Fietsenplan rappelle que la construction d’un porte-bagages n’est jam…" at bounding box center [574, 316] width 495 height 43
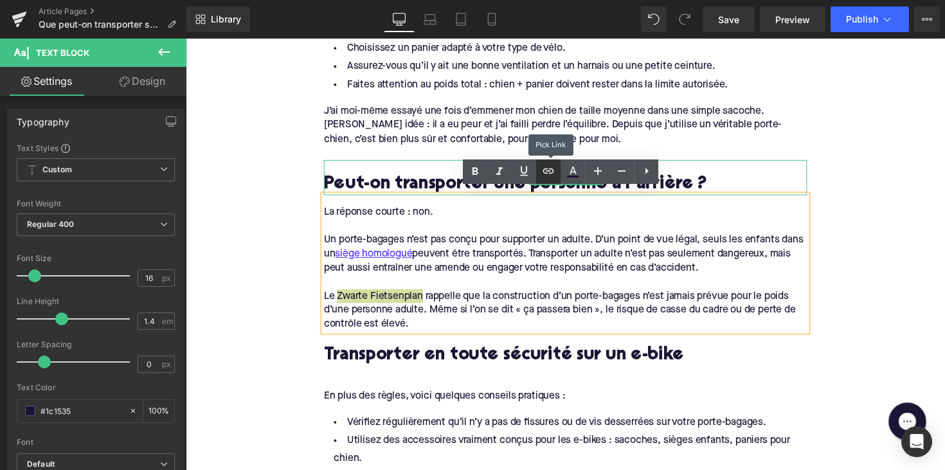
click at [545, 174] on icon at bounding box center [548, 170] width 15 height 15
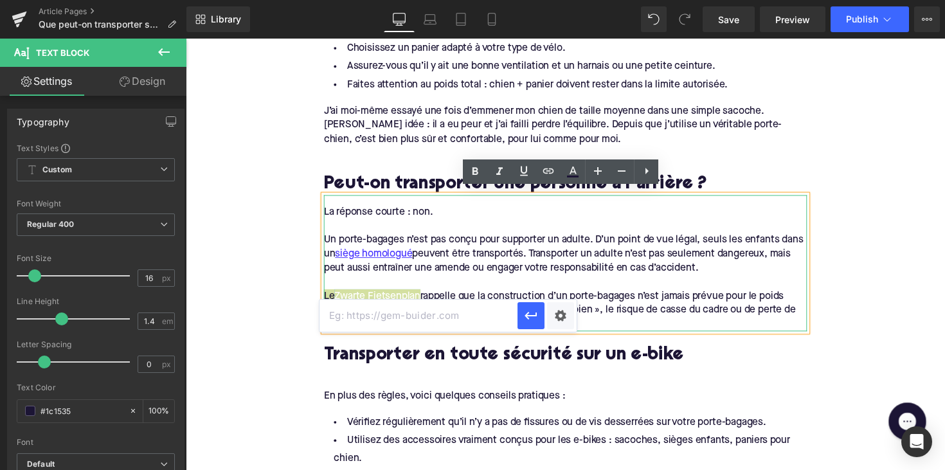
click at [441, 318] on input "text" at bounding box center [419, 316] width 198 height 32
paste input "[URL][DOMAIN_NAME]"
click at [535, 318] on icon "button" at bounding box center [531, 315] width 15 height 15
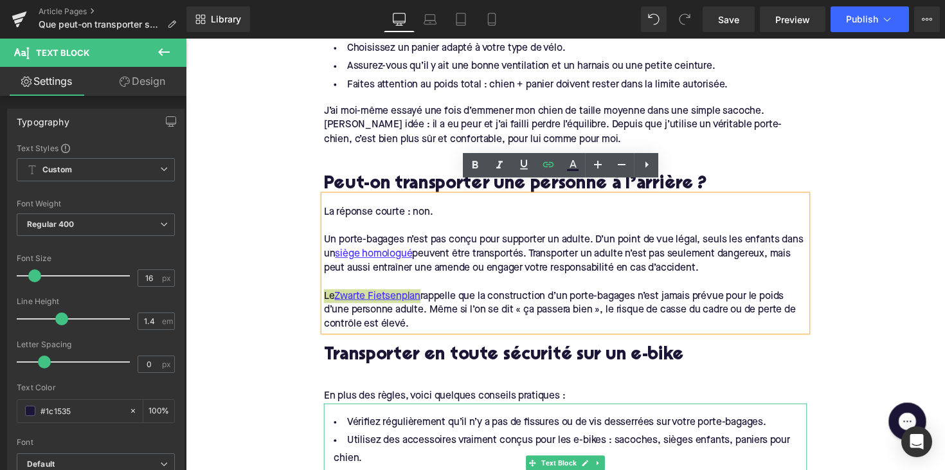
scroll to position [1158, 0]
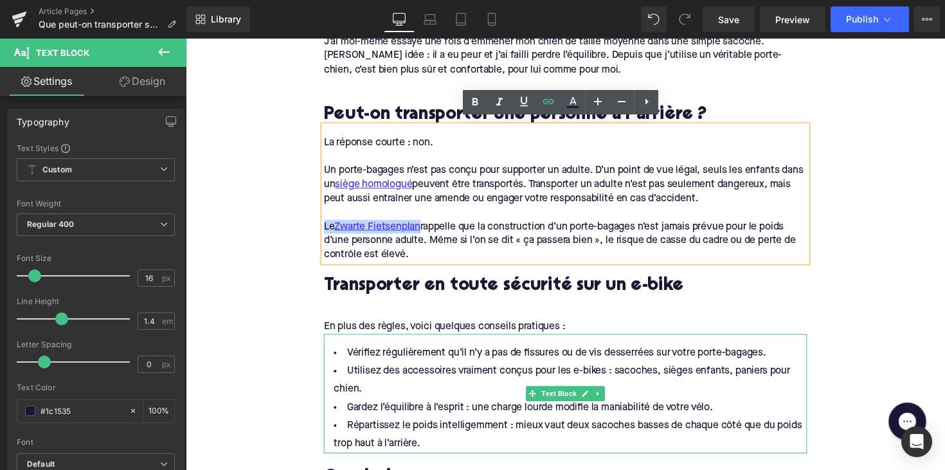
click at [647, 371] on li "Utilisez des accessoires vraiment conçus pour les e-bikes : sacoches, sièges en…" at bounding box center [574, 388] width 495 height 37
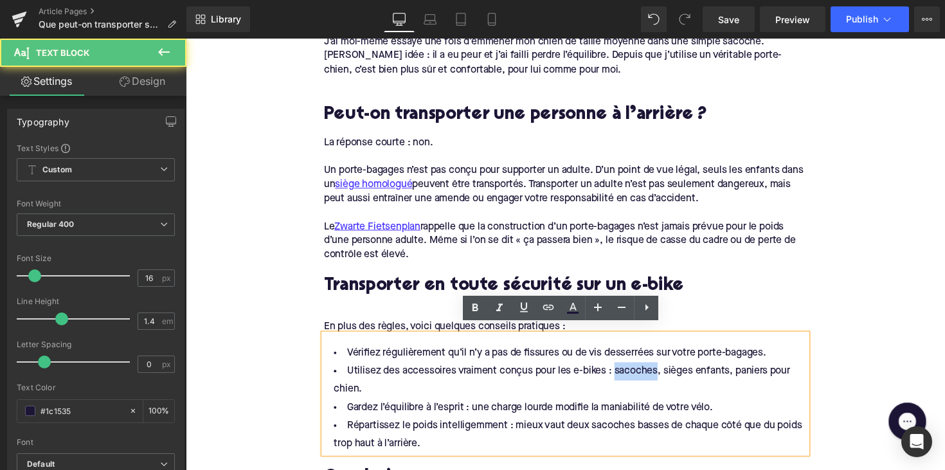
click at [647, 371] on li "Utilisez des accessoires vraiment conçus pour les e-bikes : sacoches, sièges en…" at bounding box center [574, 388] width 495 height 37
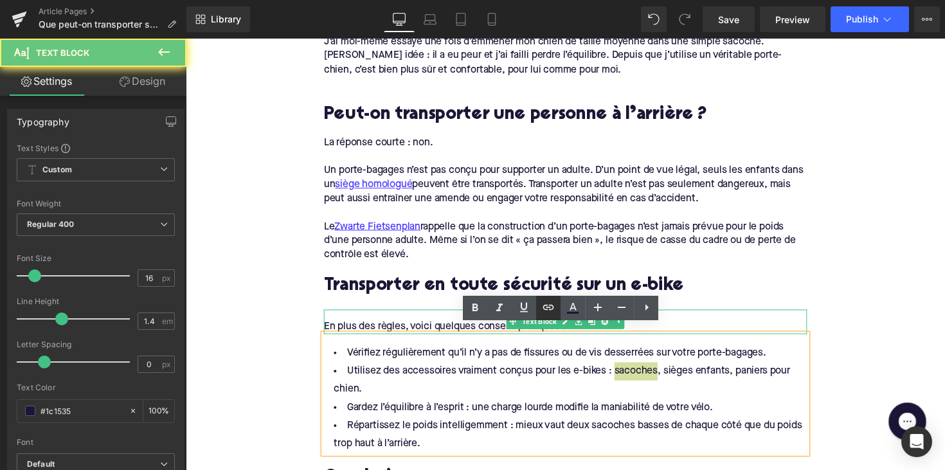
click at [546, 305] on icon at bounding box center [548, 307] width 15 height 15
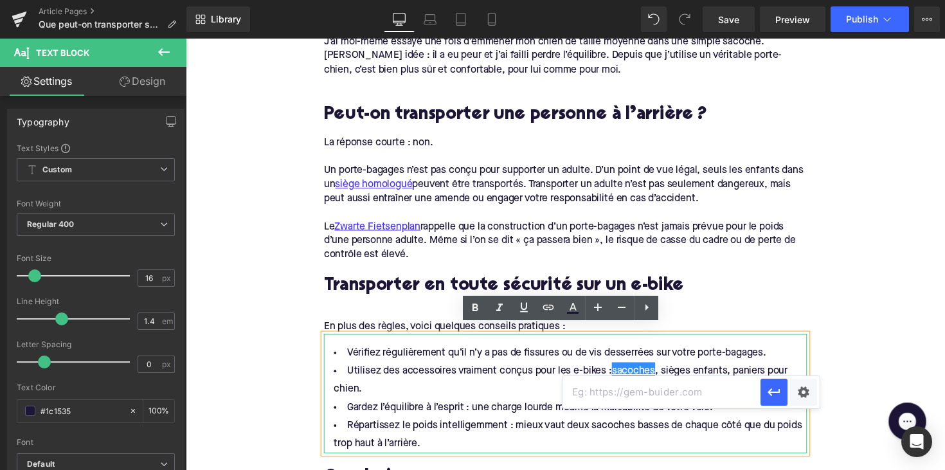
click at [617, 397] on input "text" at bounding box center [662, 392] width 198 height 32
paste input "[URL][DOMAIN_NAME]"
drag, startPoint x: 770, startPoint y: 390, endPoint x: 574, endPoint y: 390, distance: 195.5
click at [770, 390] on icon "button" at bounding box center [774, 392] width 15 height 15
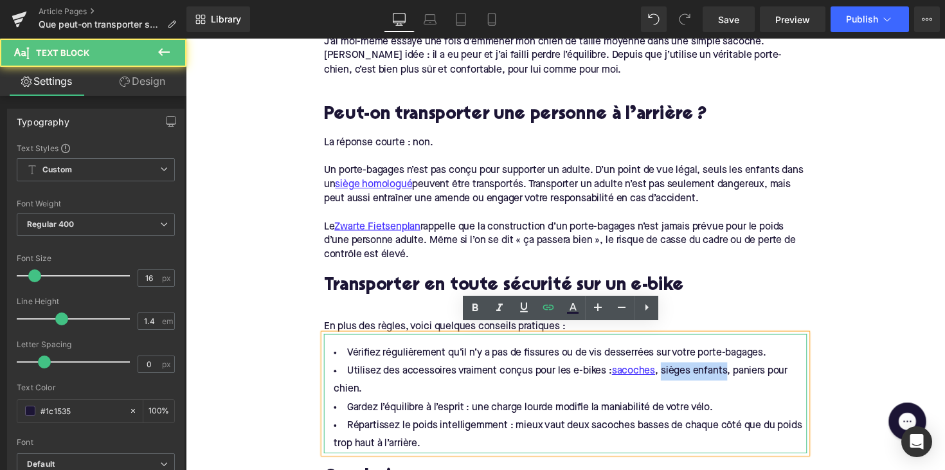
drag, startPoint x: 673, startPoint y: 371, endPoint x: 739, endPoint y: 371, distance: 66.2
click at [739, 371] on li "Utilisez des accessoires vraiment conçus pour les e-bikes : sacoches , sièges e…" at bounding box center [574, 388] width 495 height 37
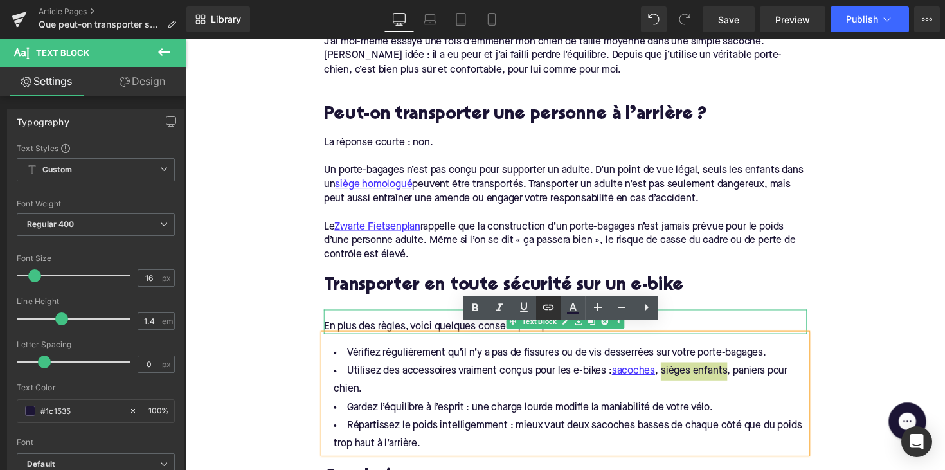
click at [553, 309] on icon at bounding box center [548, 307] width 11 height 5
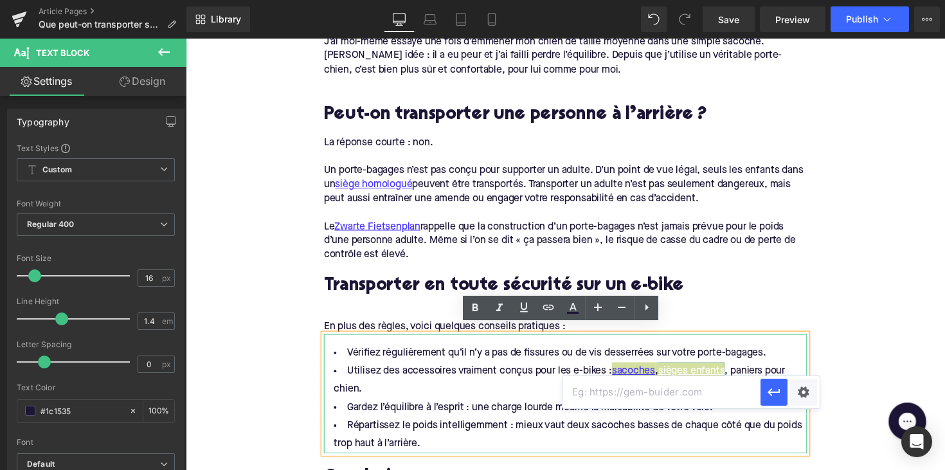
click at [607, 389] on input "text" at bounding box center [662, 392] width 198 height 32
paste input "[URL][DOMAIN_NAME]"
type input "[URL][DOMAIN_NAME]"
click at [779, 394] on icon "button" at bounding box center [774, 392] width 15 height 15
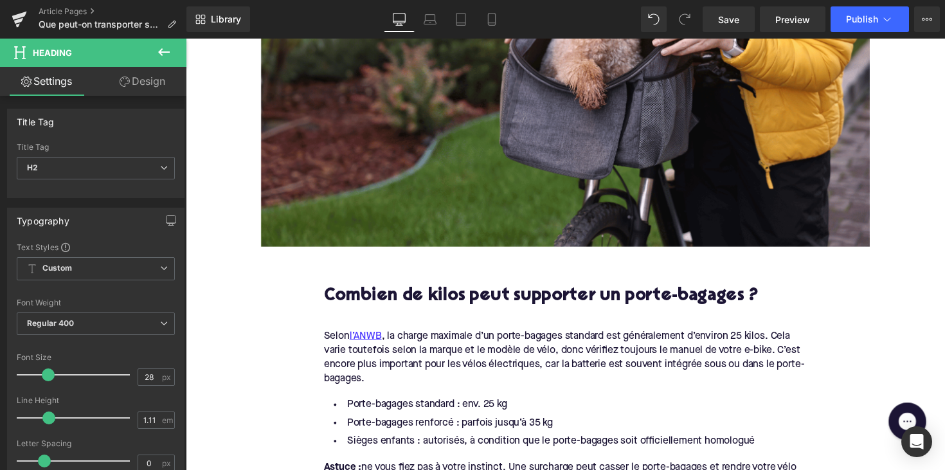
scroll to position [482, 0]
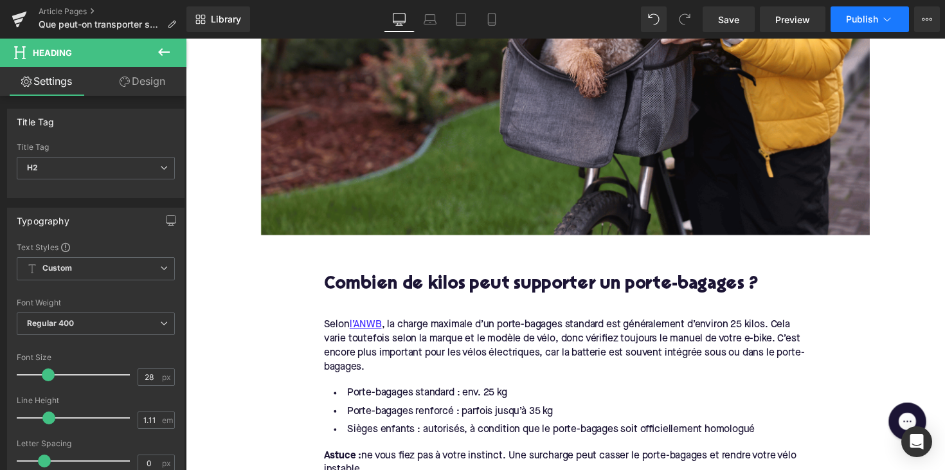
click at [852, 25] on button "Publish" at bounding box center [870, 19] width 78 height 26
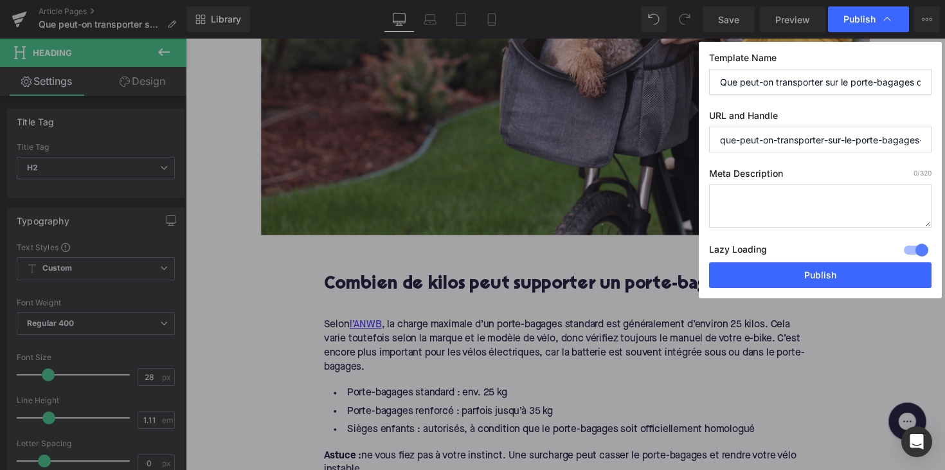
click at [779, 196] on textarea at bounding box center [820, 206] width 223 height 43
paste textarea "Que transporter sur le porte-bagages d’un vélo électrique ? Charge max, siège e…"
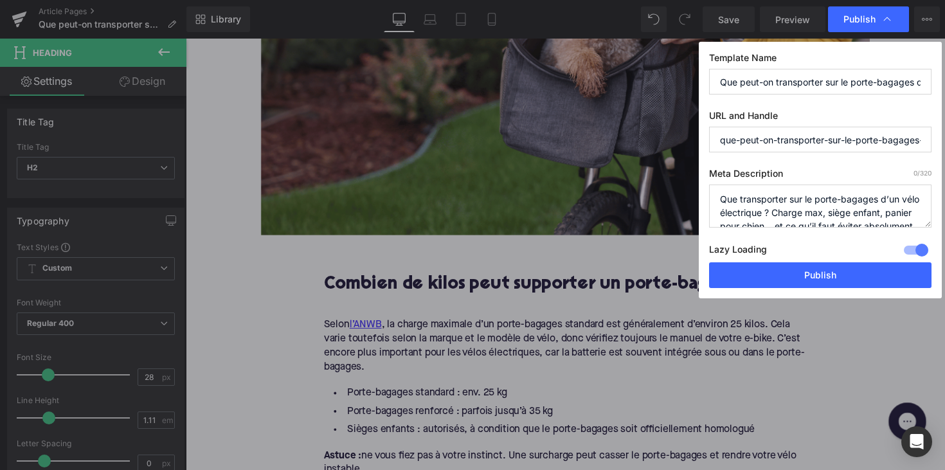
scroll to position [27, 0]
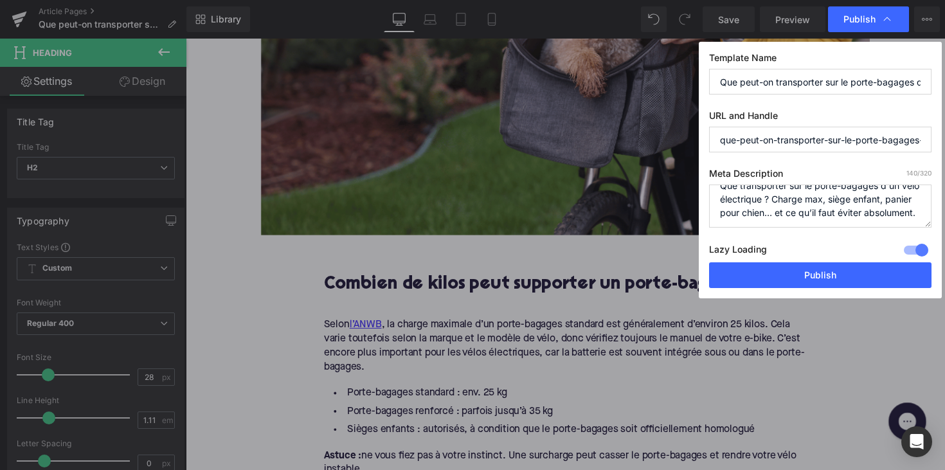
type textarea "Que transporter sur le porte-bagages d’un vélo électrique ? Charge max, siège e…"
click at [863, 144] on input "que-peut-on-transporter-sur-le-porte-bagages-d-un-velo-electrique" at bounding box center [820, 140] width 223 height 26
drag, startPoint x: 886, startPoint y: 144, endPoint x: 954, endPoint y: 144, distance: 68.2
click at [945, 144] on html "Text Block You are previewing how the will restyle your page. You can not edit …" at bounding box center [472, 235] width 945 height 470
click at [860, 144] on input "que-peut-on-transporter-sur-le-porte-bagages-d-un-velo-electrique" at bounding box center [820, 140] width 223 height 26
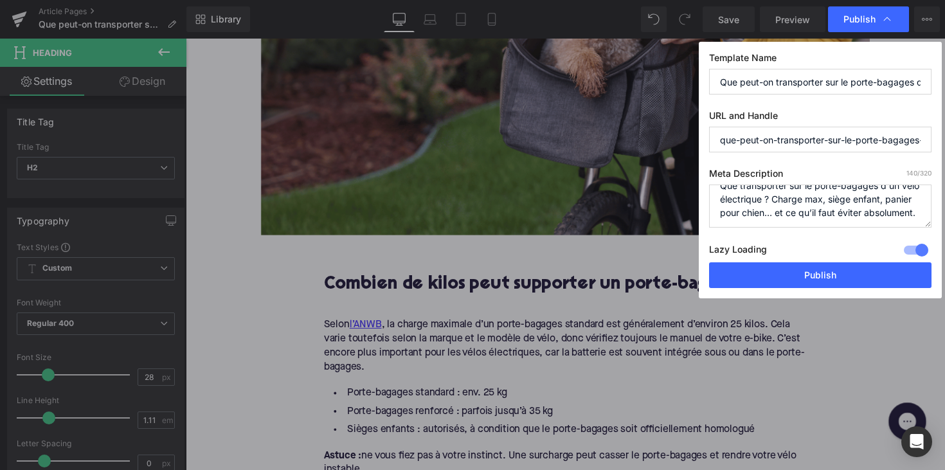
drag, startPoint x: 826, startPoint y: 140, endPoint x: 955, endPoint y: 140, distance: 129.3
click at [945, 140] on html "Text Block You are previewing how the will restyle your page. You can not edit …" at bounding box center [472, 235] width 945 height 470
drag, startPoint x: 752, startPoint y: 141, endPoint x: 598, endPoint y: 142, distance: 154.4
click at [598, 142] on div "Publish Template Name Que peut-on transporter sur le porte-bagages d’un vélo él…" at bounding box center [472, 235] width 945 height 470
click at [808, 143] on input "le-porte-bagages-d-un-velo-electrique" at bounding box center [820, 140] width 223 height 26
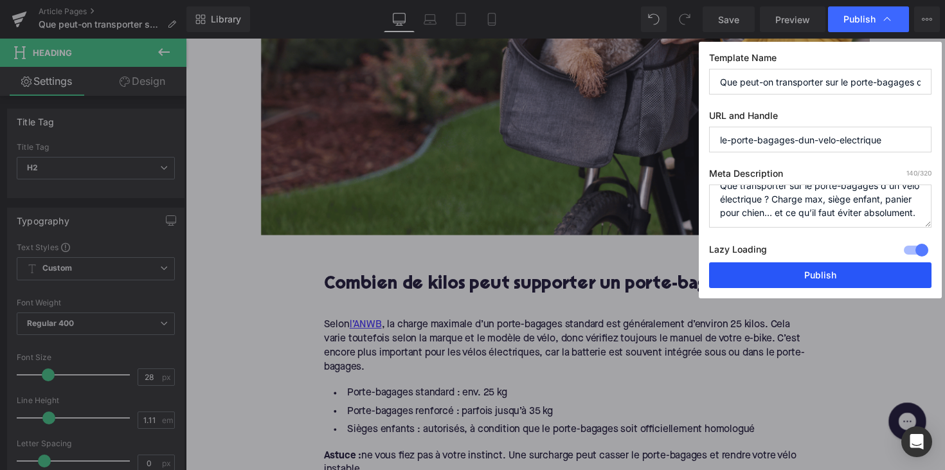
type input "le-porte-bagages-dun-velo-electrique"
drag, startPoint x: 823, startPoint y: 270, endPoint x: 650, endPoint y: 236, distance: 176.3
click at [823, 270] on button "Publish" at bounding box center [820, 275] width 223 height 26
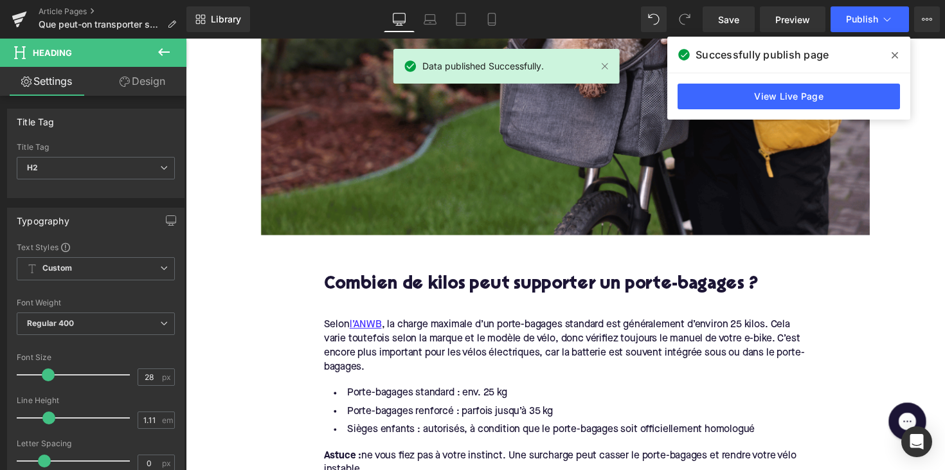
click at [52, 2] on div "Article Pages Que peut-on transporter sur le porte-bagages d’un vélo électrique…" at bounding box center [93, 19] width 187 height 39
click at [52, 11] on link "Article Pages" at bounding box center [113, 11] width 148 height 10
